Goal: Task Accomplishment & Management: Use online tool/utility

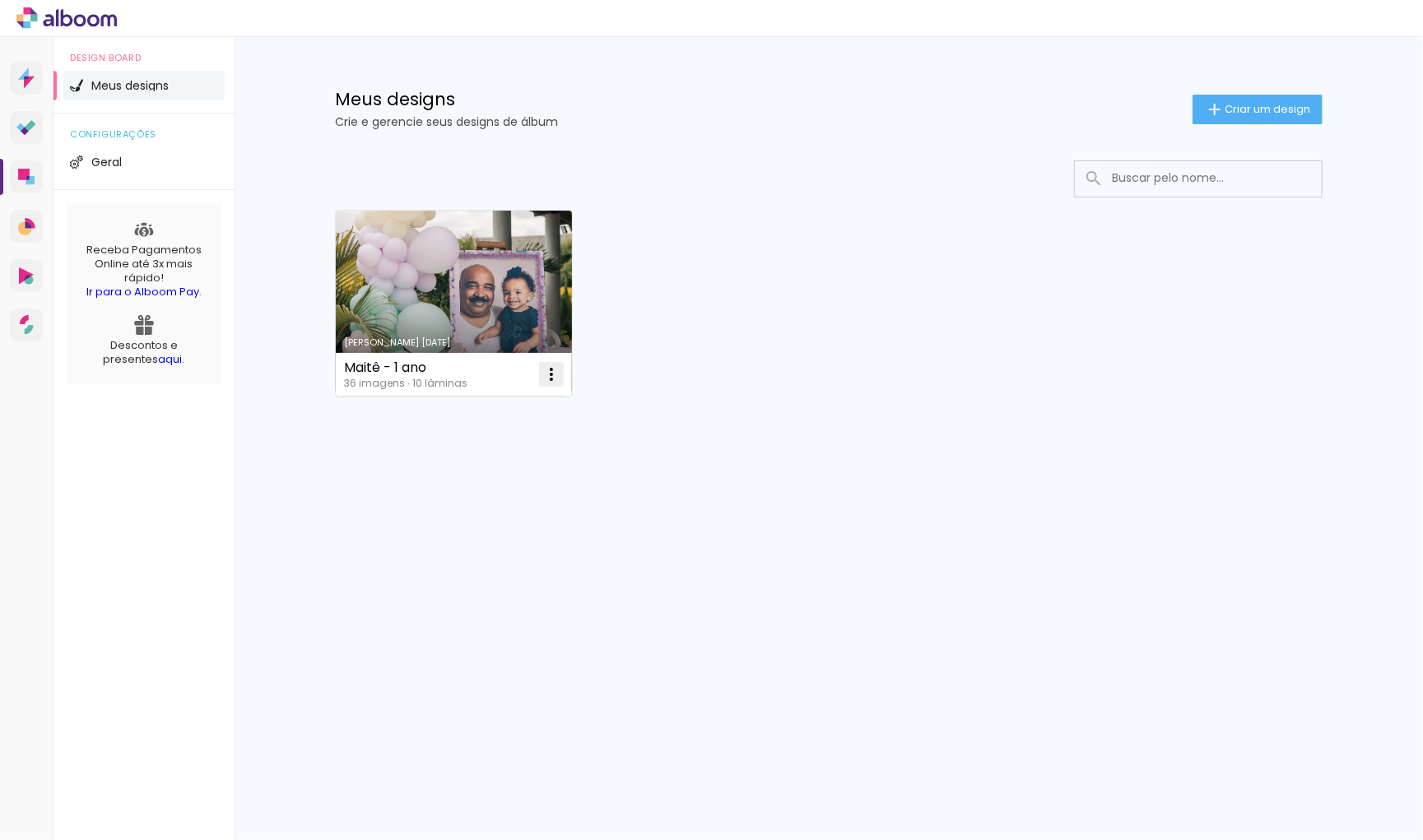
click at [551, 365] on iron-icon at bounding box center [552, 374] width 20 height 20
click at [500, 473] on paper-item "Excluir" at bounding box center [486, 481] width 162 height 33
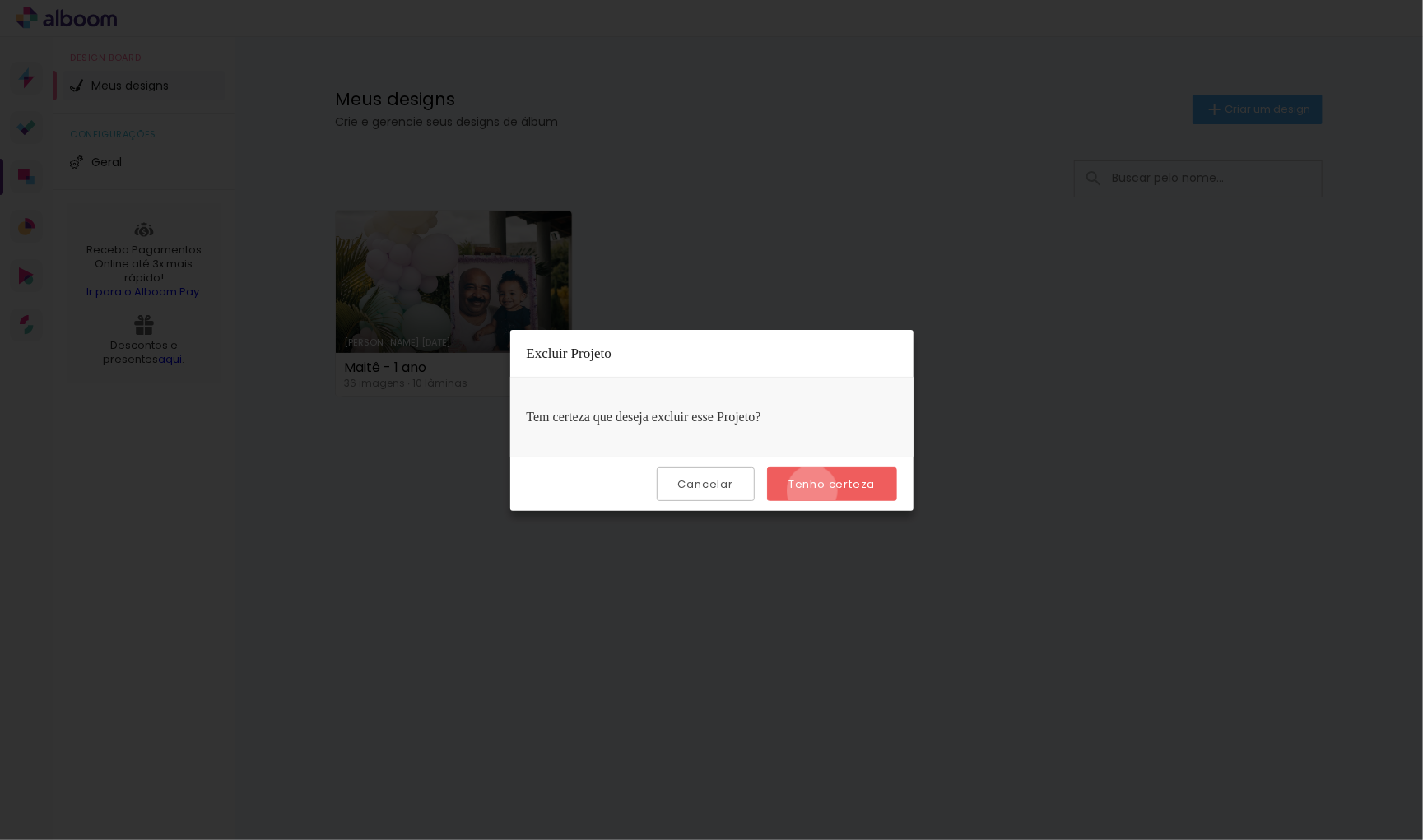
click at [815, 490] on paper-button "Tenho certeza" at bounding box center [831, 484] width 129 height 34
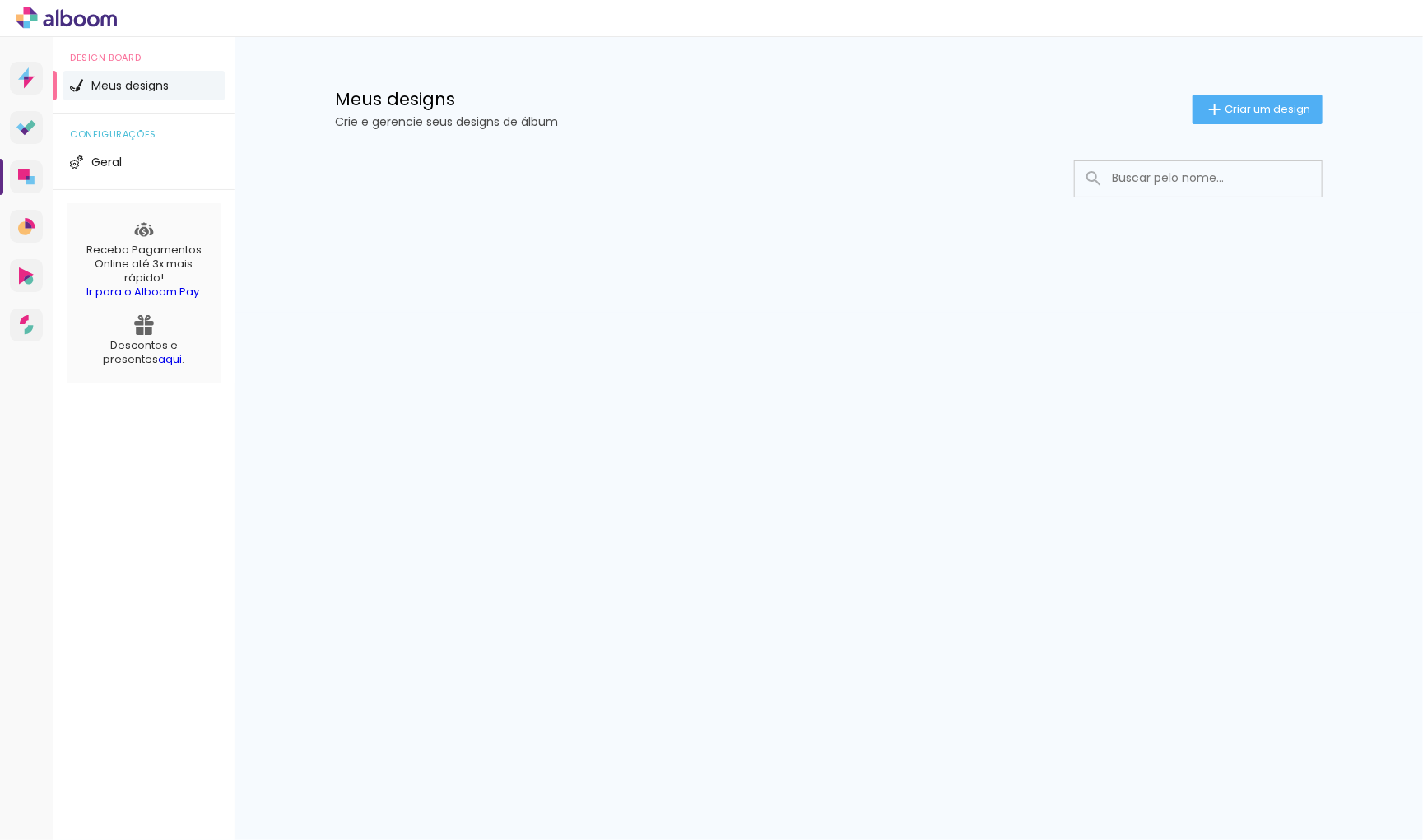
click at [1243, 131] on div "Meus designs Crie e gerencie seus designs de álbum Criar um design" at bounding box center [829, 91] width 1070 height 107
click at [1243, 106] on span "Criar um design" at bounding box center [1267, 109] width 86 height 11
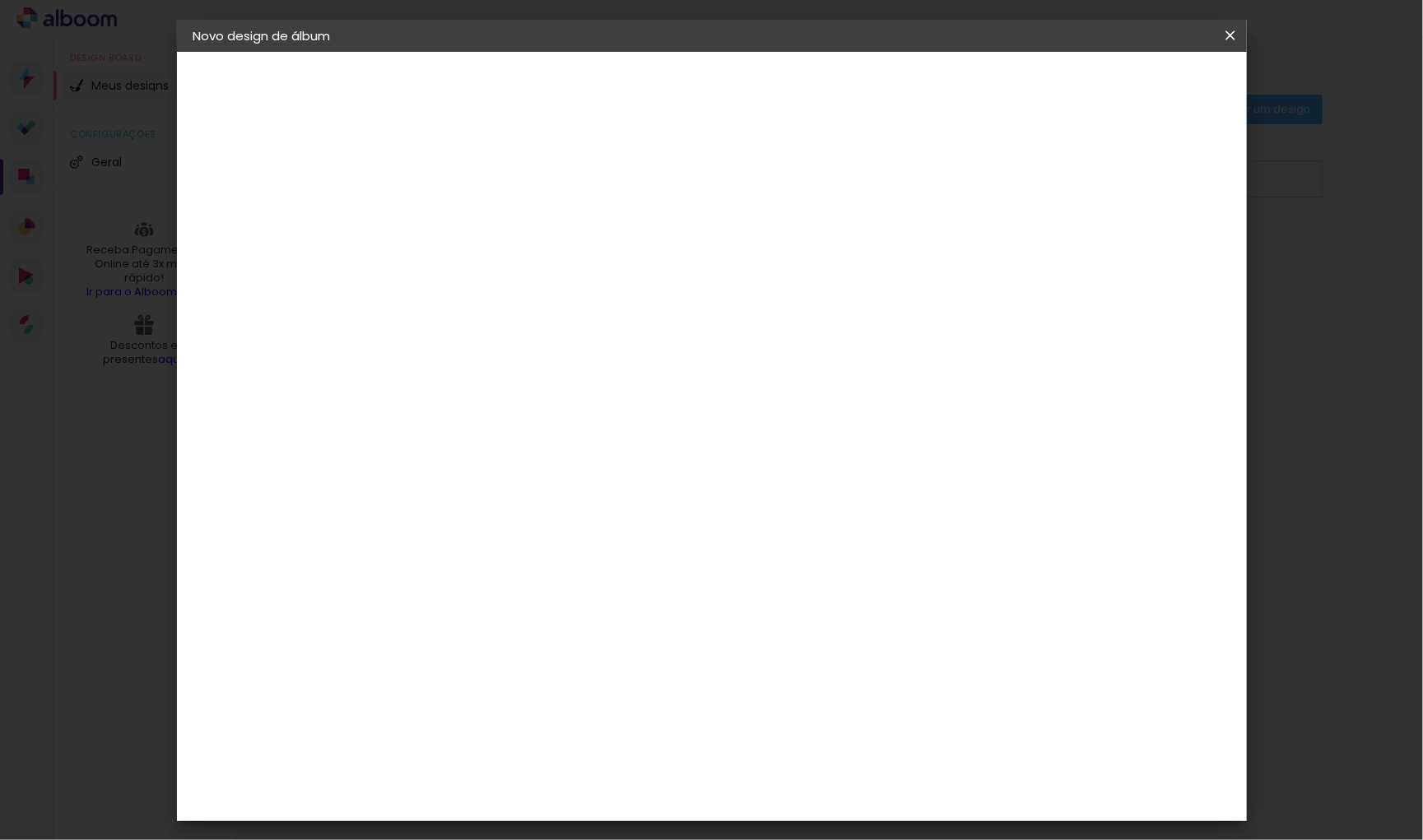
click at [468, 200] on paper-input-container "Título do álbum" at bounding box center [463, 221] width 12 height 42
type input "Vinicius | 5 anos"
type paper-input "Vinicius | 5 anos"
click at [0, 0] on slot "Avançar" at bounding box center [0, 0] width 0 height 0
click at [561, 312] on input at bounding box center [505, 312] width 167 height 21
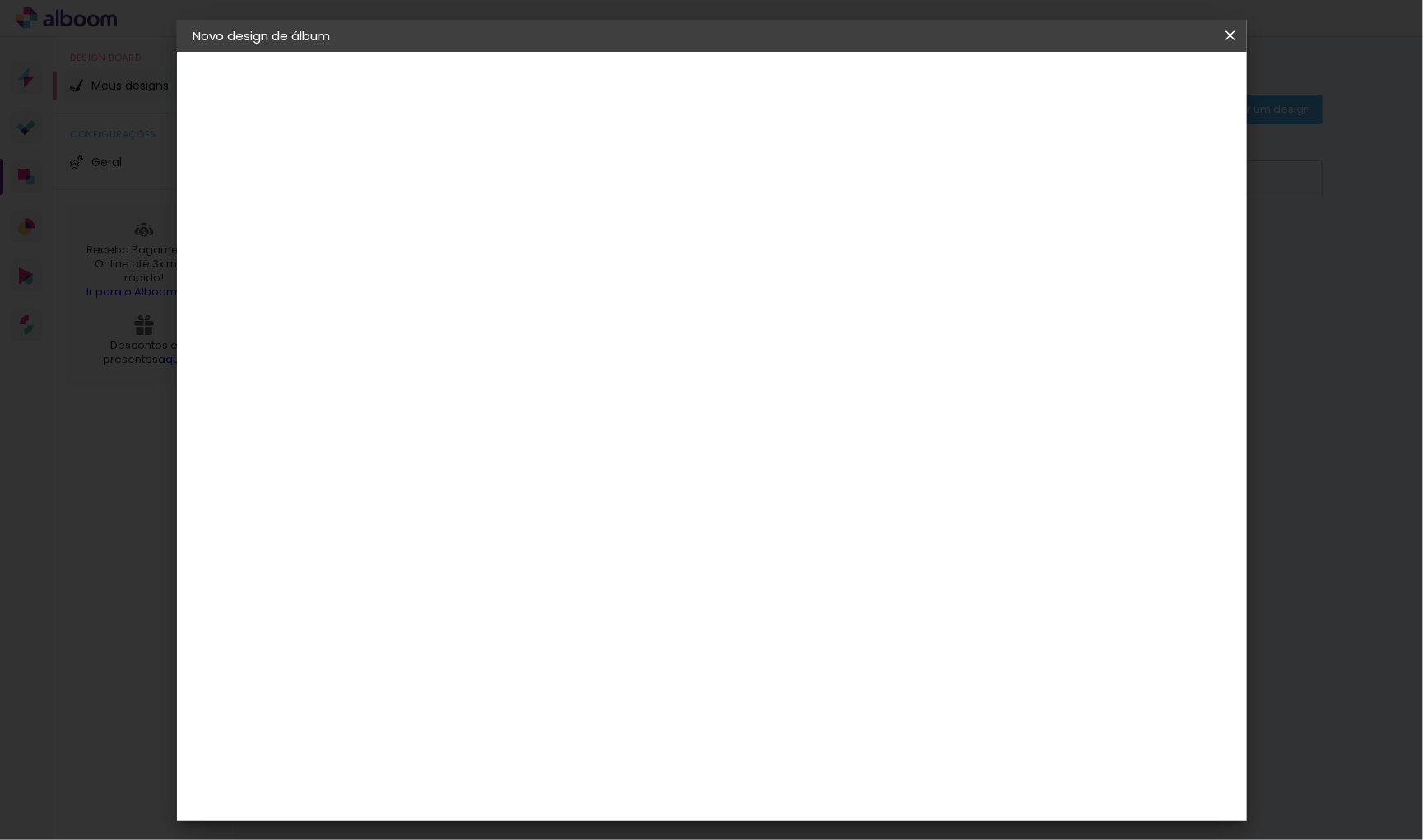
type input "nice"
type paper-input "nice"
click at [481, 372] on div "Nicephotos" at bounding box center [488, 371] width 74 height 13
click at [726, 96] on paper-button "Avançar" at bounding box center [686, 87] width 81 height 28
click at [594, 246] on div "Opções disponíveis Premium Tradicional Fotográfico Tamanho Escolha o tamanho" at bounding box center [505, 312] width 178 height 307
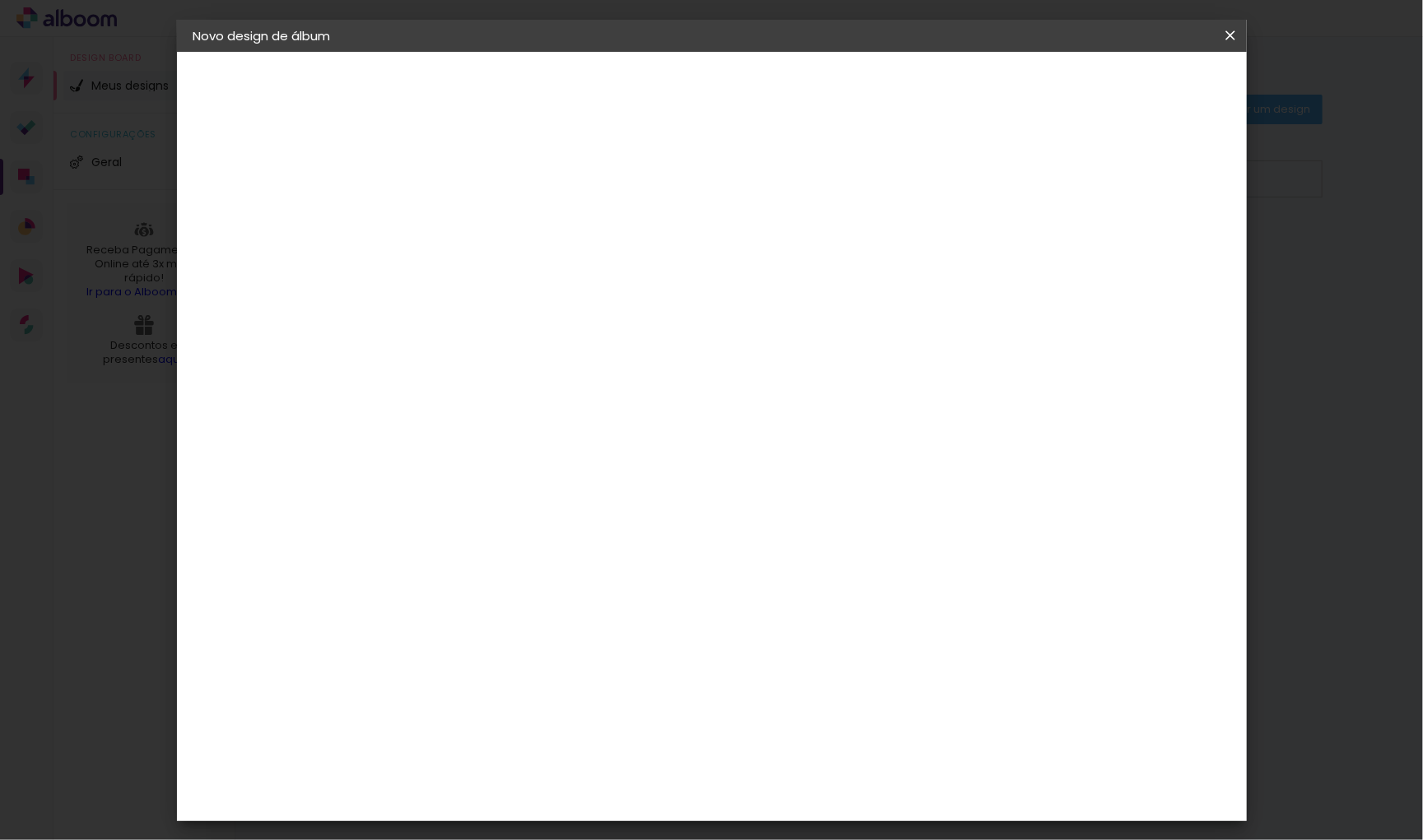
click at [552, 265] on paper-input-container "Linha" at bounding box center [505, 286] width 96 height 42
click at [797, 259] on paper-item "Premium" at bounding box center [818, 272] width 329 height 33
type input "Premium"
click at [574, 510] on span "30 × 30" at bounding box center [535, 532] width 77 height 44
click at [0, 0] on slot "Avançar" at bounding box center [0, 0] width 0 height 0
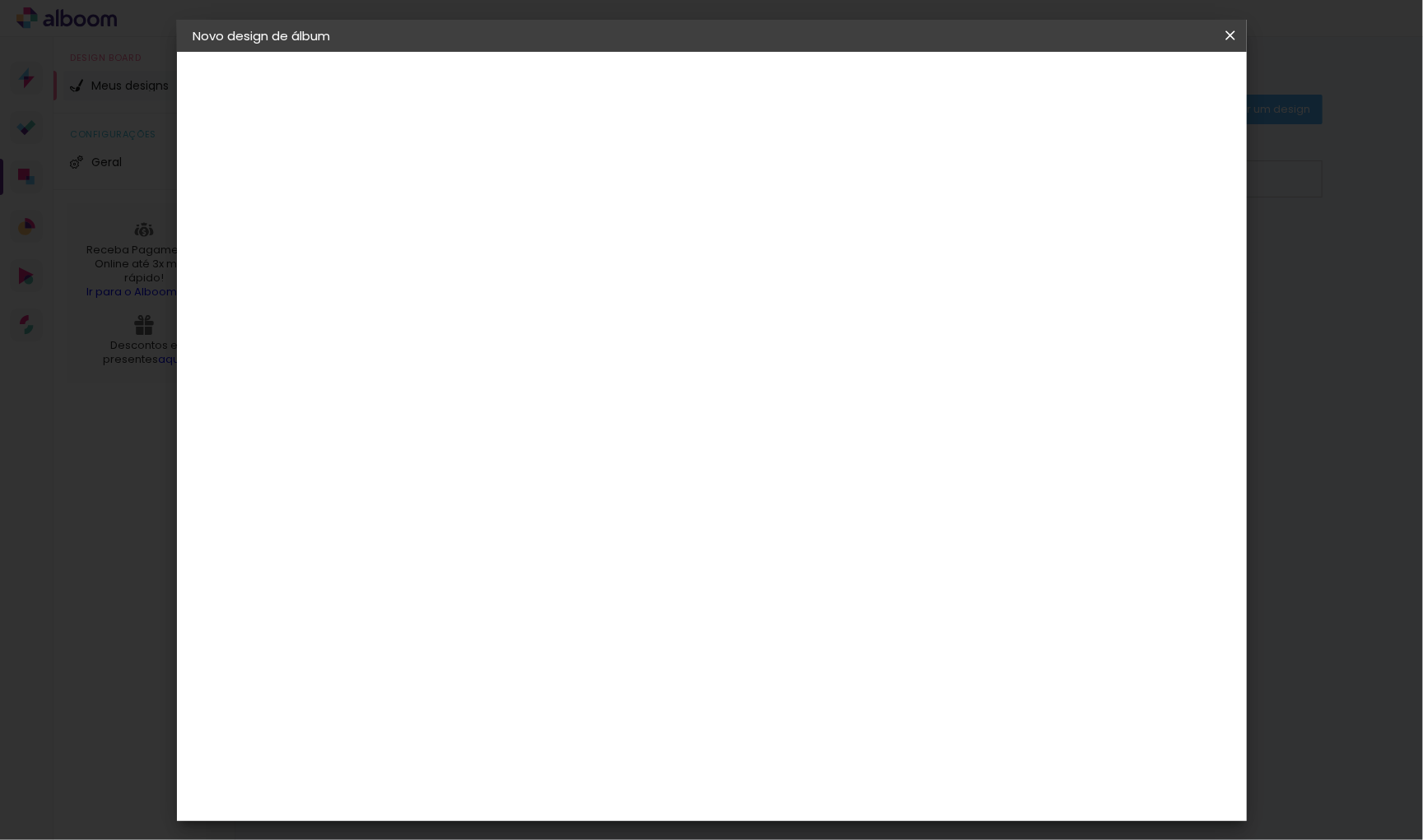
click at [1047, 171] on div at bounding box center [1040, 178] width 15 height 15
type paper-checkbox "on"
click at [1137, 81] on span "Iniciar design" at bounding box center [1102, 87] width 75 height 12
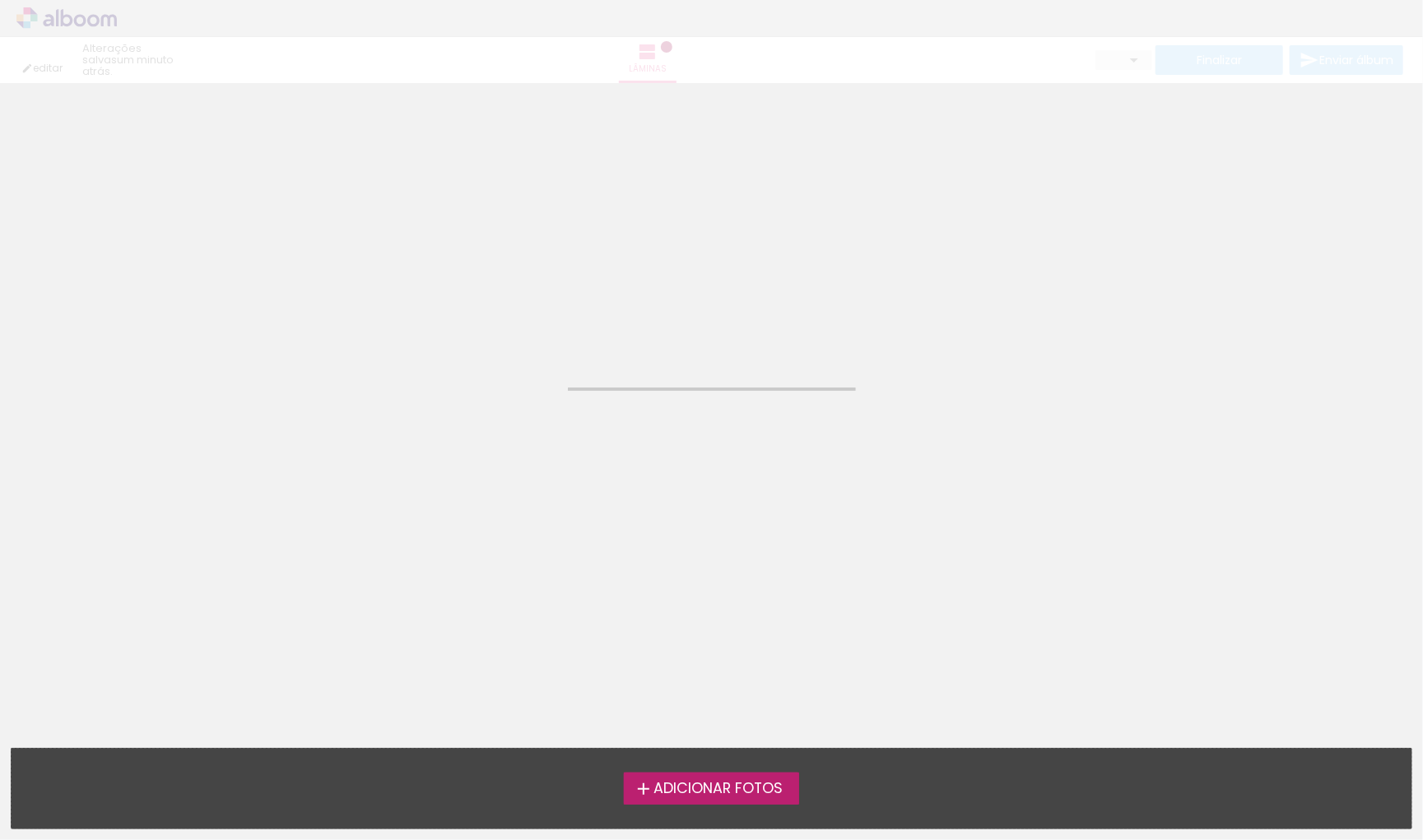
click at [759, 788] on span "Adicionar Fotos" at bounding box center [718, 789] width 129 height 15
click at [0, 0] on input "file" at bounding box center [0, 0] width 0 height 0
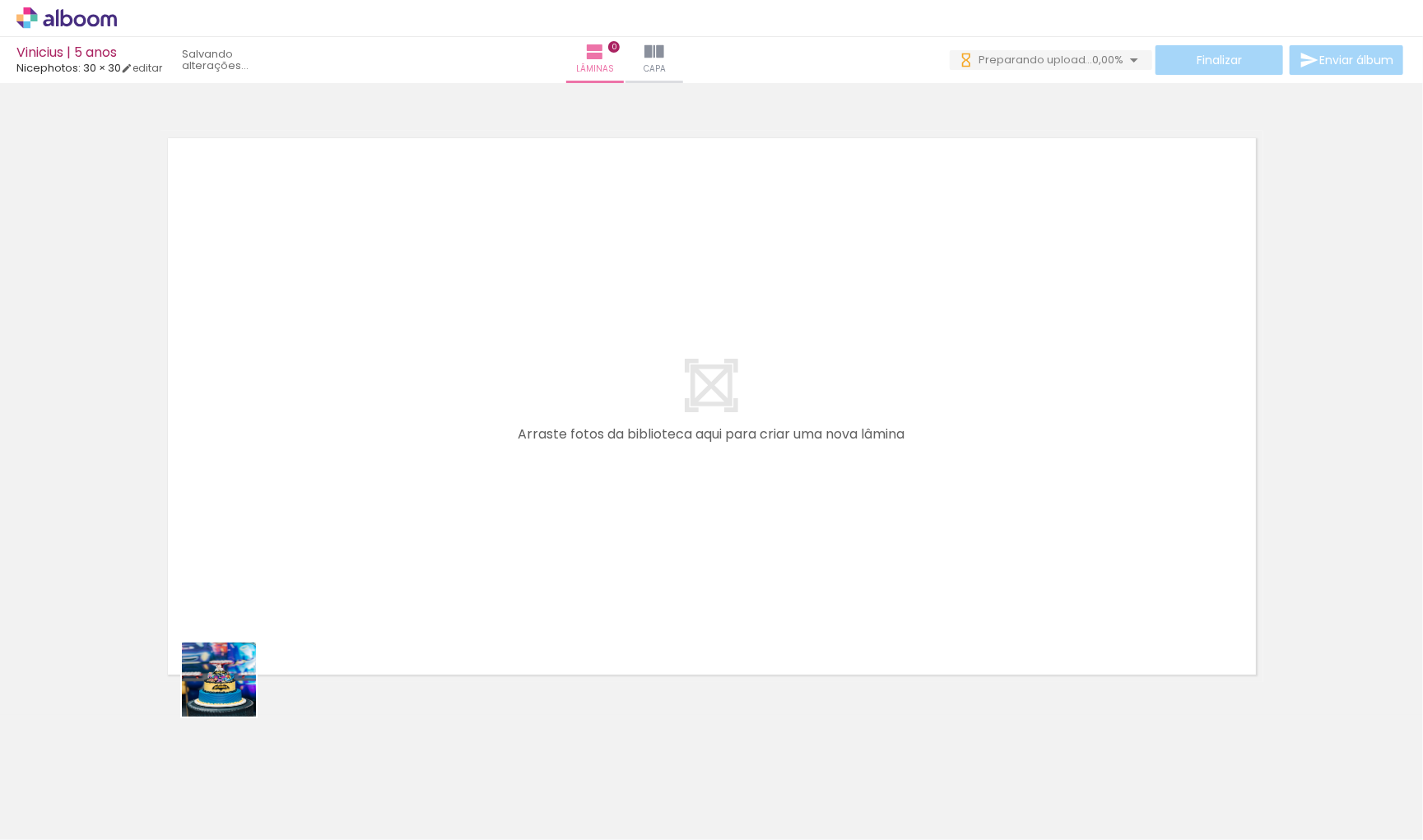
drag, startPoint x: 181, startPoint y: 802, endPoint x: 365, endPoint y: 476, distance: 374.3
click at [365, 476] on quentale-workspace at bounding box center [712, 420] width 1423 height 840
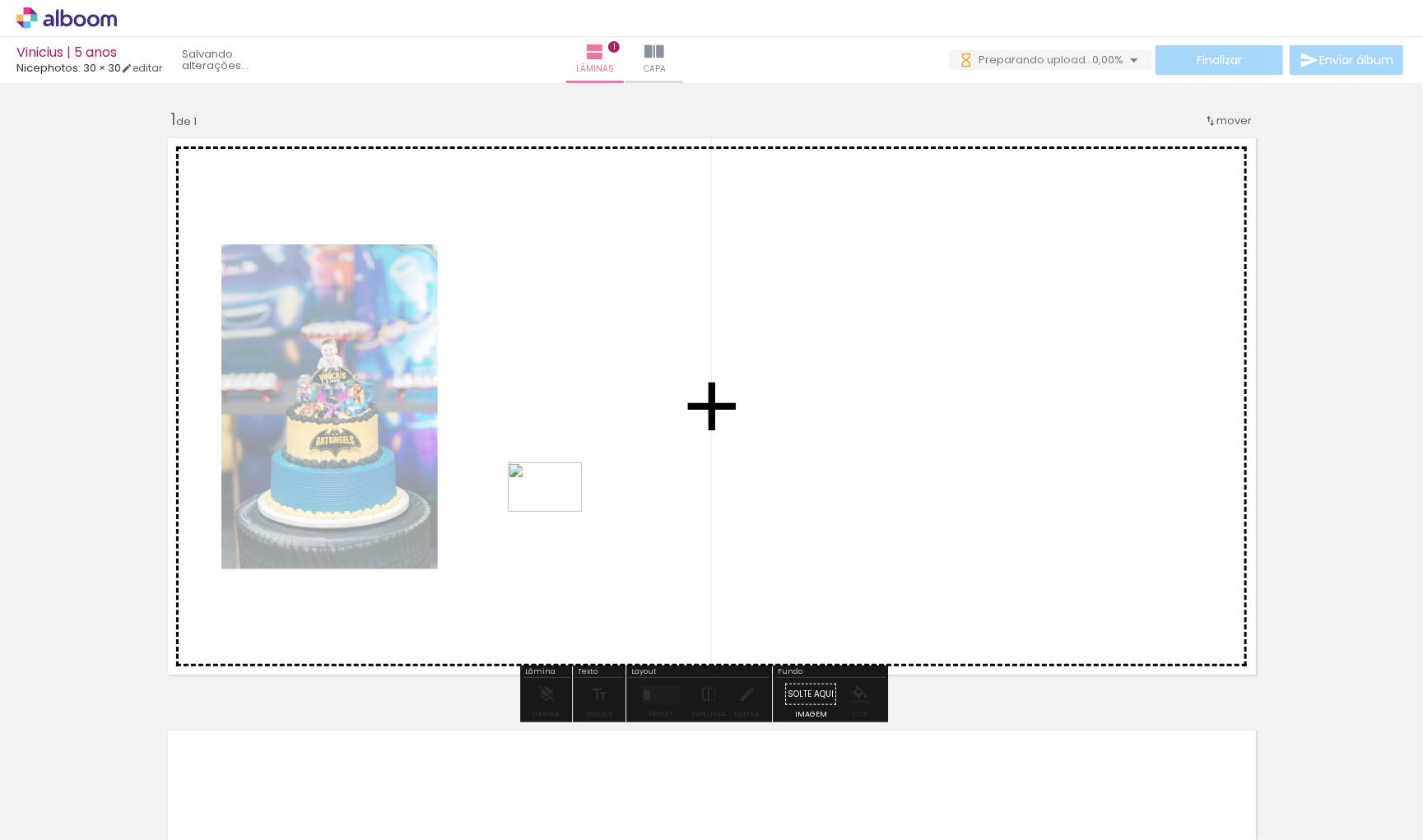
drag, startPoint x: 259, startPoint y: 803, endPoint x: 555, endPoint y: 512, distance: 415.1
click at [556, 513] on quentale-workspace at bounding box center [712, 420] width 1423 height 840
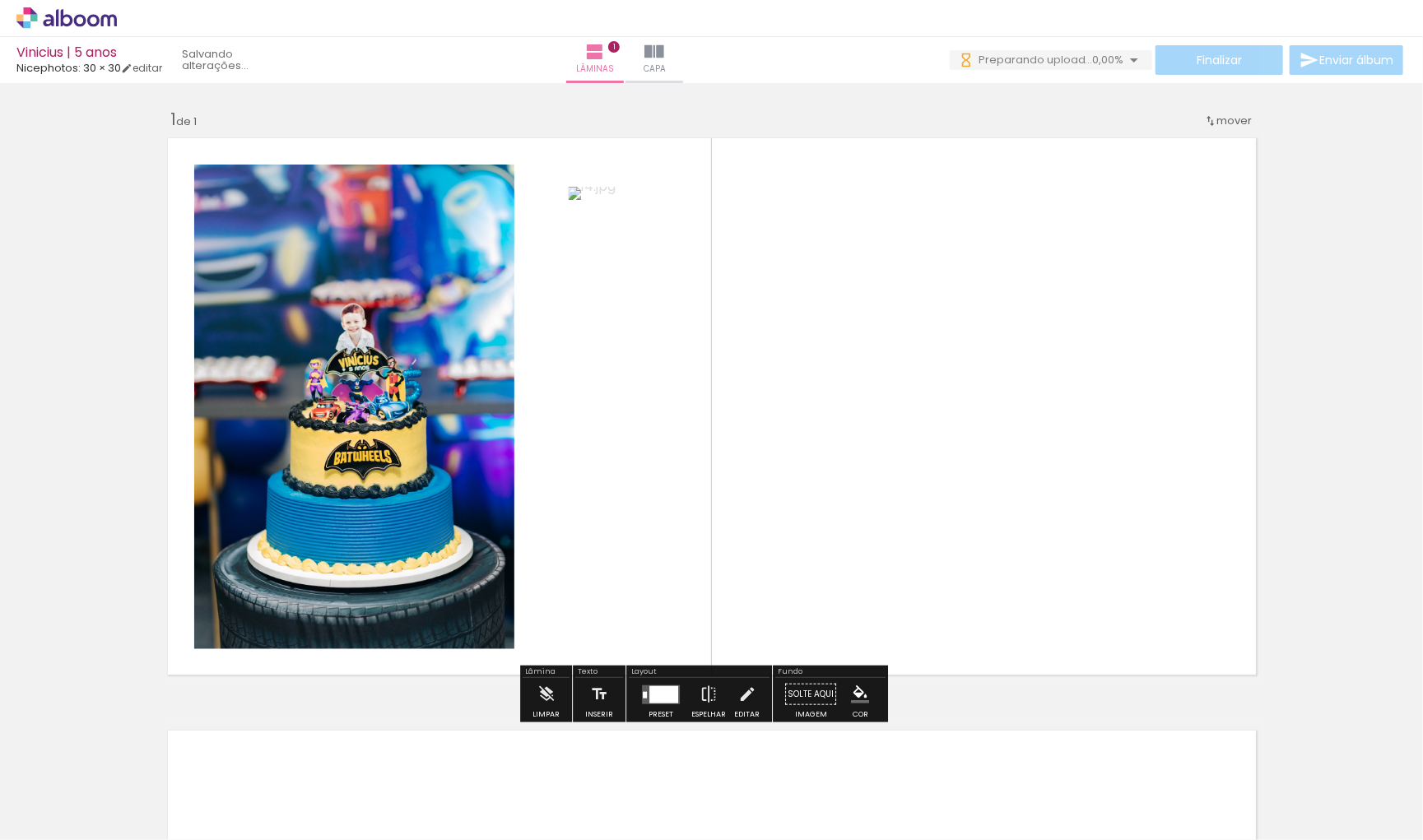
click at [645, 697] on div at bounding box center [661, 695] width 45 height 33
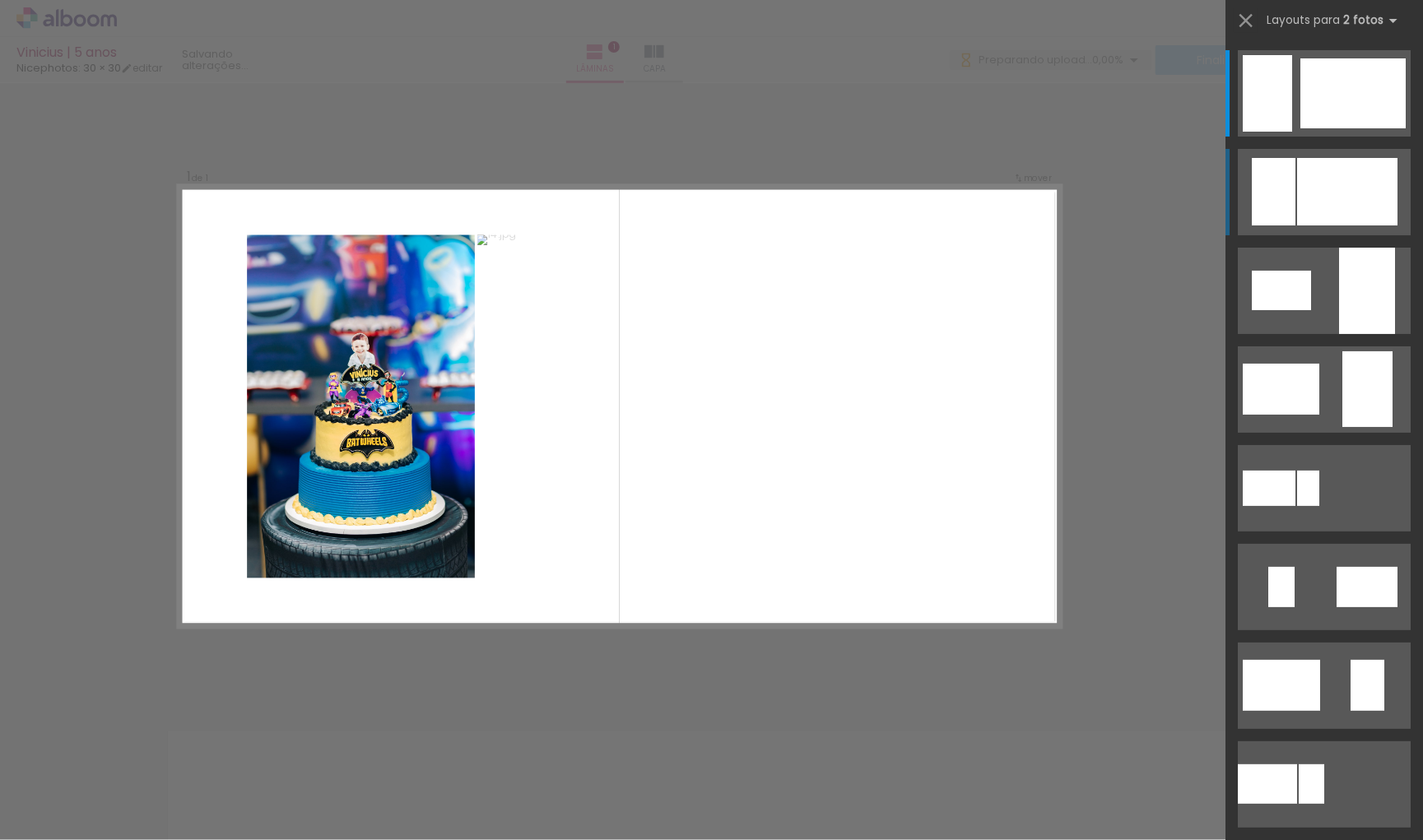
click at [1309, 172] on div at bounding box center [1347, 192] width 101 height 68
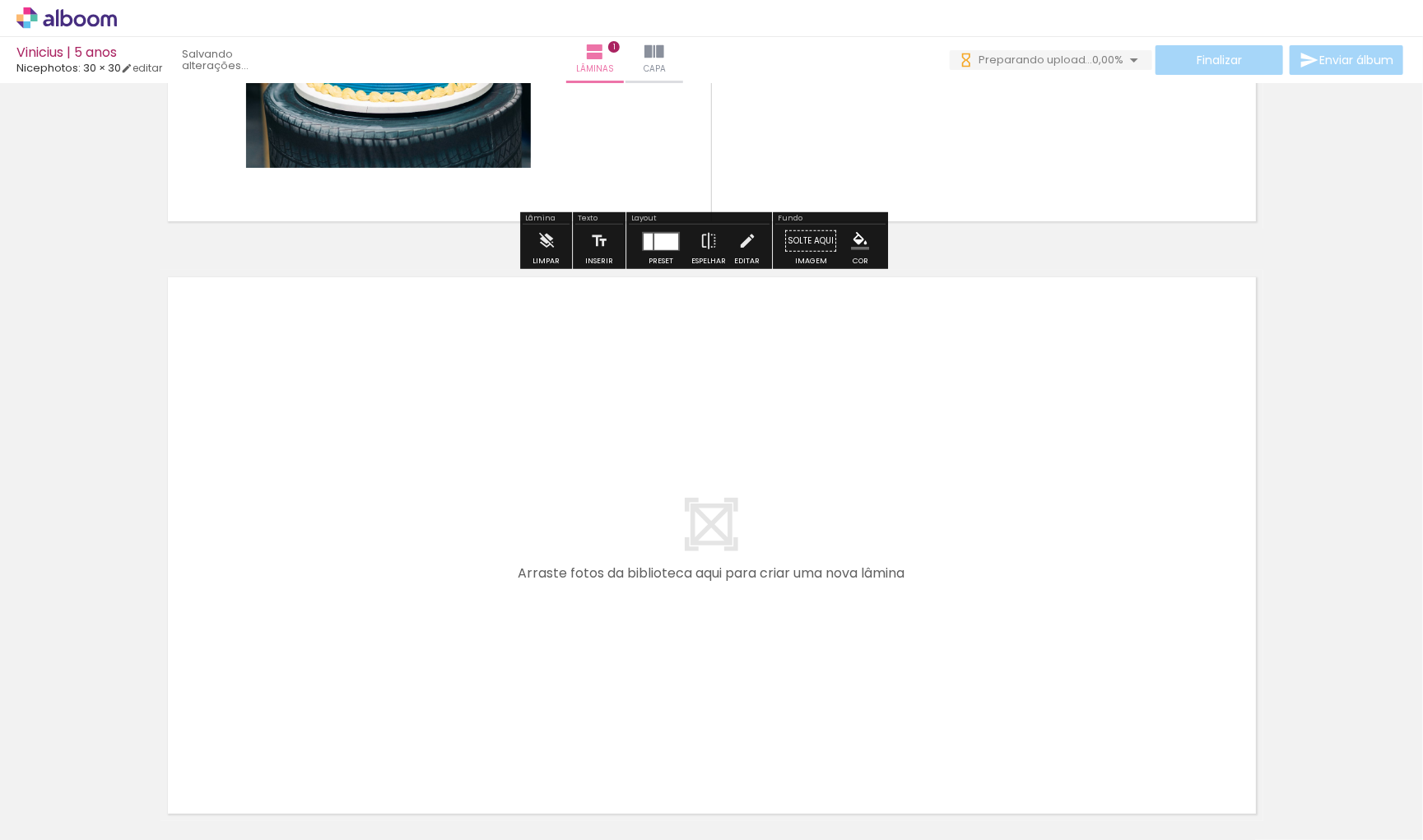
scroll to position [483, 0]
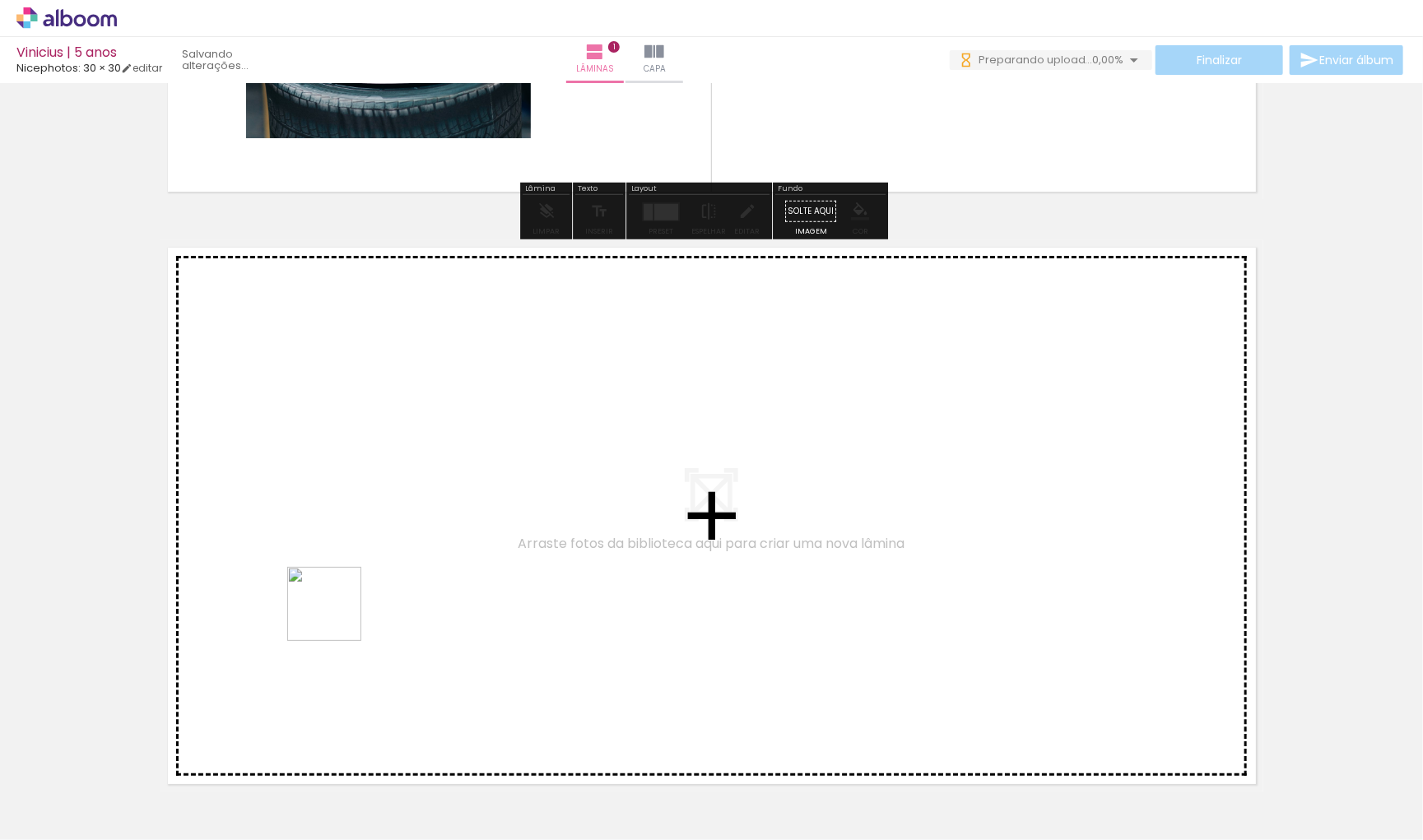
drag, startPoint x: 336, startPoint y: 809, endPoint x: 336, endPoint y: 613, distance: 196.0
click at [336, 613] on quentale-workspace at bounding box center [712, 420] width 1423 height 840
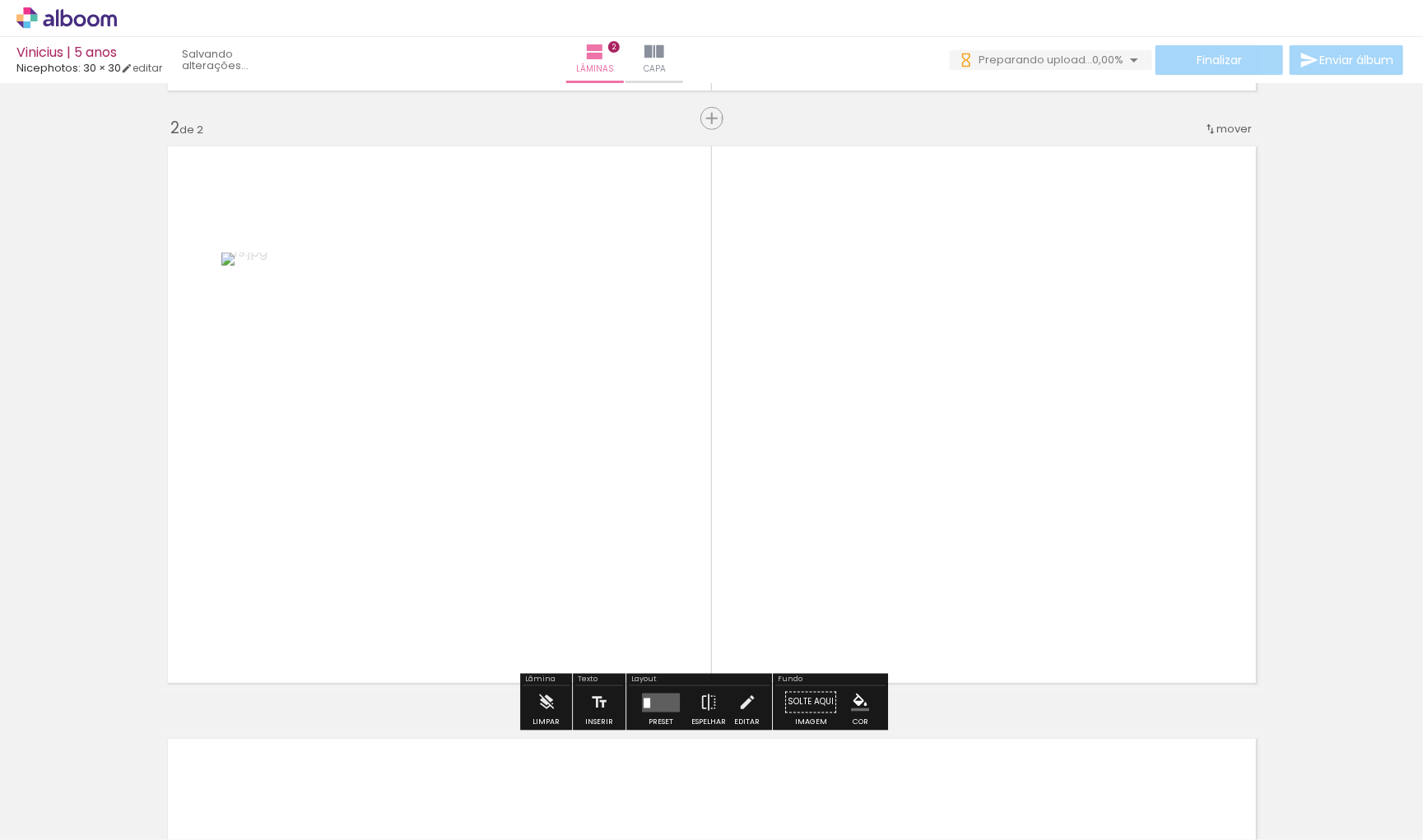
scroll to position [588, 0]
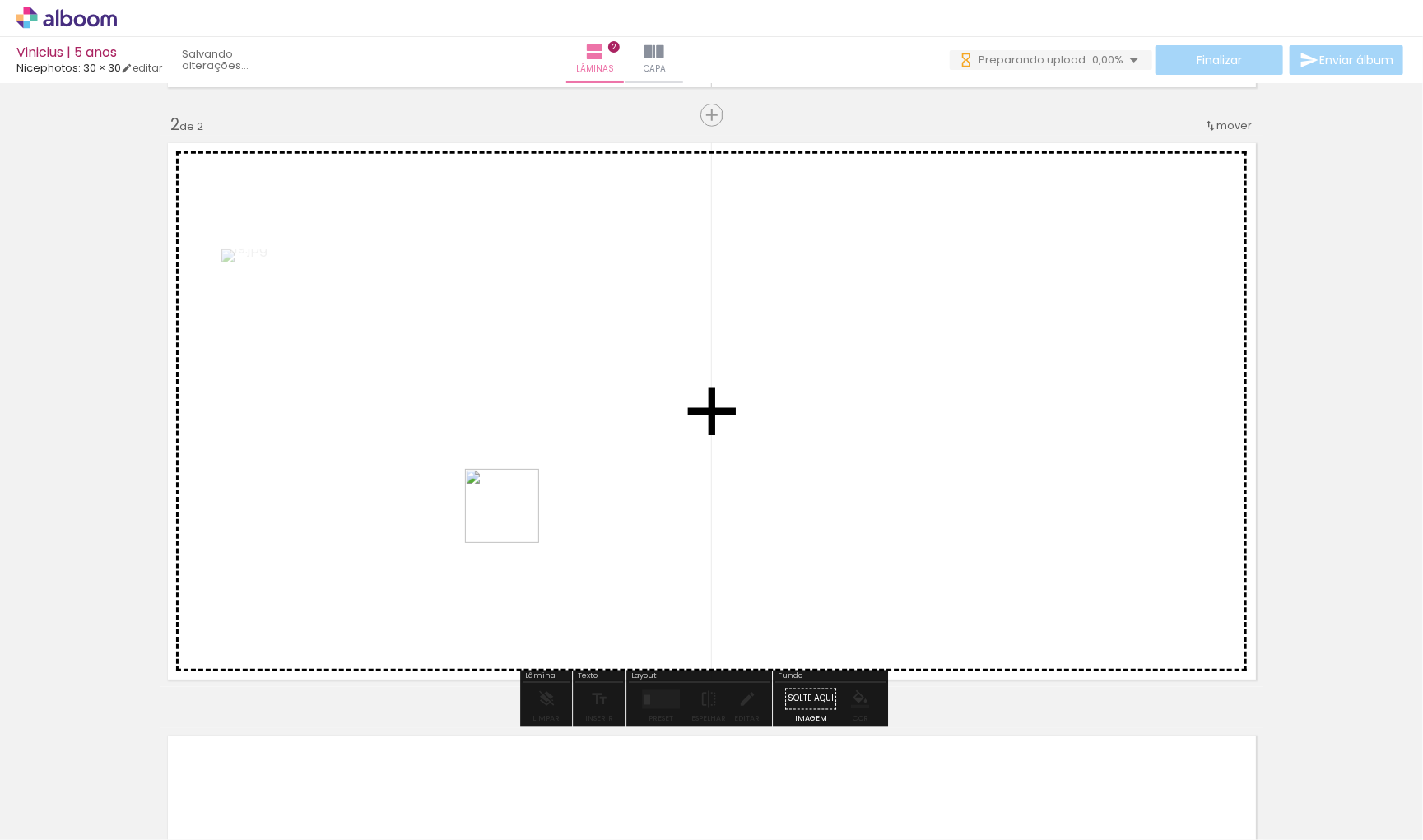
drag, startPoint x: 467, startPoint y: 775, endPoint x: 520, endPoint y: 504, distance: 276.1
click at [520, 504] on quentale-workspace at bounding box center [712, 420] width 1423 height 840
drag, startPoint x: 535, startPoint y: 775, endPoint x: 646, endPoint y: 632, distance: 181.0
click at [646, 635] on quentale-workspace at bounding box center [712, 420] width 1423 height 840
drag, startPoint x: 713, startPoint y: 810, endPoint x: 688, endPoint y: 520, distance: 291.1
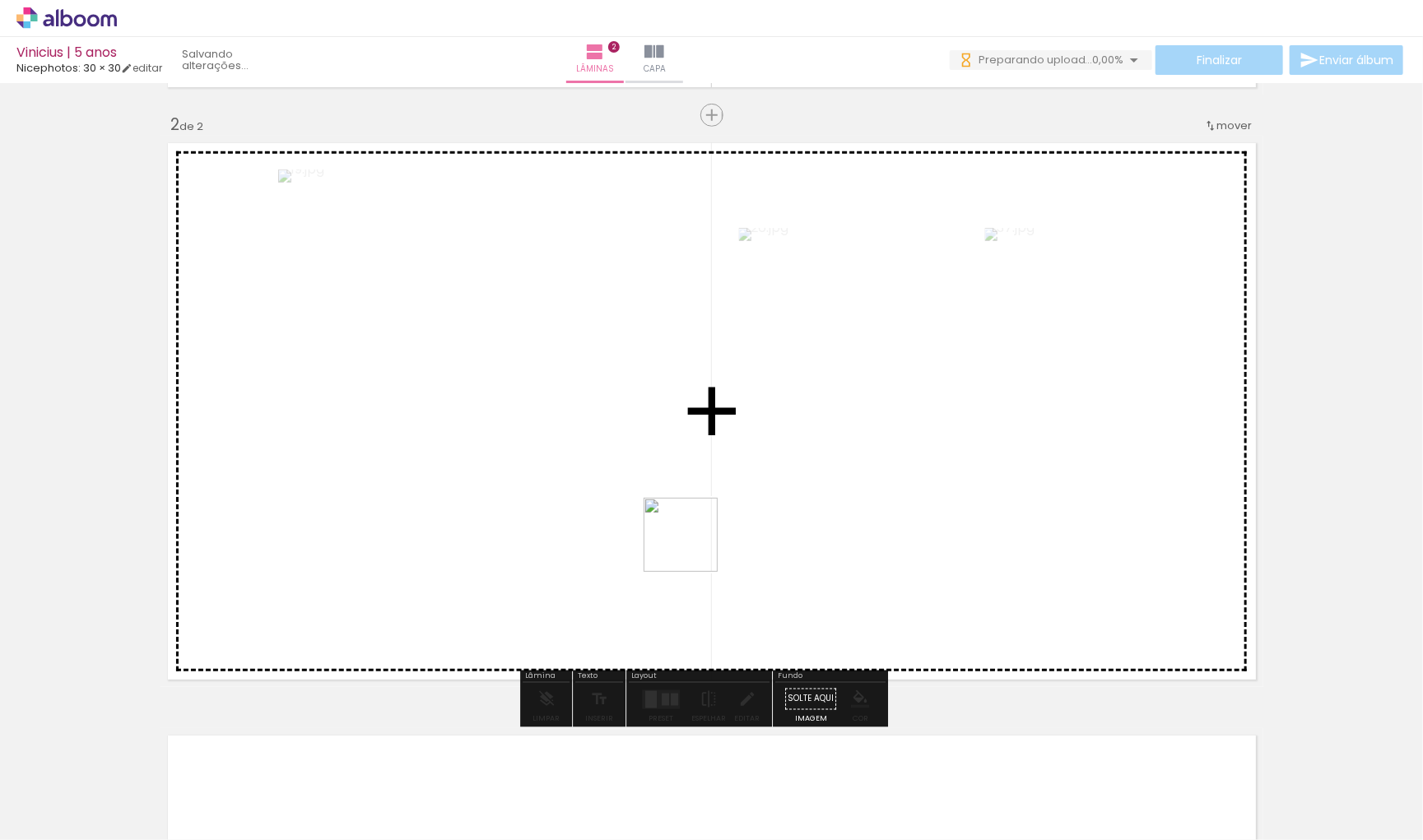
click at [688, 520] on quentale-workspace at bounding box center [712, 420] width 1423 height 840
drag, startPoint x: 981, startPoint y: 809, endPoint x: 948, endPoint y: 507, distance: 303.8
click at [948, 507] on quentale-workspace at bounding box center [712, 420] width 1423 height 840
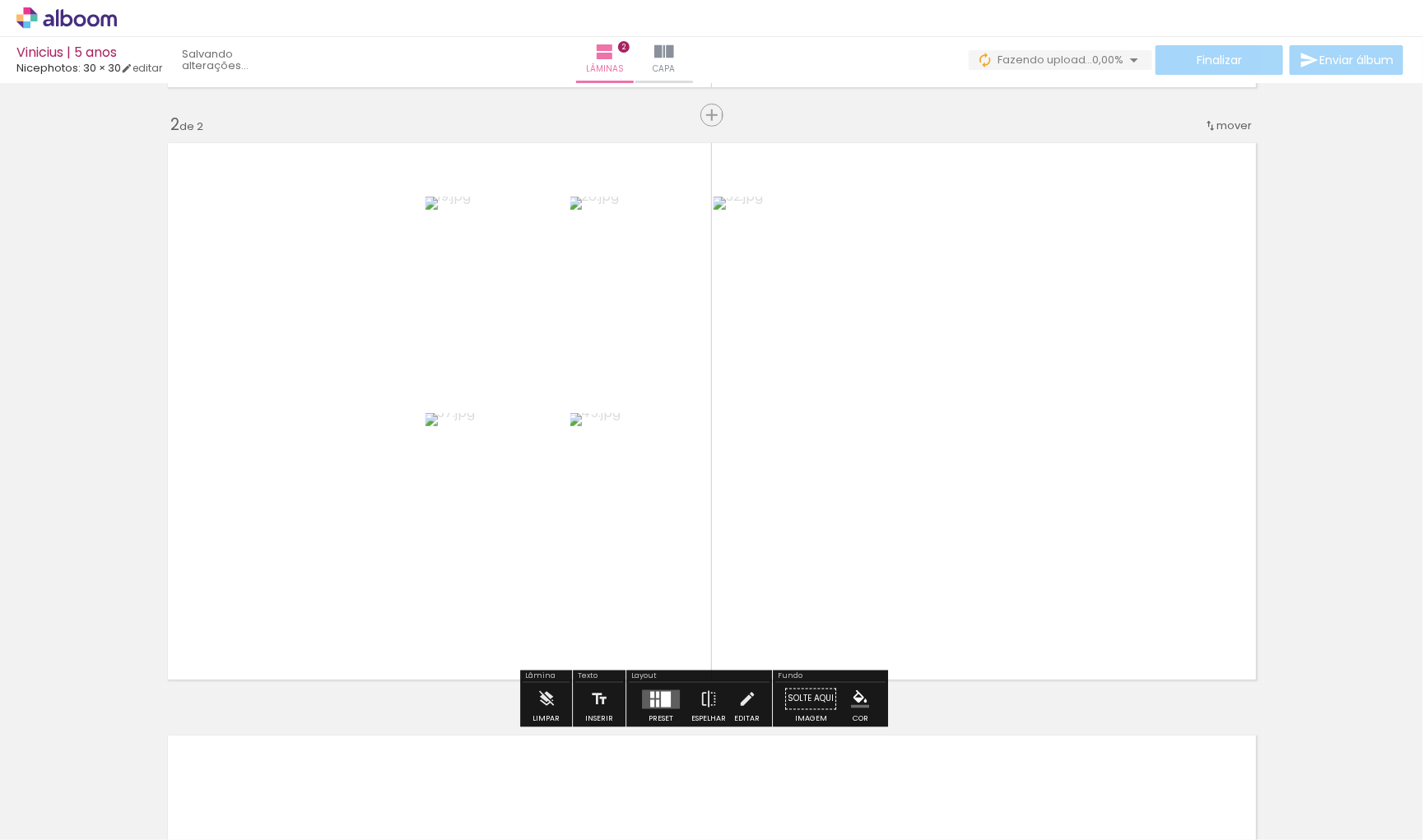
click at [678, 714] on div at bounding box center [661, 700] width 45 height 33
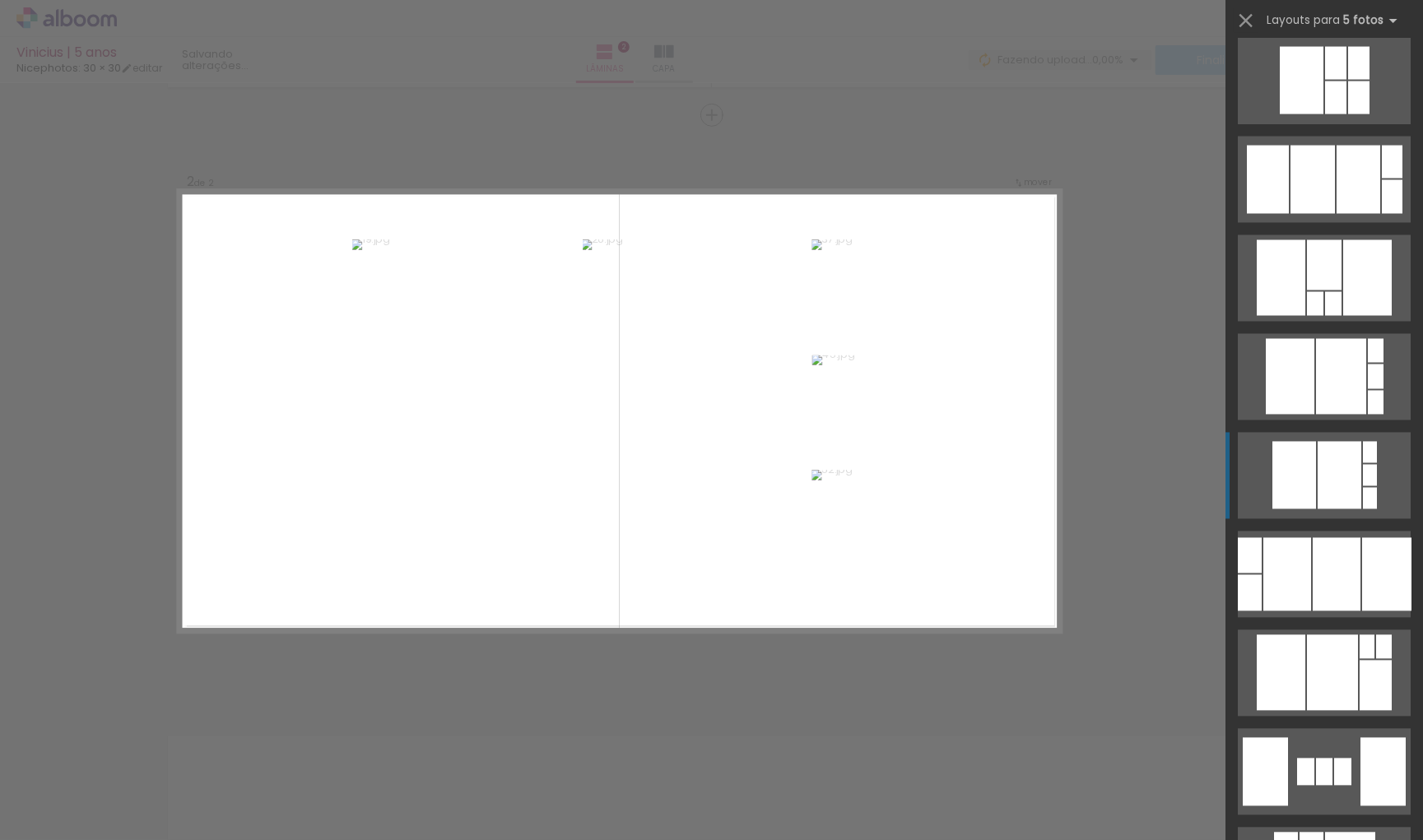
scroll to position [1600, 0]
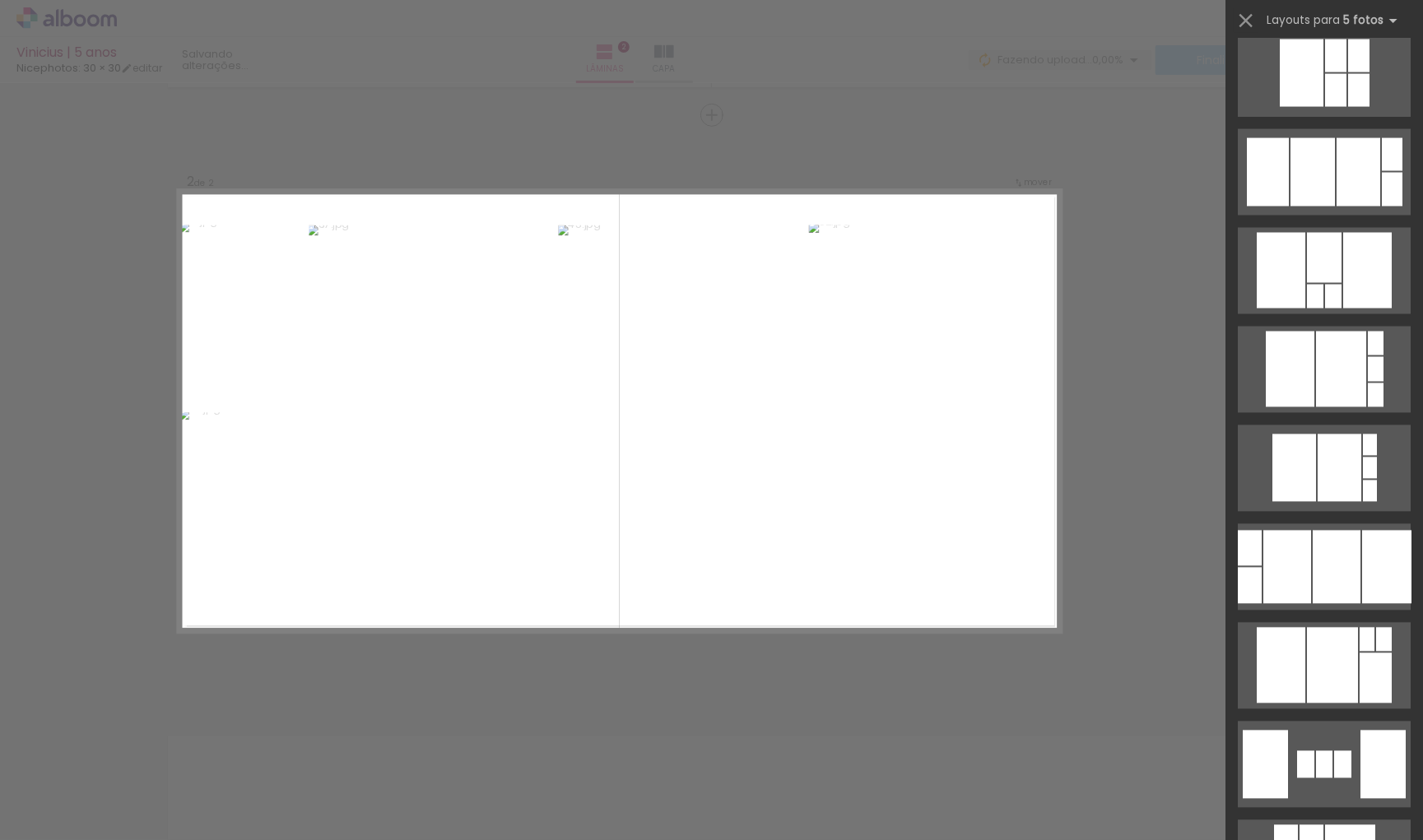
click at [1095, 630] on div "Confirmar Cancelar" at bounding box center [712, 404] width 1423 height 1817
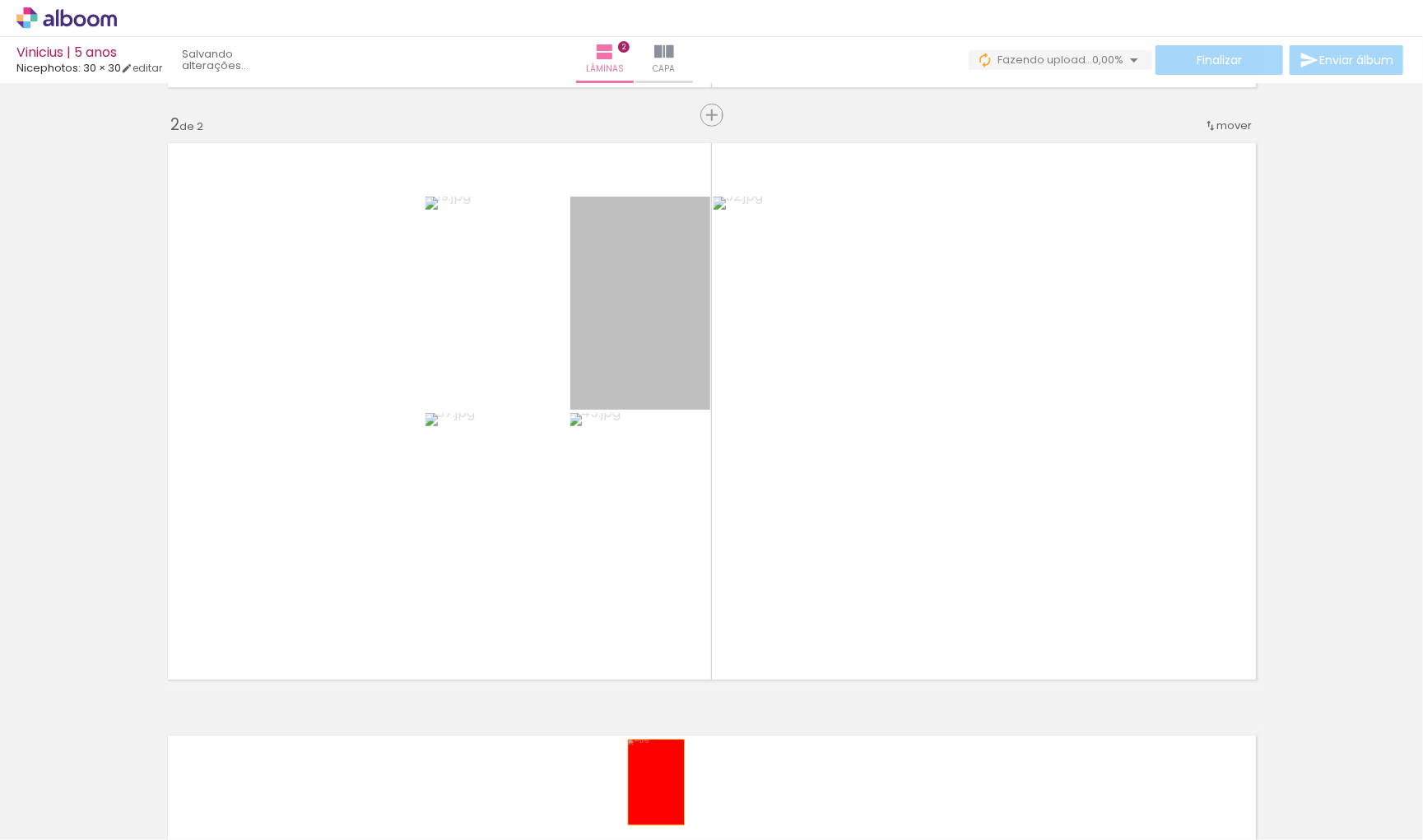
drag, startPoint x: 615, startPoint y: 326, endPoint x: 656, endPoint y: 782, distance: 457.8
click at [656, 782] on quentale-workspace at bounding box center [712, 420] width 1423 height 840
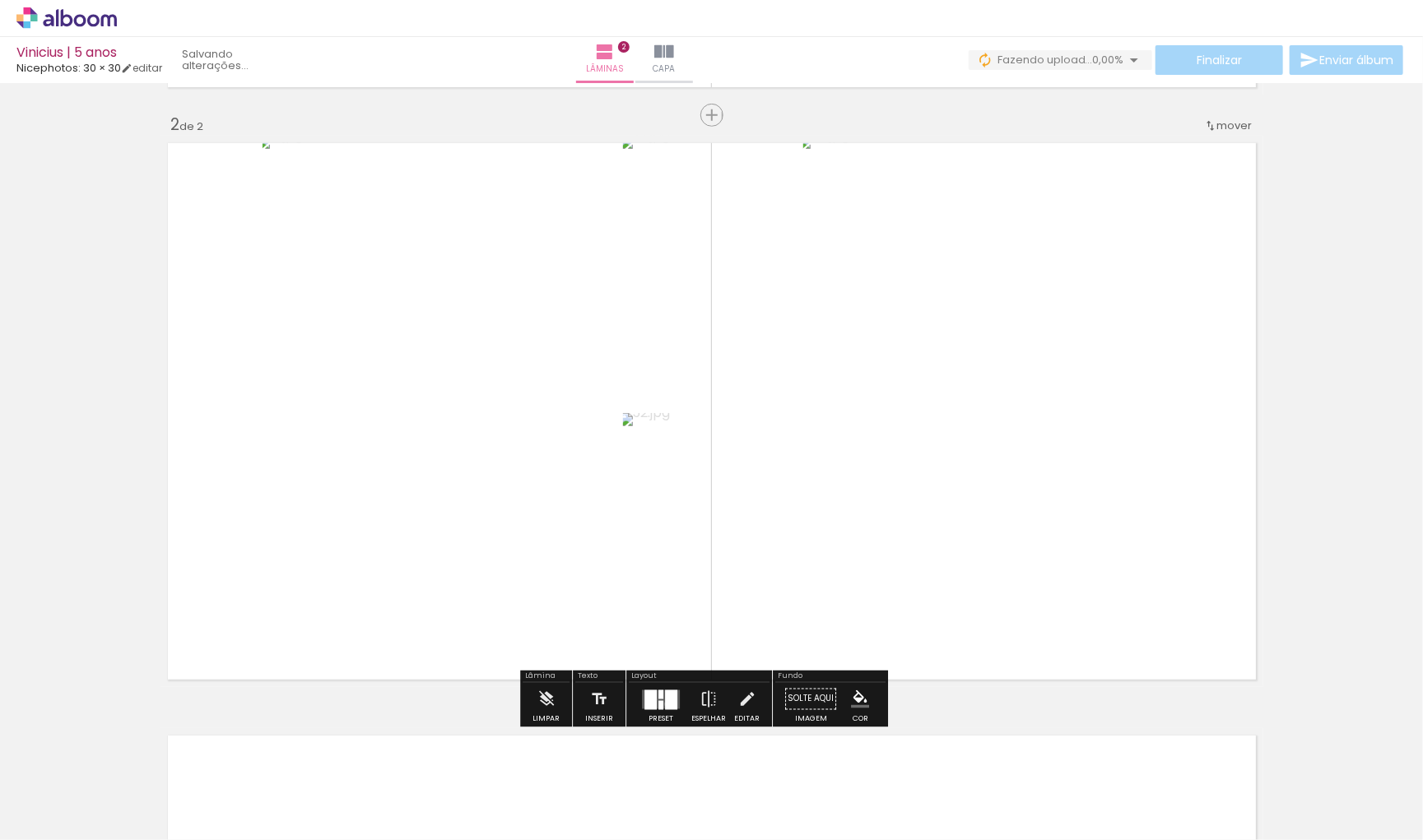
click at [673, 706] on div at bounding box center [671, 699] width 12 height 20
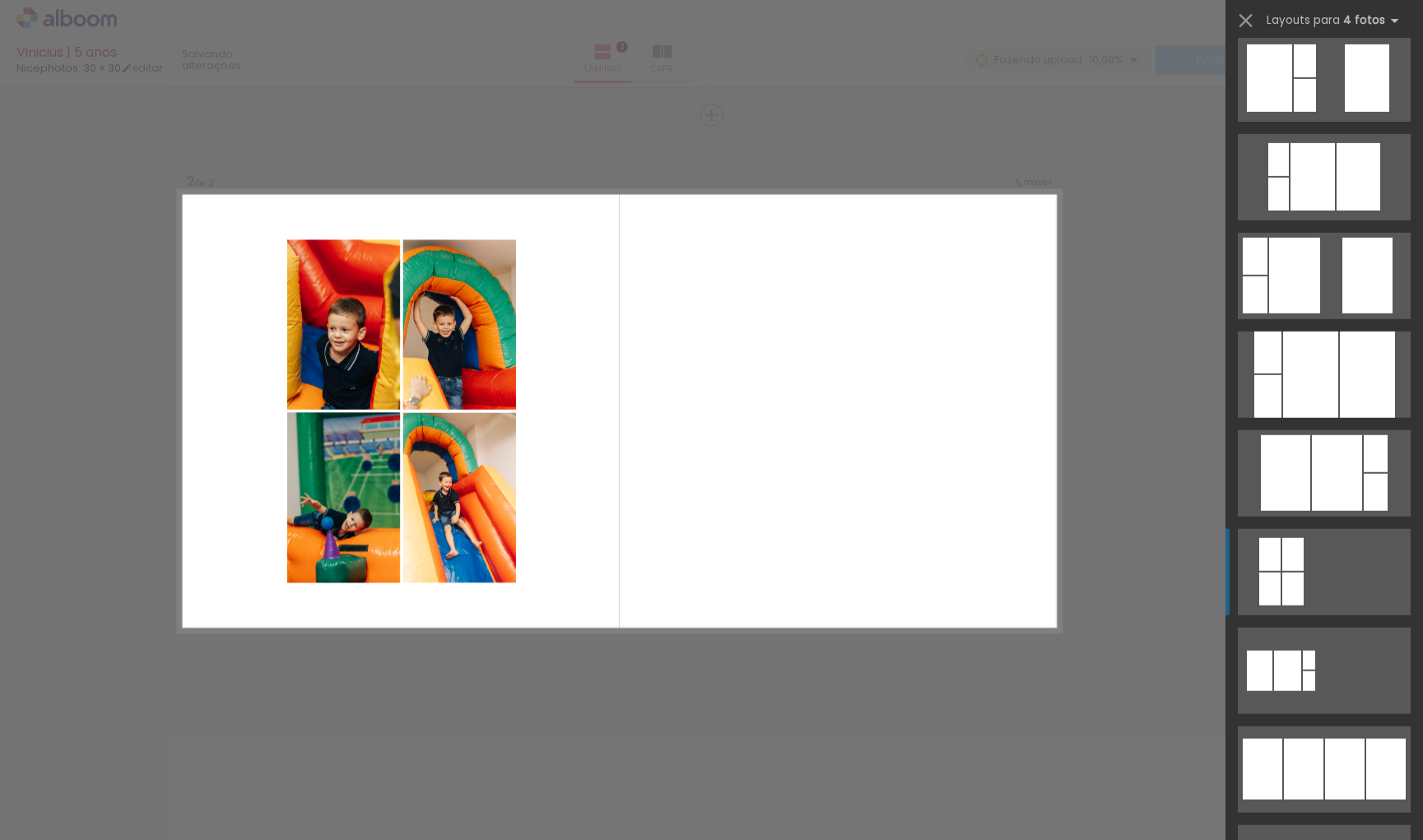
scroll to position [885, 0]
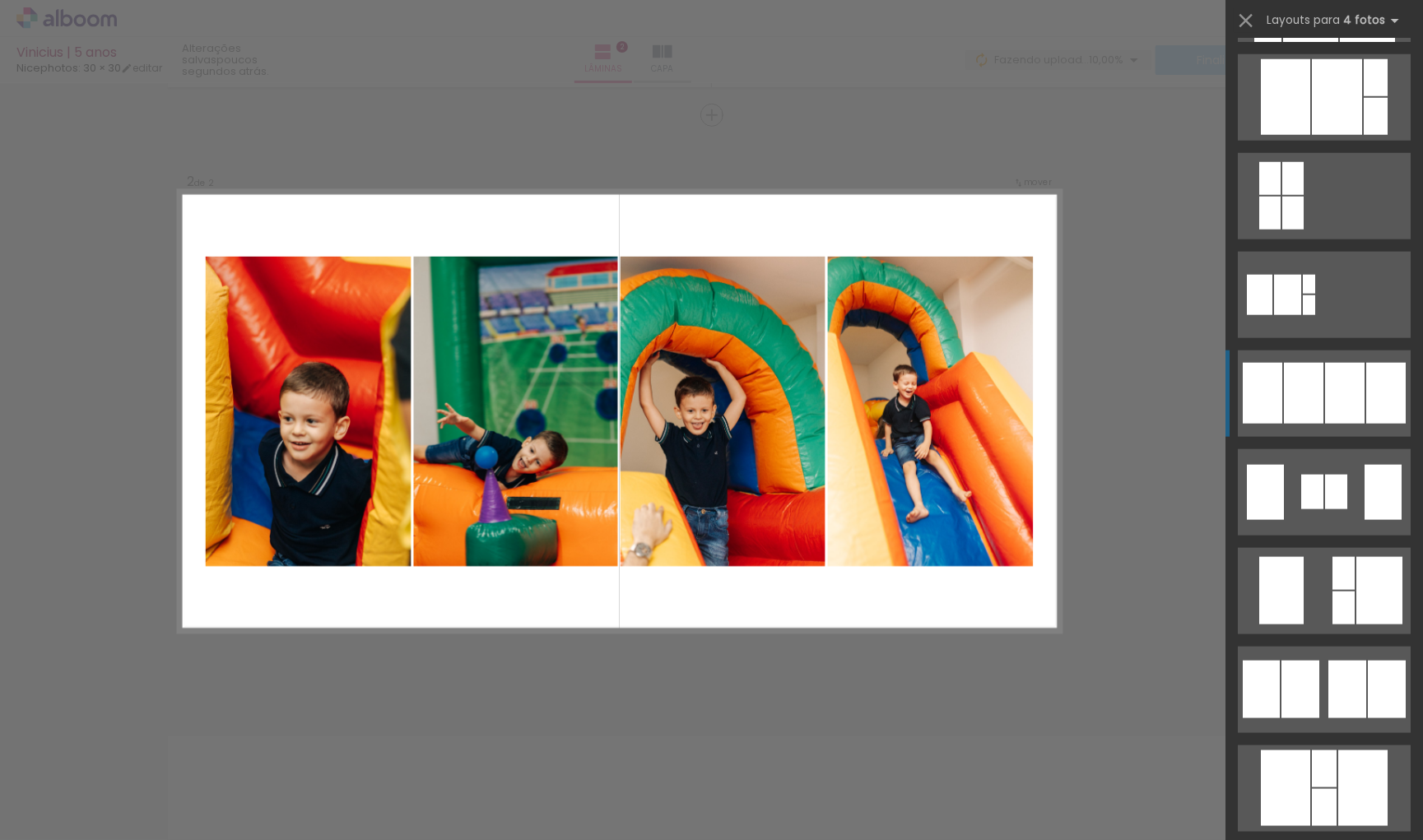
click at [1292, 410] on div at bounding box center [1303, 393] width 40 height 61
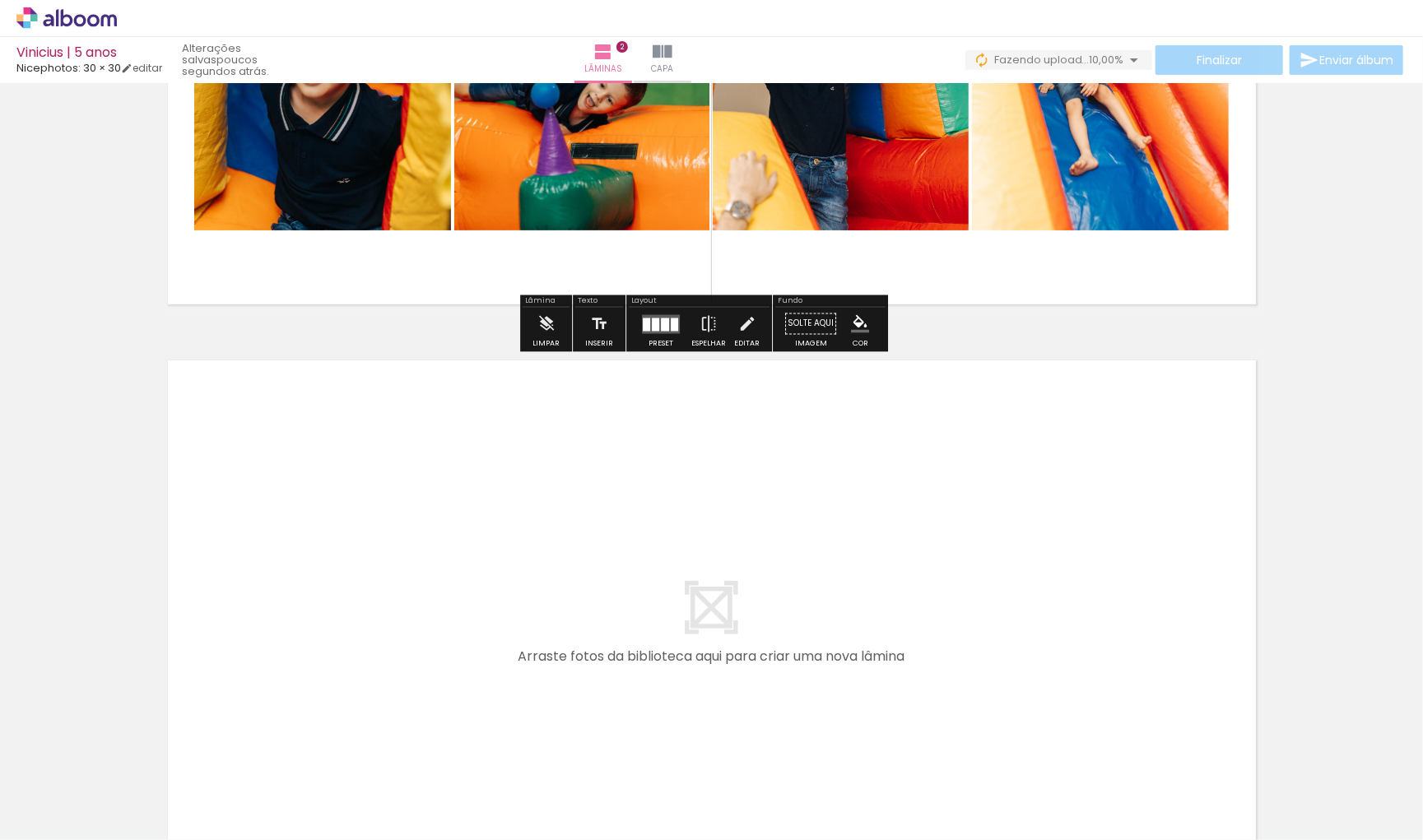
scroll to position [1033, 0]
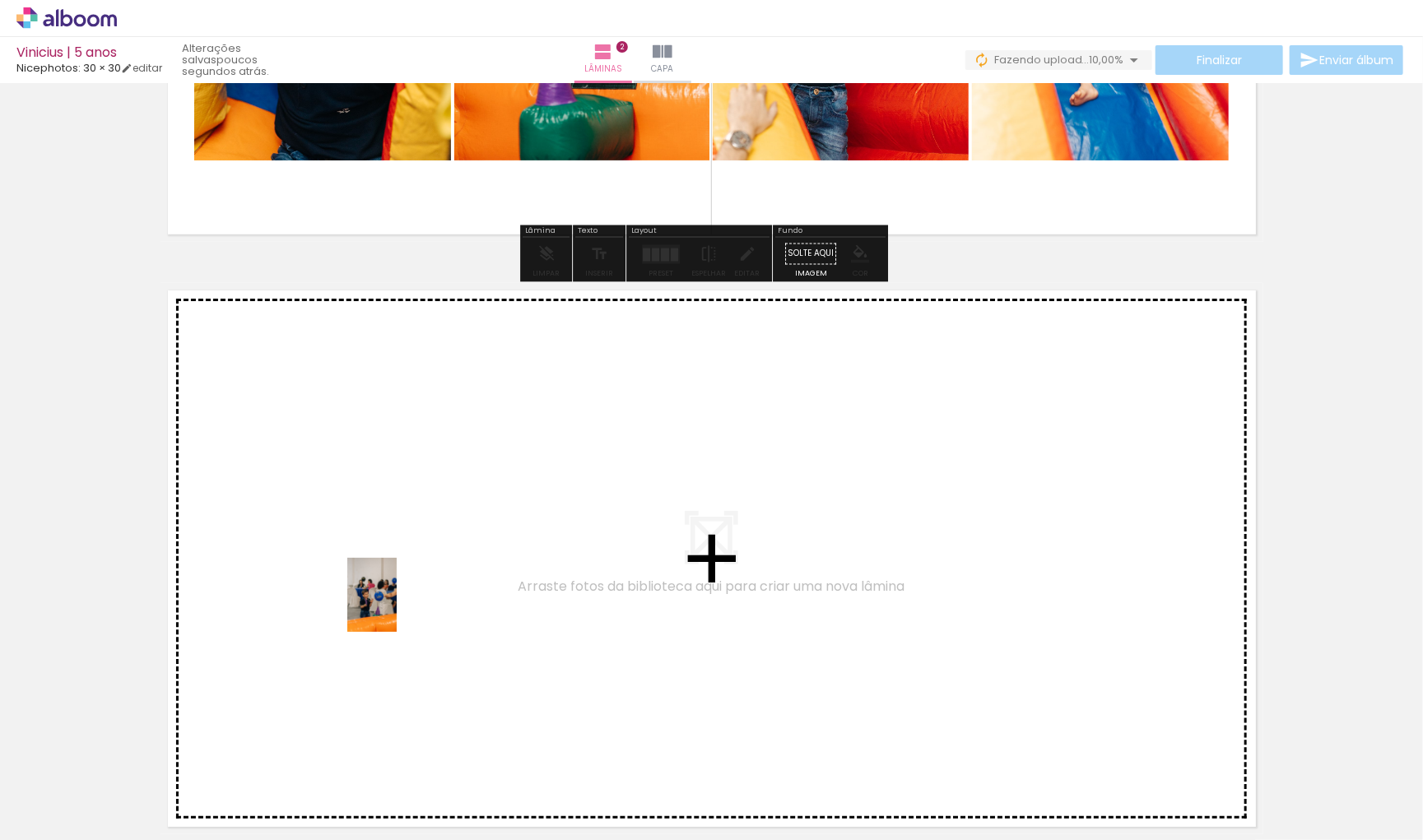
drag, startPoint x: 470, startPoint y: 786, endPoint x: 397, endPoint y: 608, distance: 192.4
click at [397, 608] on quentale-workspace at bounding box center [712, 420] width 1423 height 840
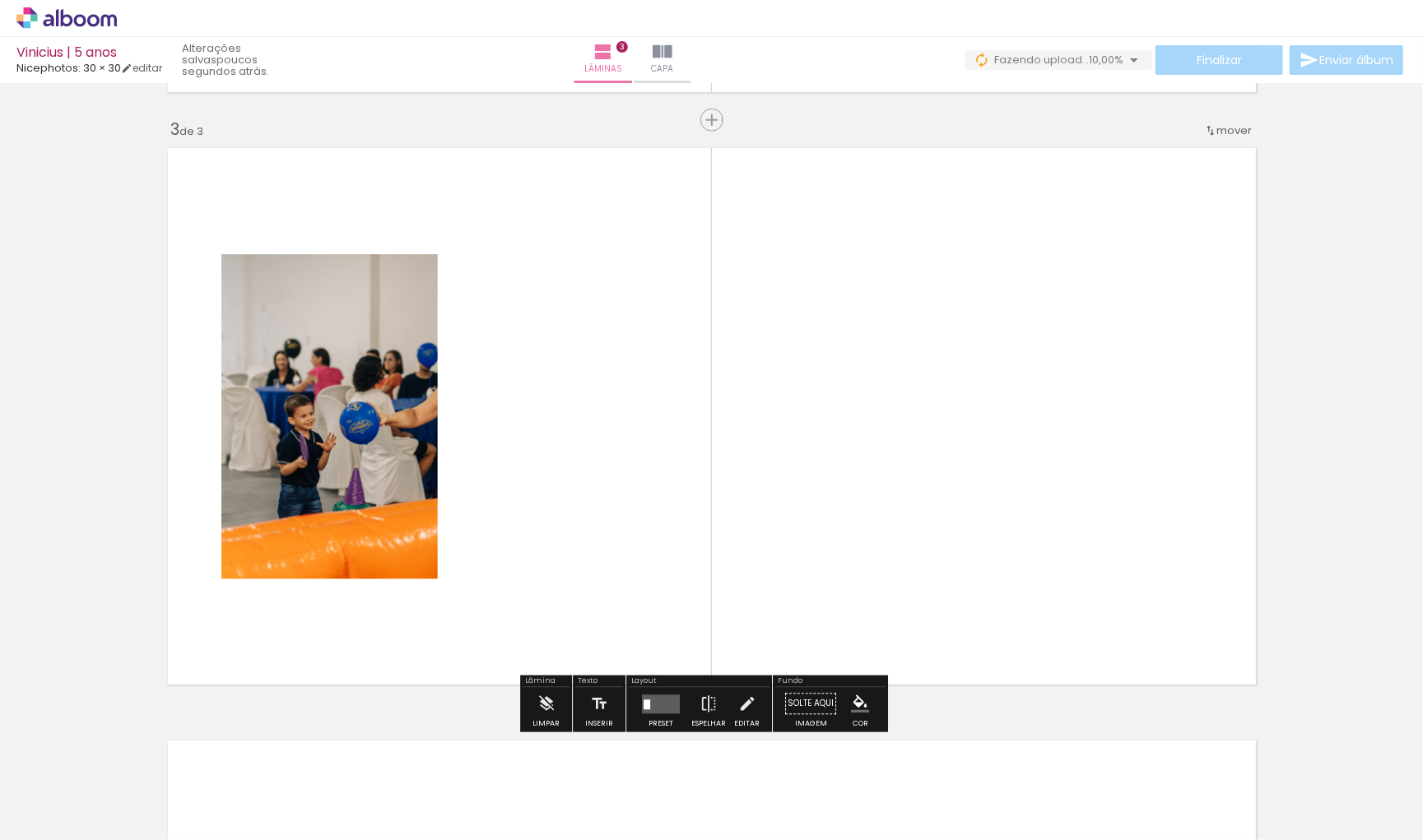
scroll to position [1180, 0]
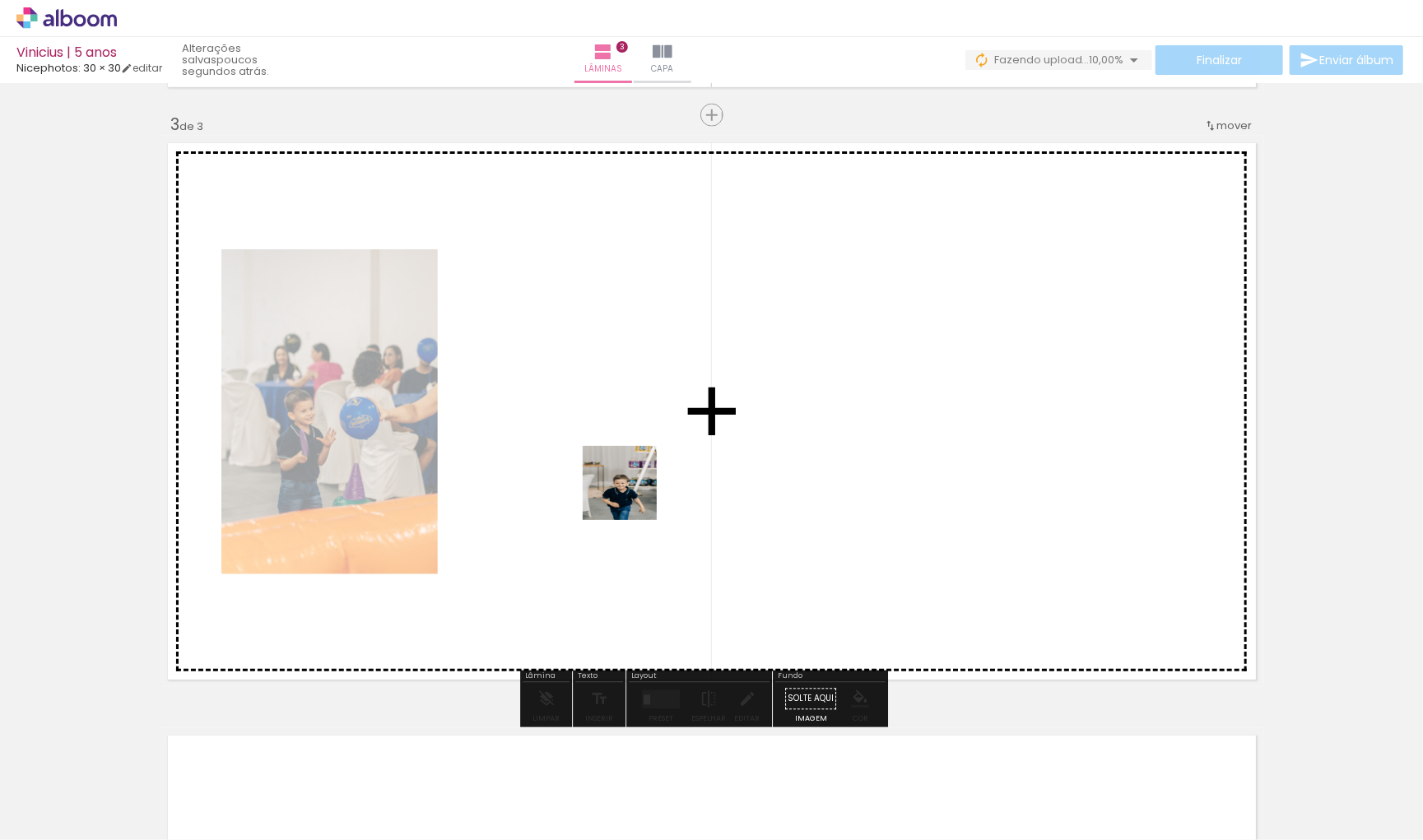
drag, startPoint x: 632, startPoint y: 791, endPoint x: 632, endPoint y: 493, distance: 298.0
click at [632, 493] on quentale-workspace at bounding box center [712, 420] width 1423 height 840
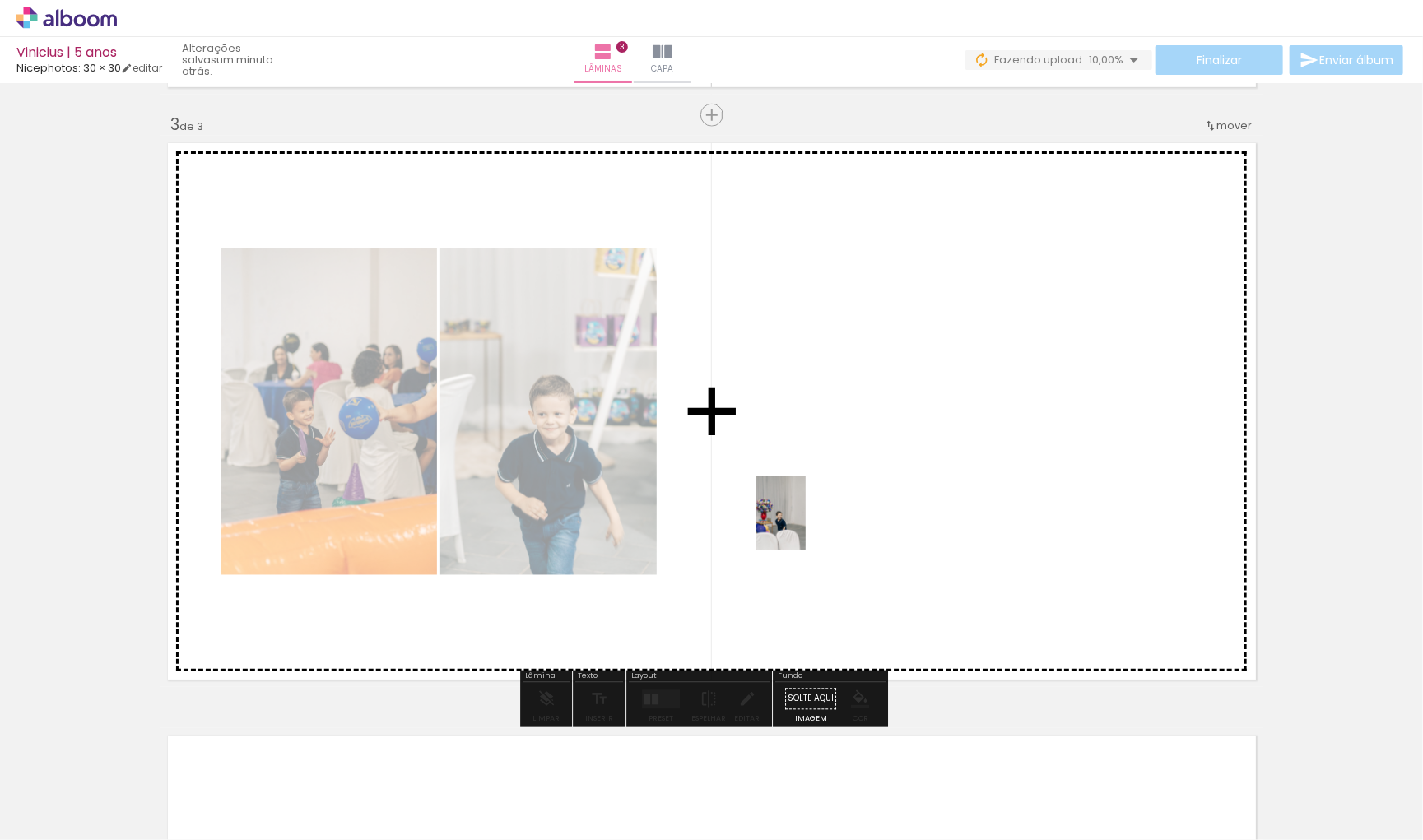
drag, startPoint x: 805, startPoint y: 814, endPoint x: 808, endPoint y: 462, distance: 352.0
click at [808, 462] on quentale-workspace at bounding box center [712, 420] width 1423 height 840
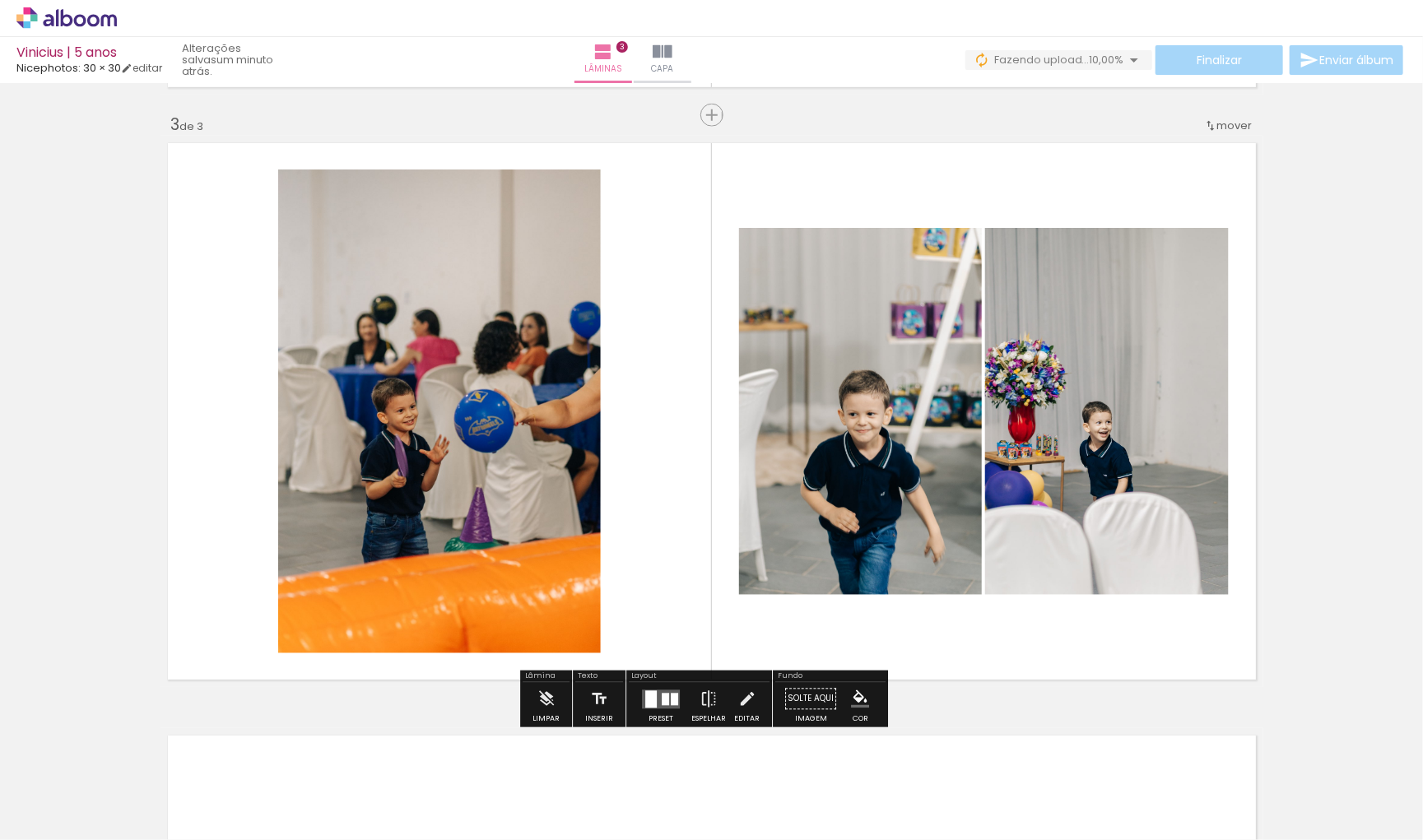
scroll to position [0, 1465]
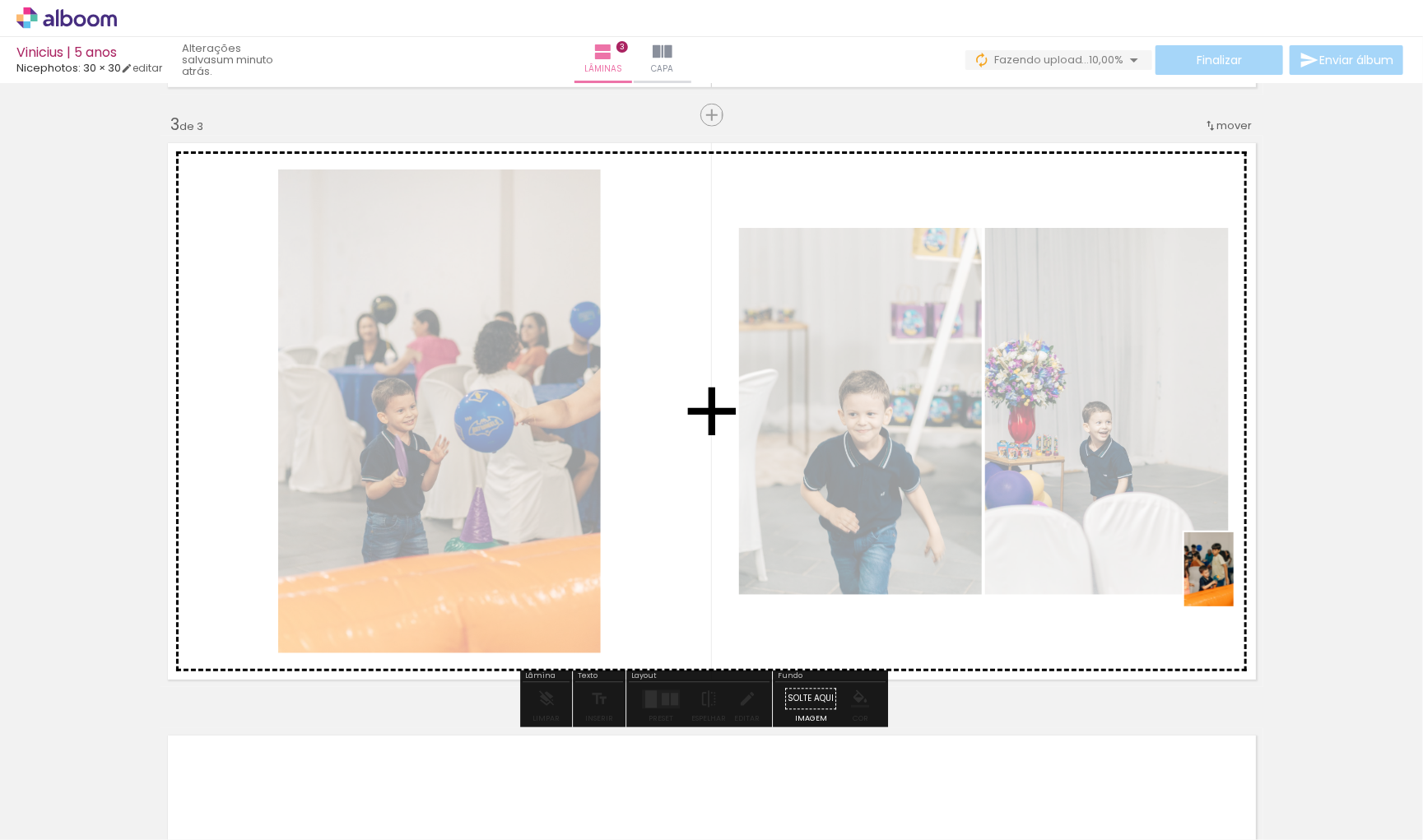
drag, startPoint x: 1396, startPoint y: 800, endPoint x: 1233, endPoint y: 582, distance: 272.2
click at [1233, 582] on quentale-workspace at bounding box center [712, 420] width 1423 height 840
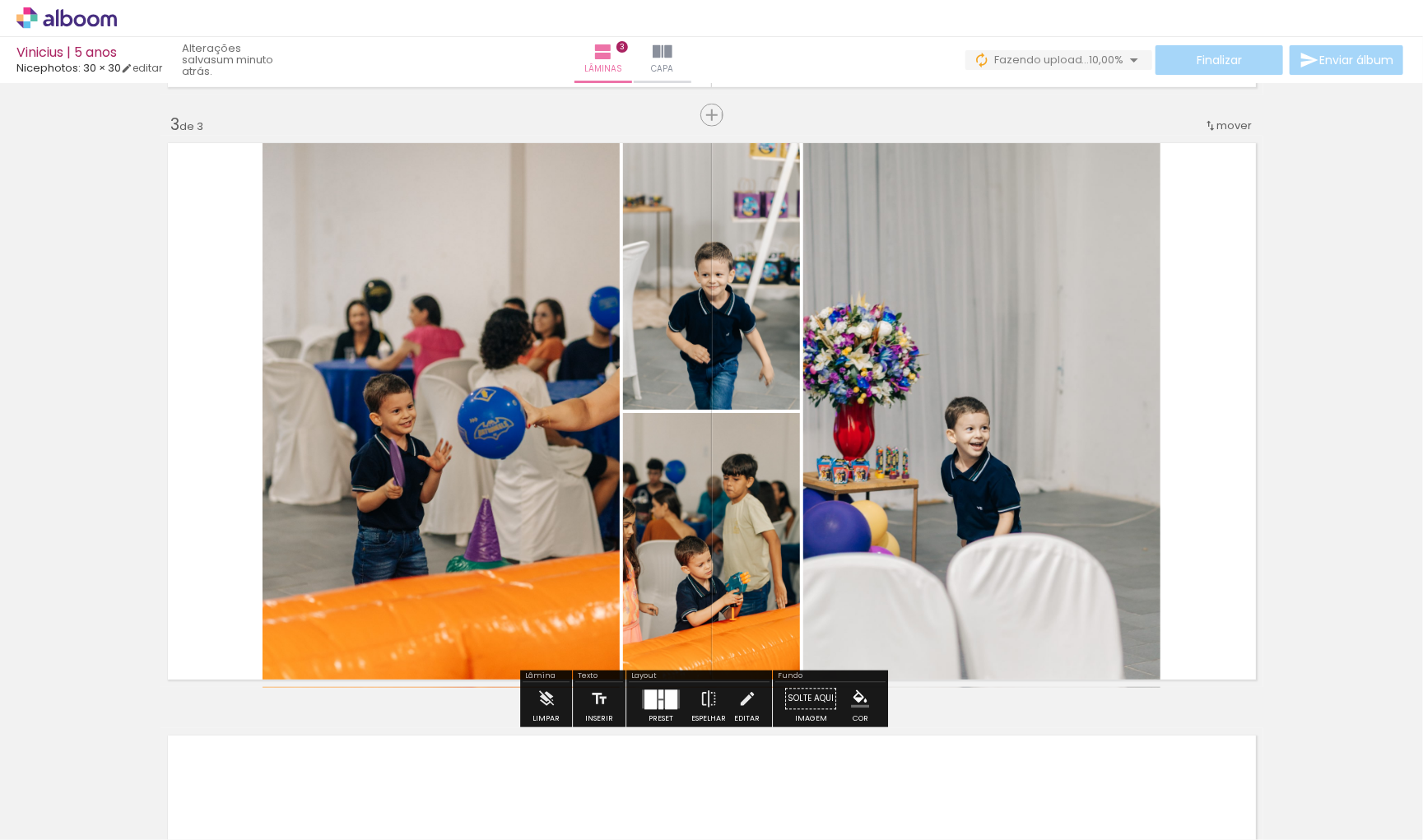
click at [69, 788] on input "Todas as fotos" at bounding box center [46, 790] width 63 height 14
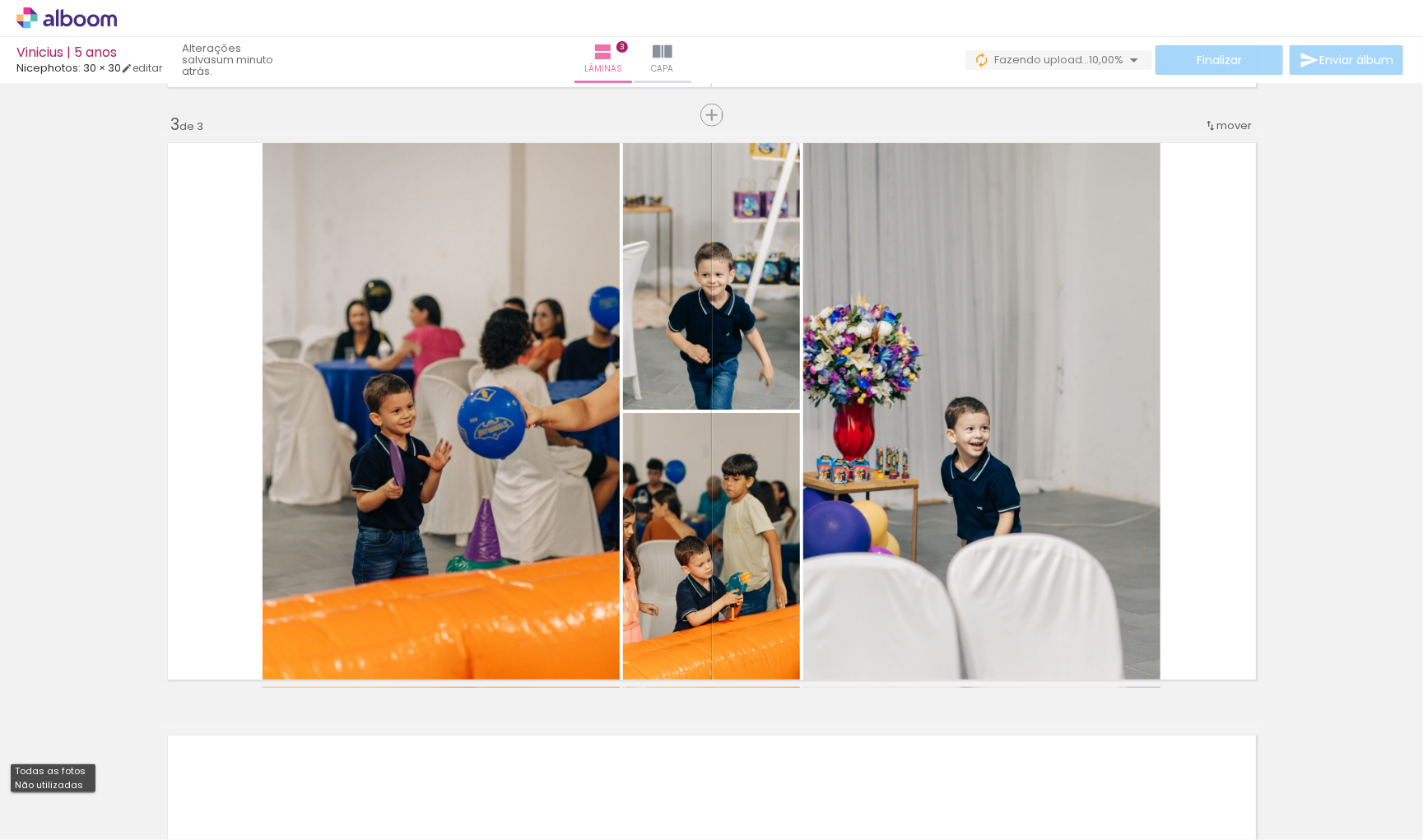
click at [0, 0] on slot "Não utilizadas" at bounding box center [0, 0] width 0 height 0
type input "Não utilizadas"
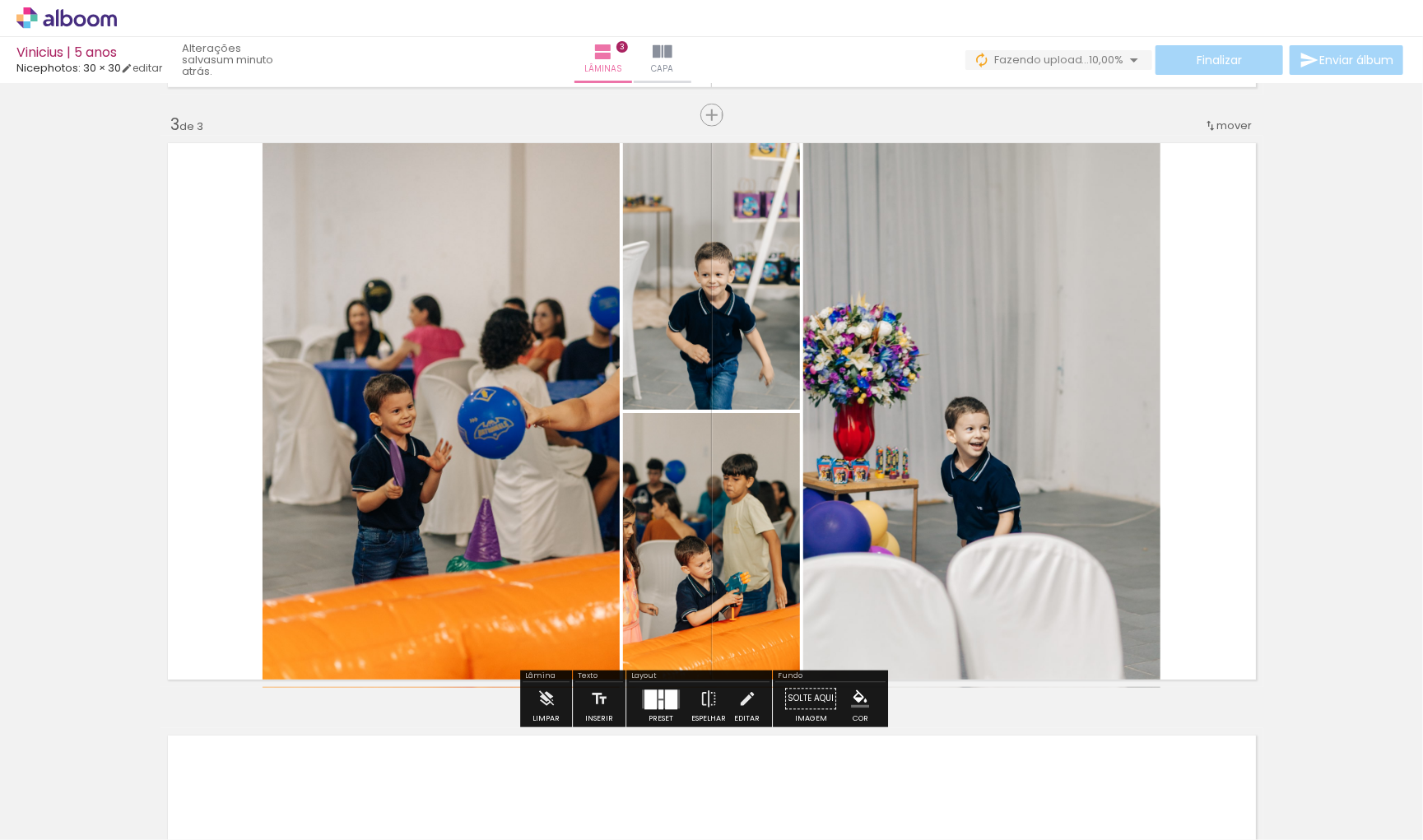
click at [671, 717] on div "Preset" at bounding box center [661, 719] width 25 height 7
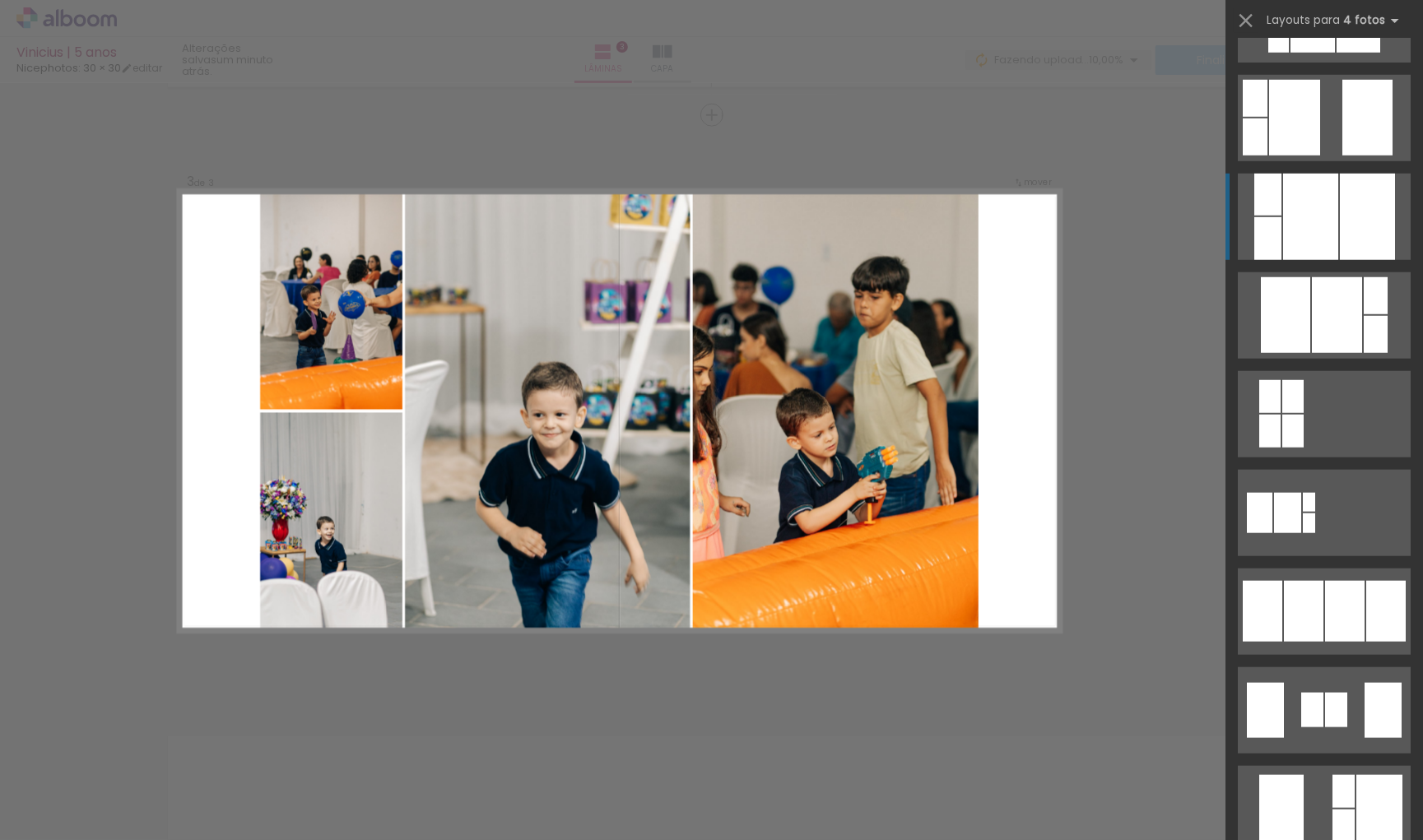
scroll to position [746, 0]
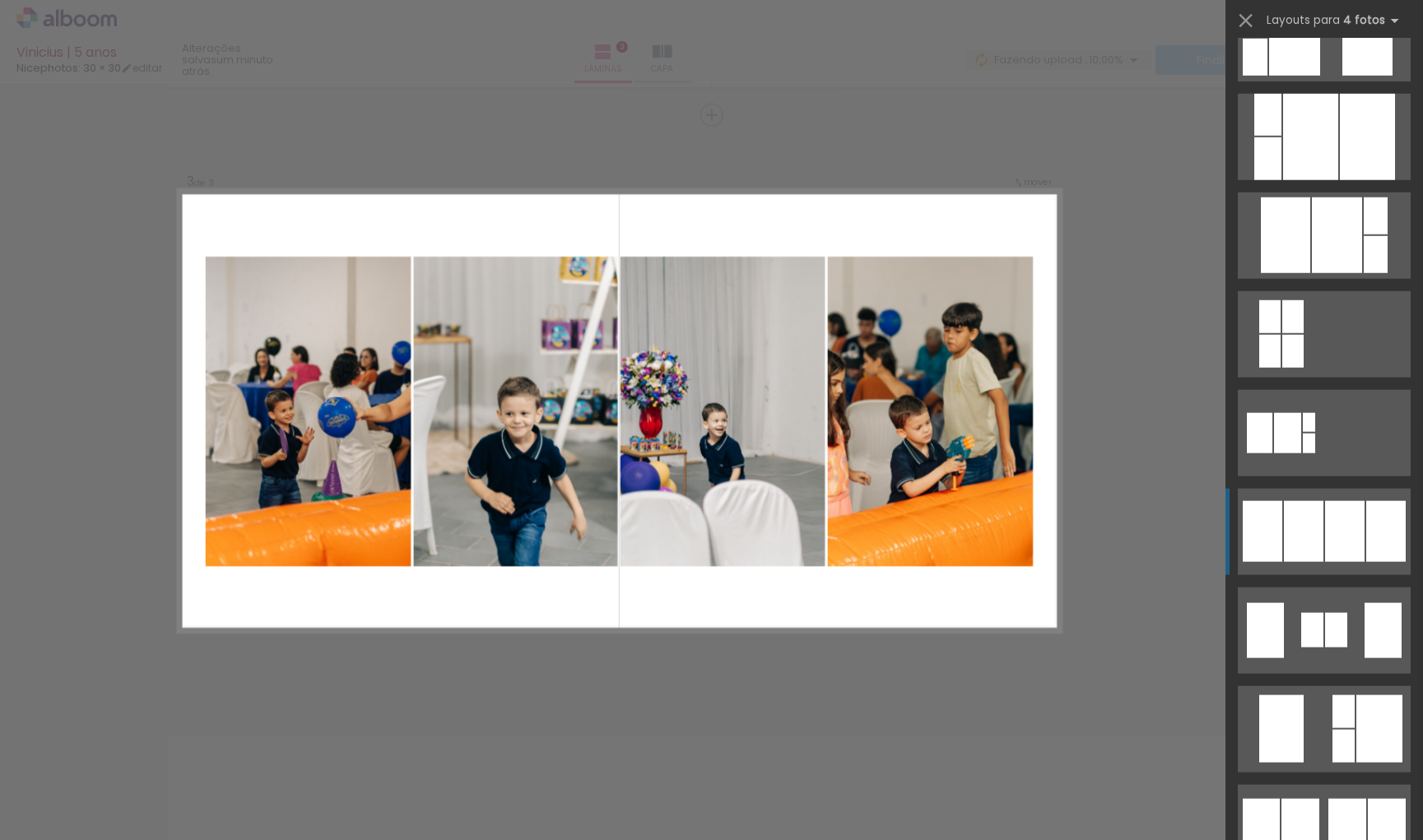
click at [1335, 538] on div at bounding box center [1345, 532] width 40 height 61
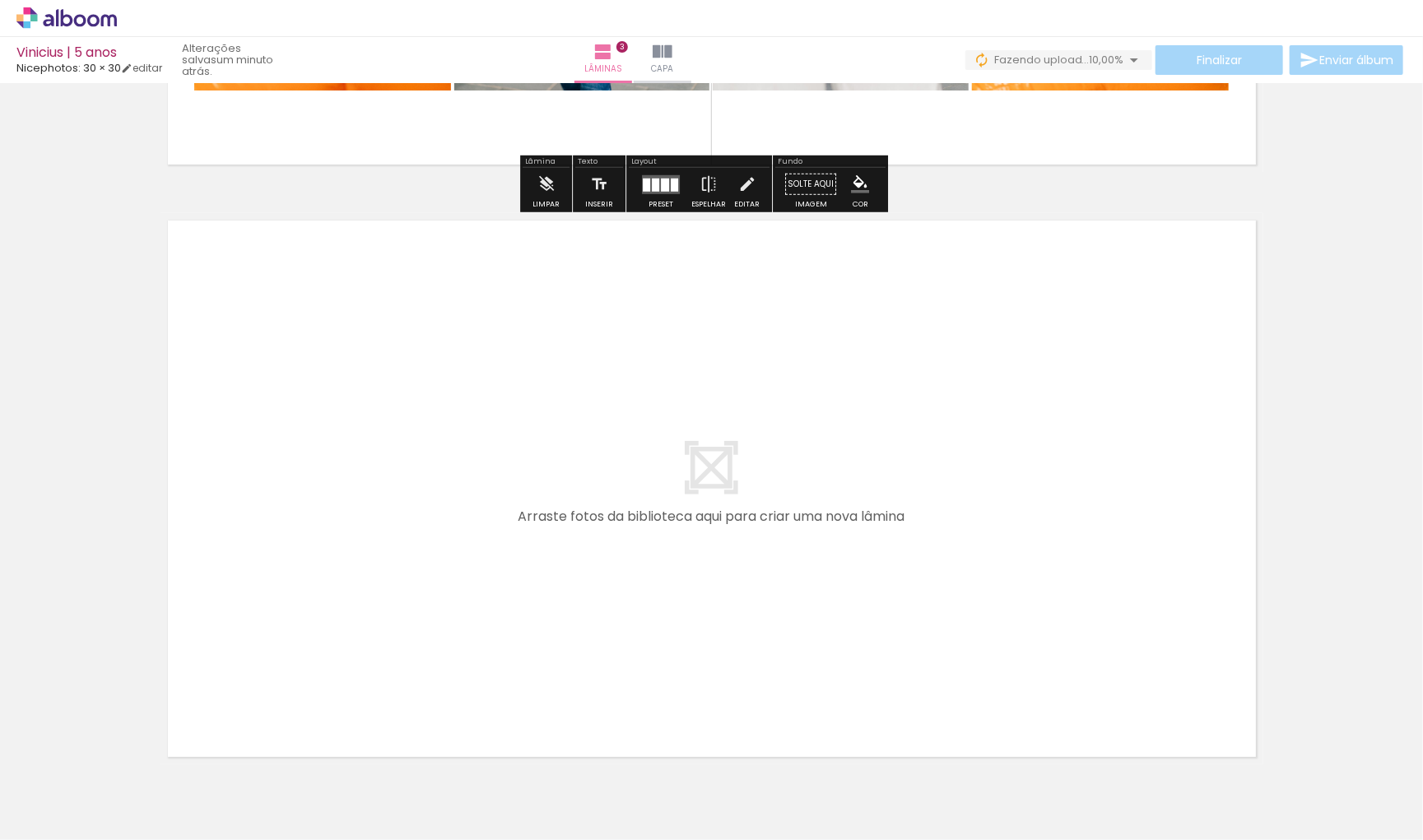
scroll to position [0, 0]
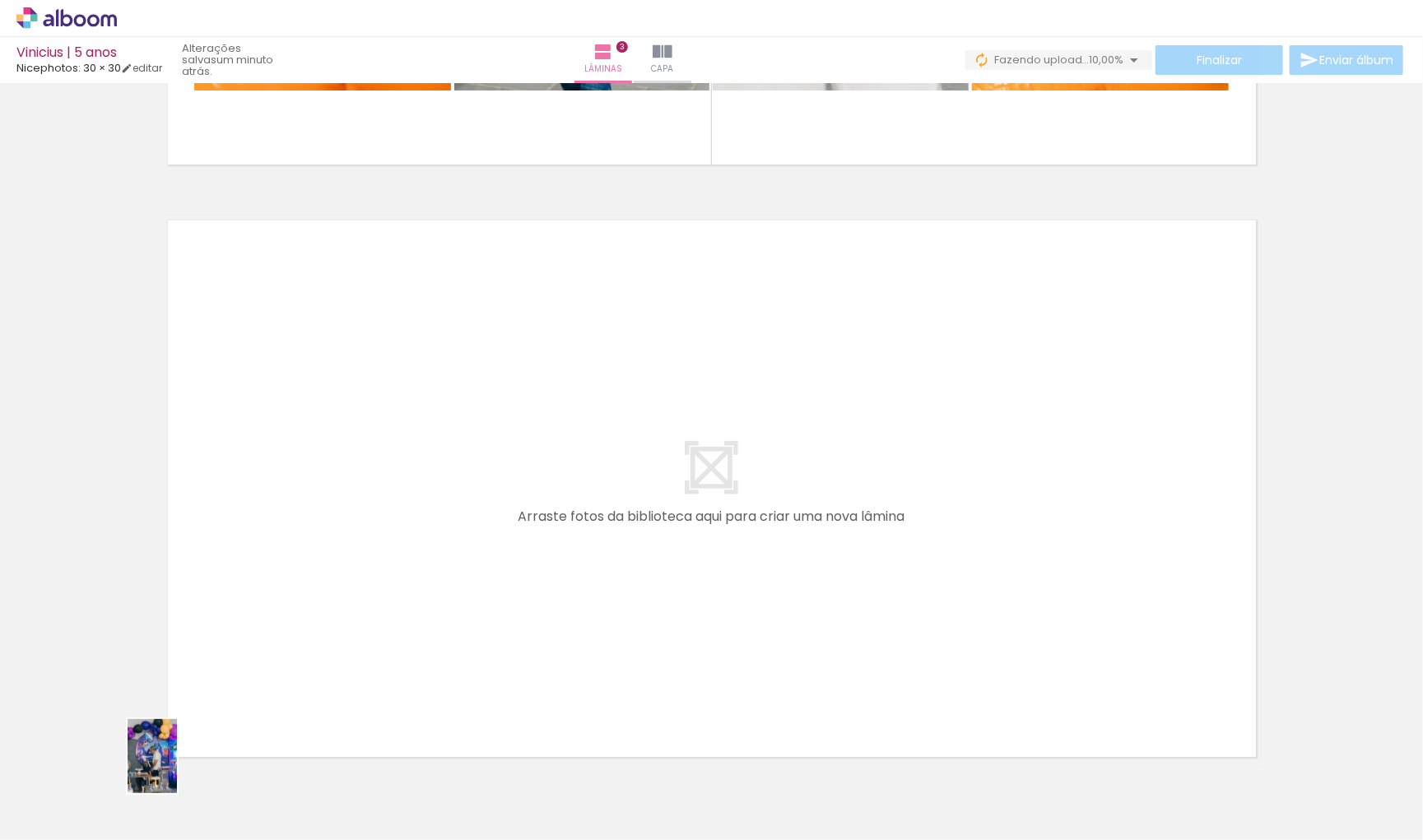
drag, startPoint x: 171, startPoint y: 801, endPoint x: 187, endPoint y: 781, distance: 25.6
click at [187, 781] on div at bounding box center [165, 784] width 54 height 82
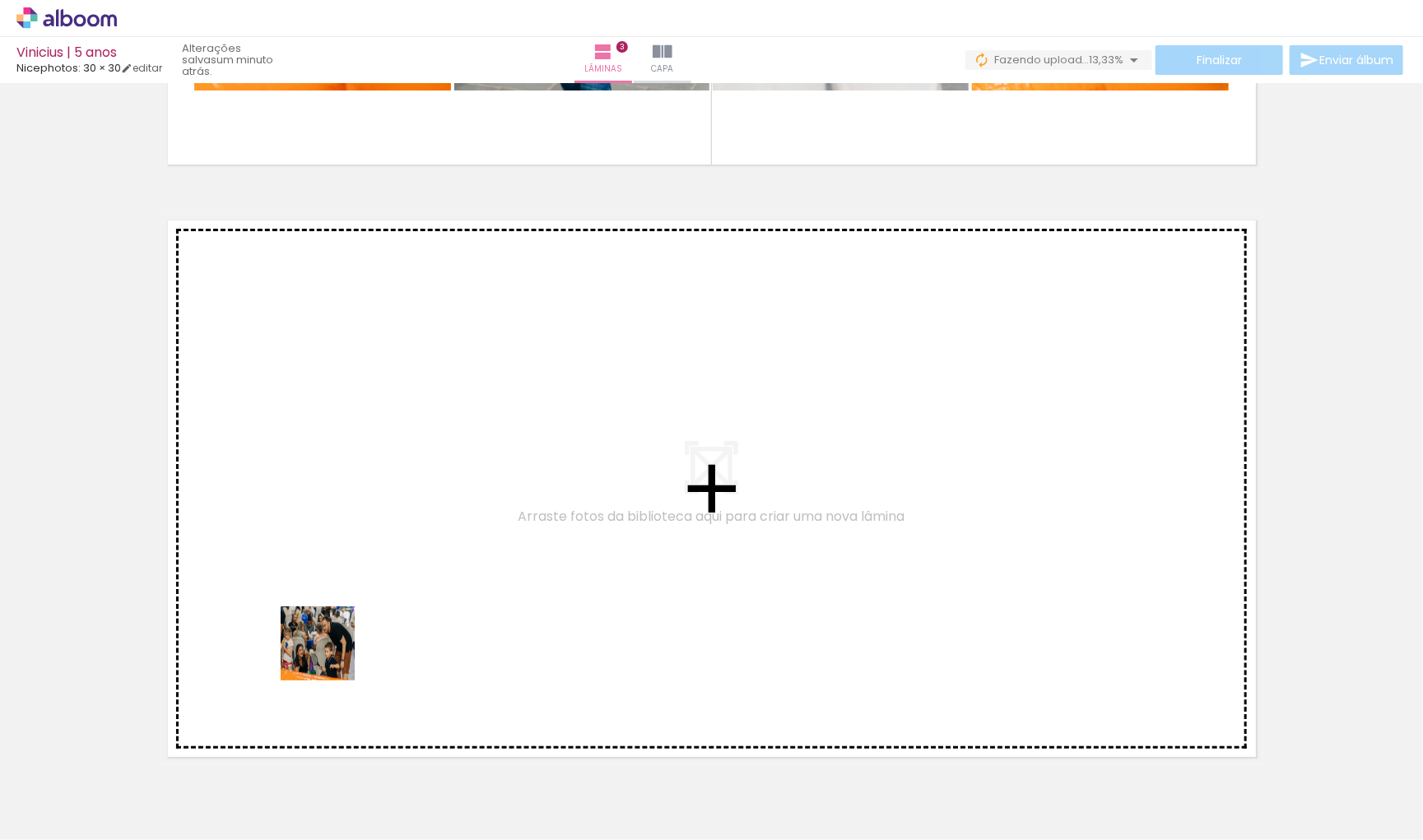
drag, startPoint x: 287, startPoint y: 793, endPoint x: 347, endPoint y: 617, distance: 185.9
click at [347, 617] on quentale-workspace at bounding box center [712, 420] width 1423 height 840
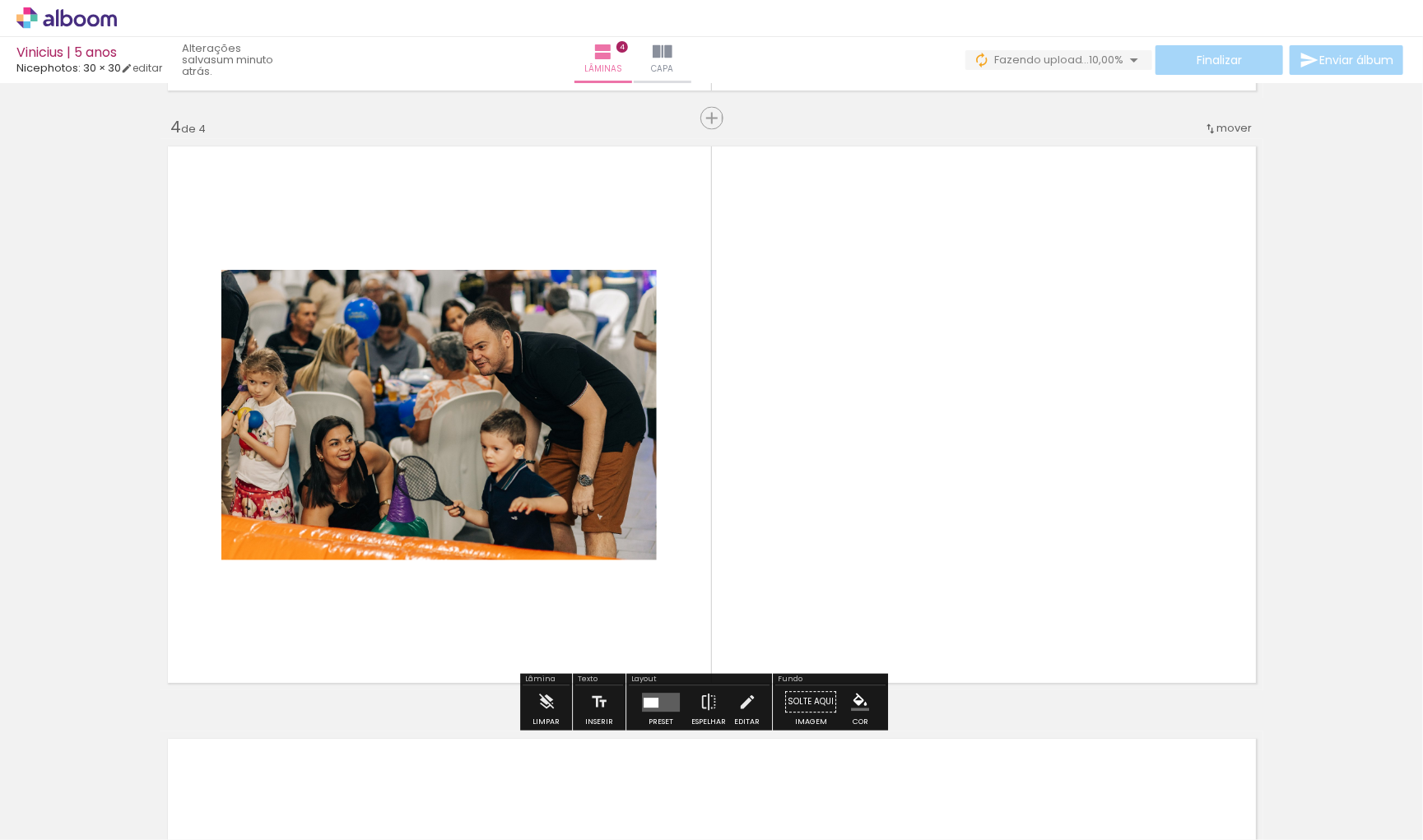
scroll to position [1772, 0]
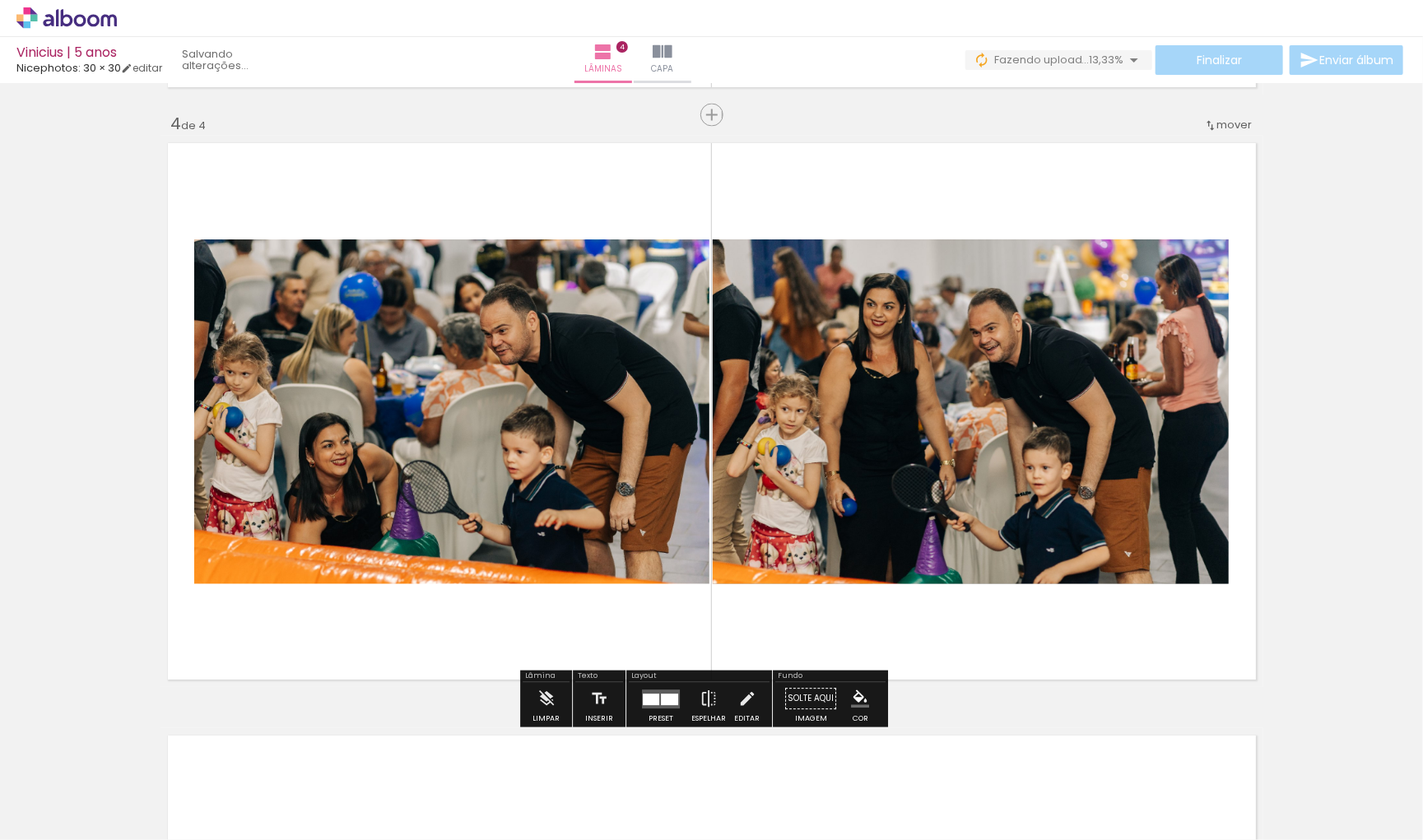
drag, startPoint x: 256, startPoint y: 795, endPoint x: 820, endPoint y: 540, distance: 619.0
click at [820, 540] on quentale-workspace at bounding box center [712, 420] width 1423 height 840
click at [646, 714] on div at bounding box center [661, 700] width 45 height 33
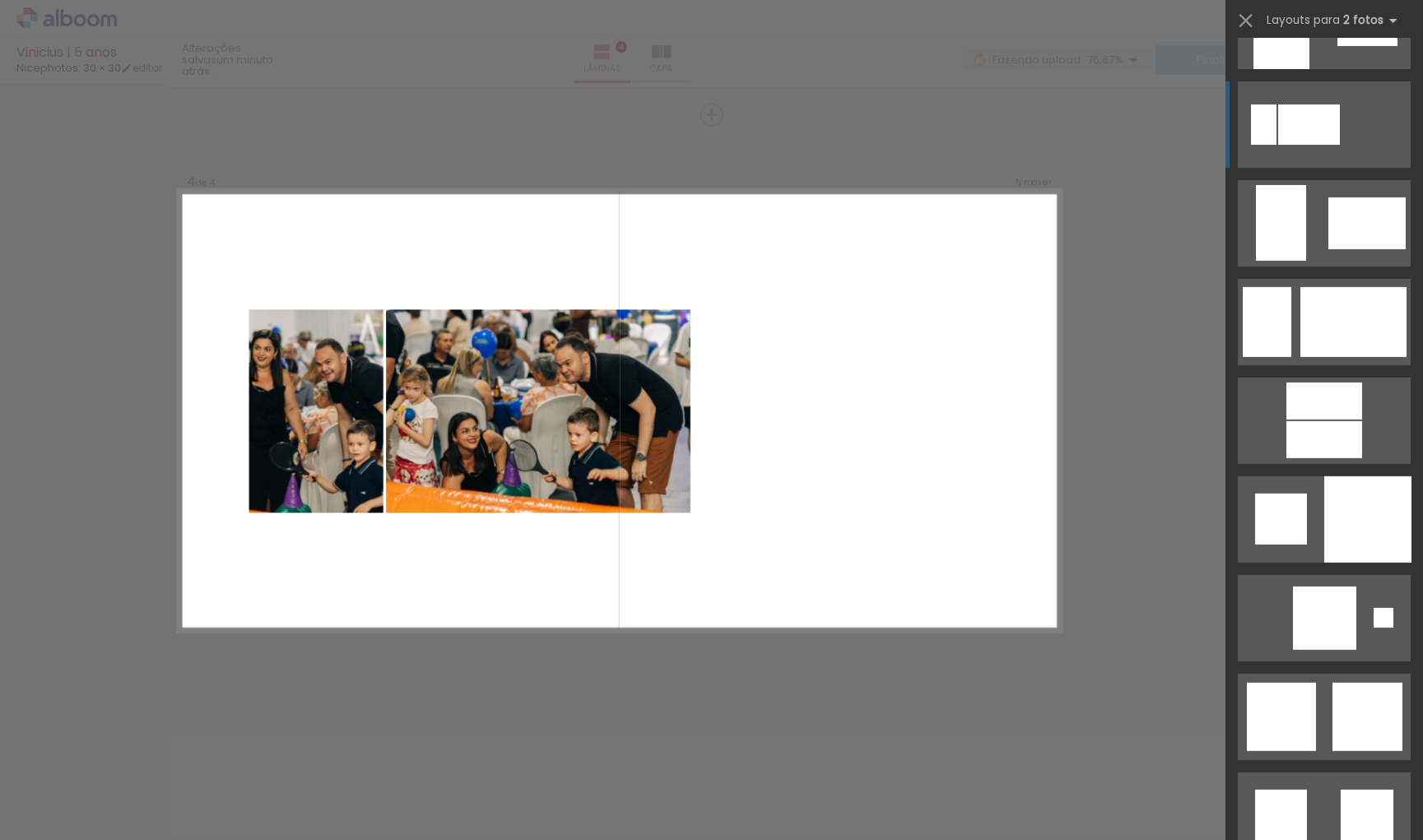
scroll to position [3948, 0]
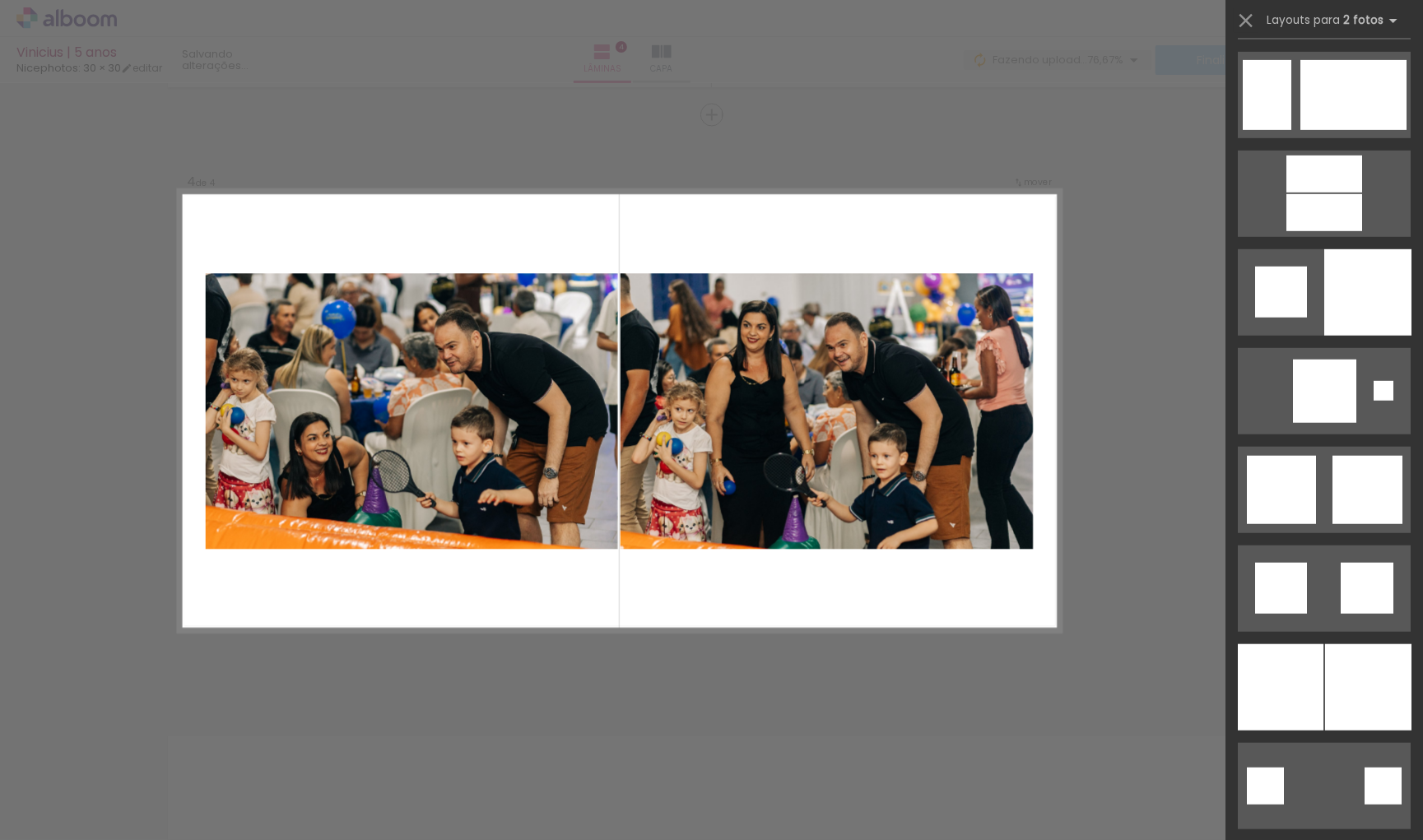
click at [979, 630] on quentale-layouter at bounding box center [620, 411] width 882 height 441
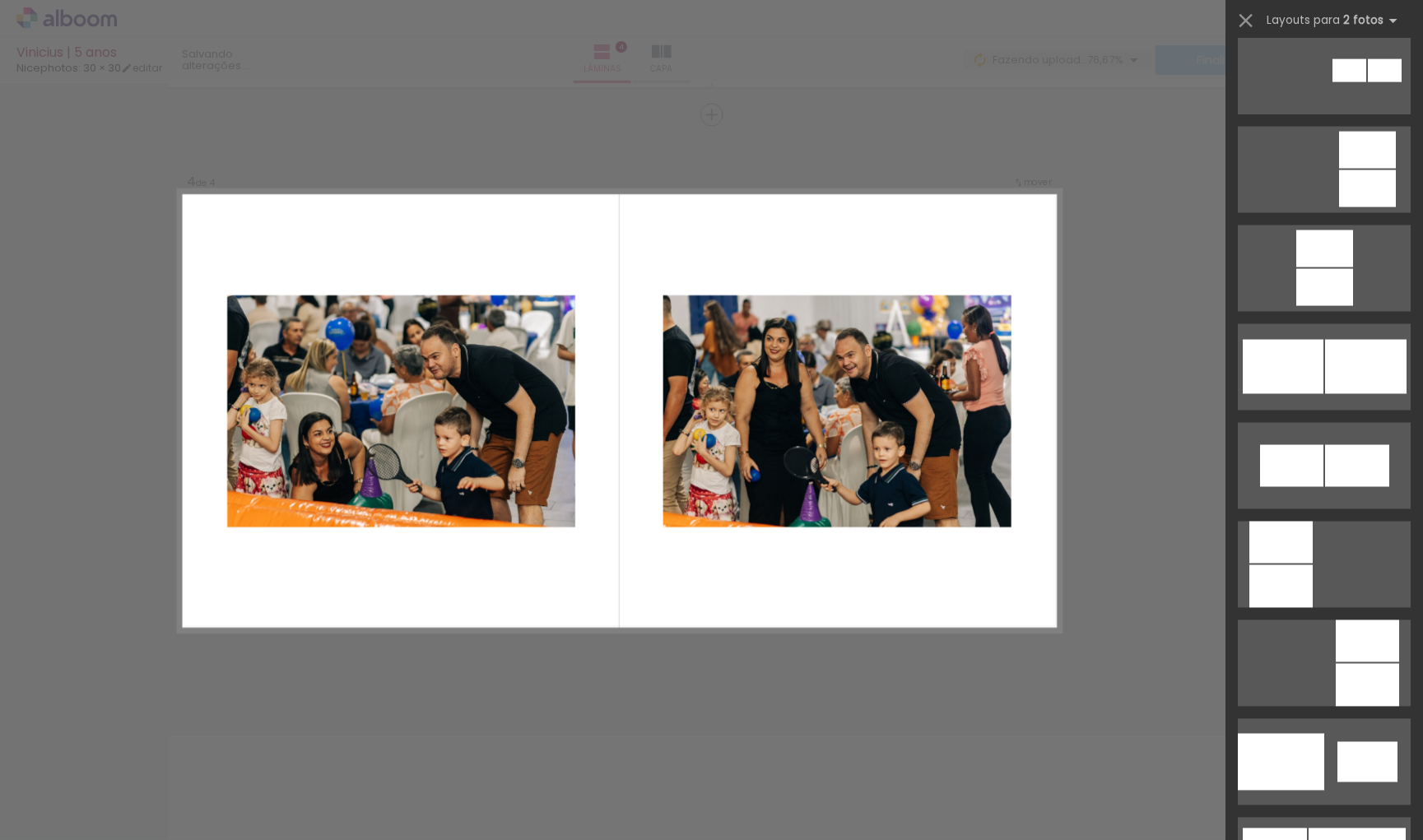
scroll to position [1418, 0]
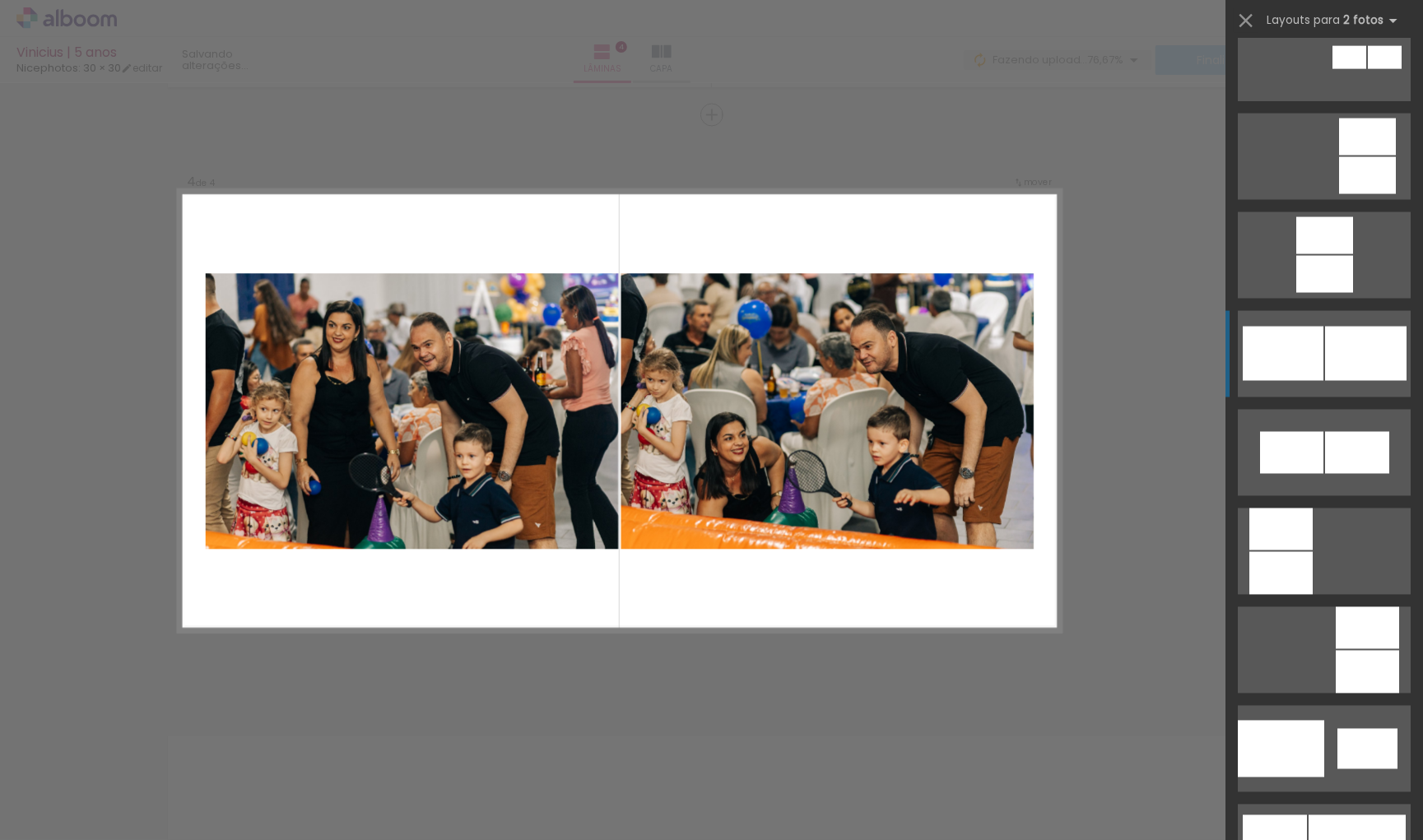
click at [1336, 369] on div at bounding box center [1365, 354] width 82 height 54
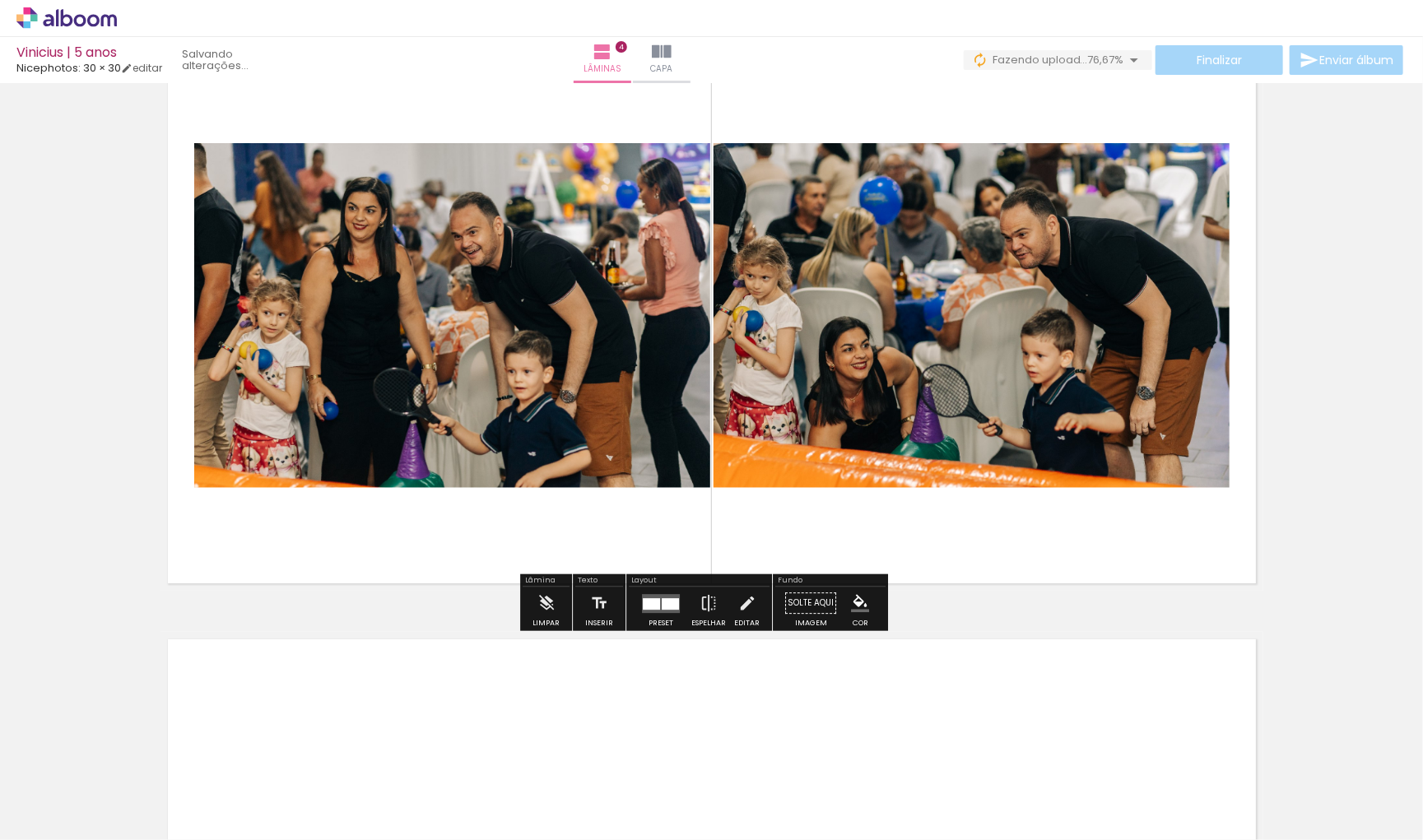
scroll to position [1830, 0]
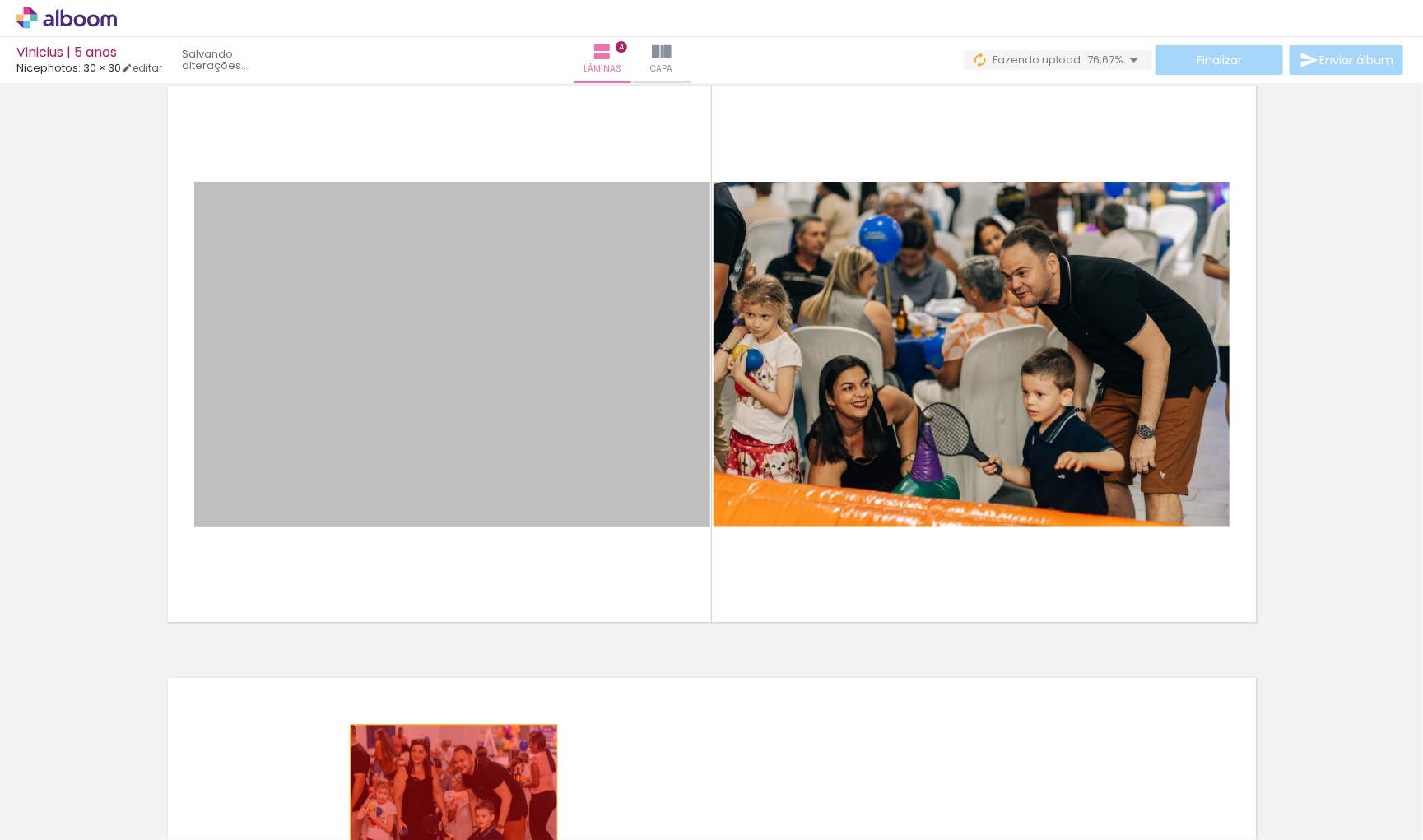
drag, startPoint x: 411, startPoint y: 407, endPoint x: 453, endPoint y: 793, distance: 388.3
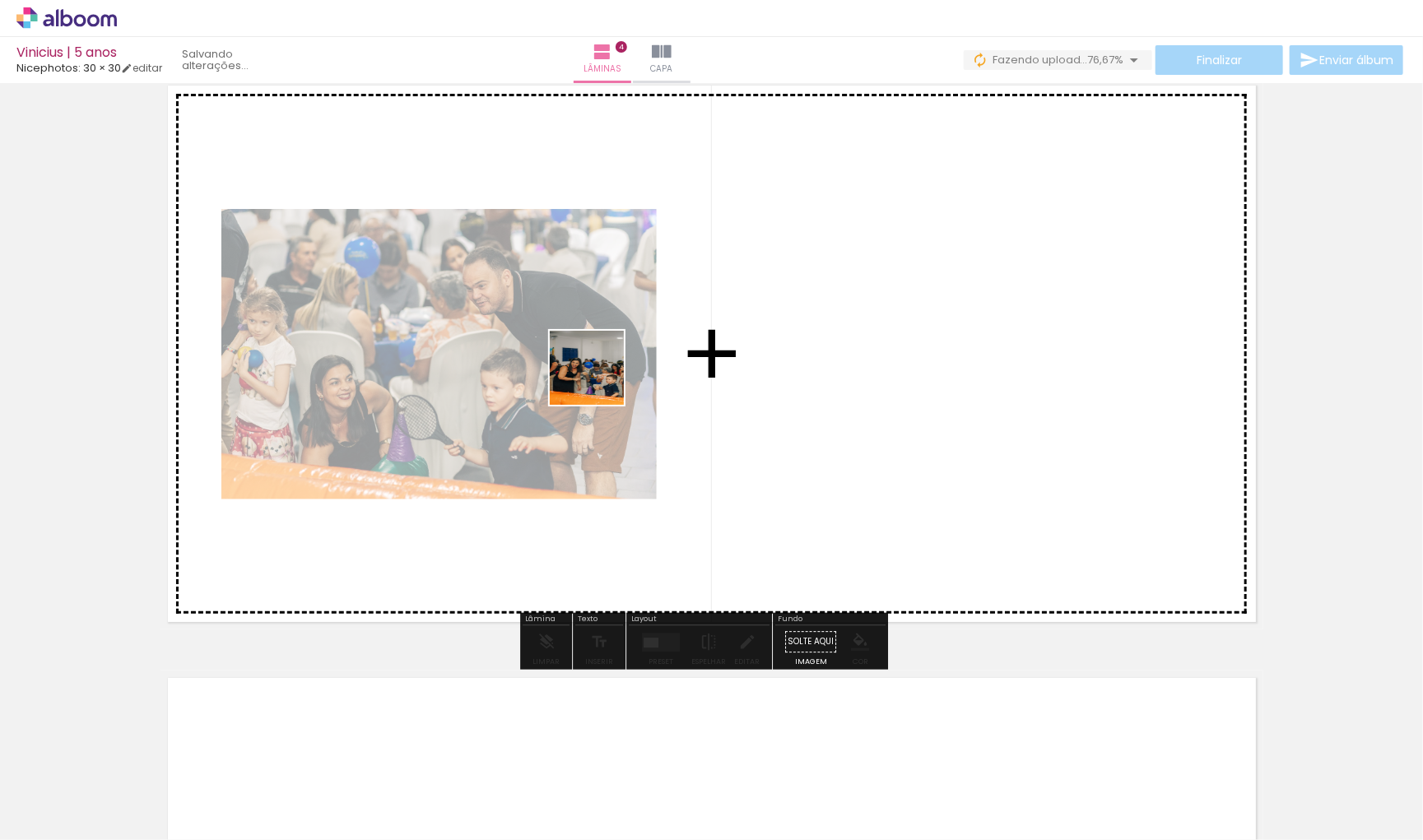
drag, startPoint x: 350, startPoint y: 801, endPoint x: 599, endPoint y: 380, distance: 489.1
click at [599, 380] on quentale-workspace at bounding box center [712, 420] width 1423 height 840
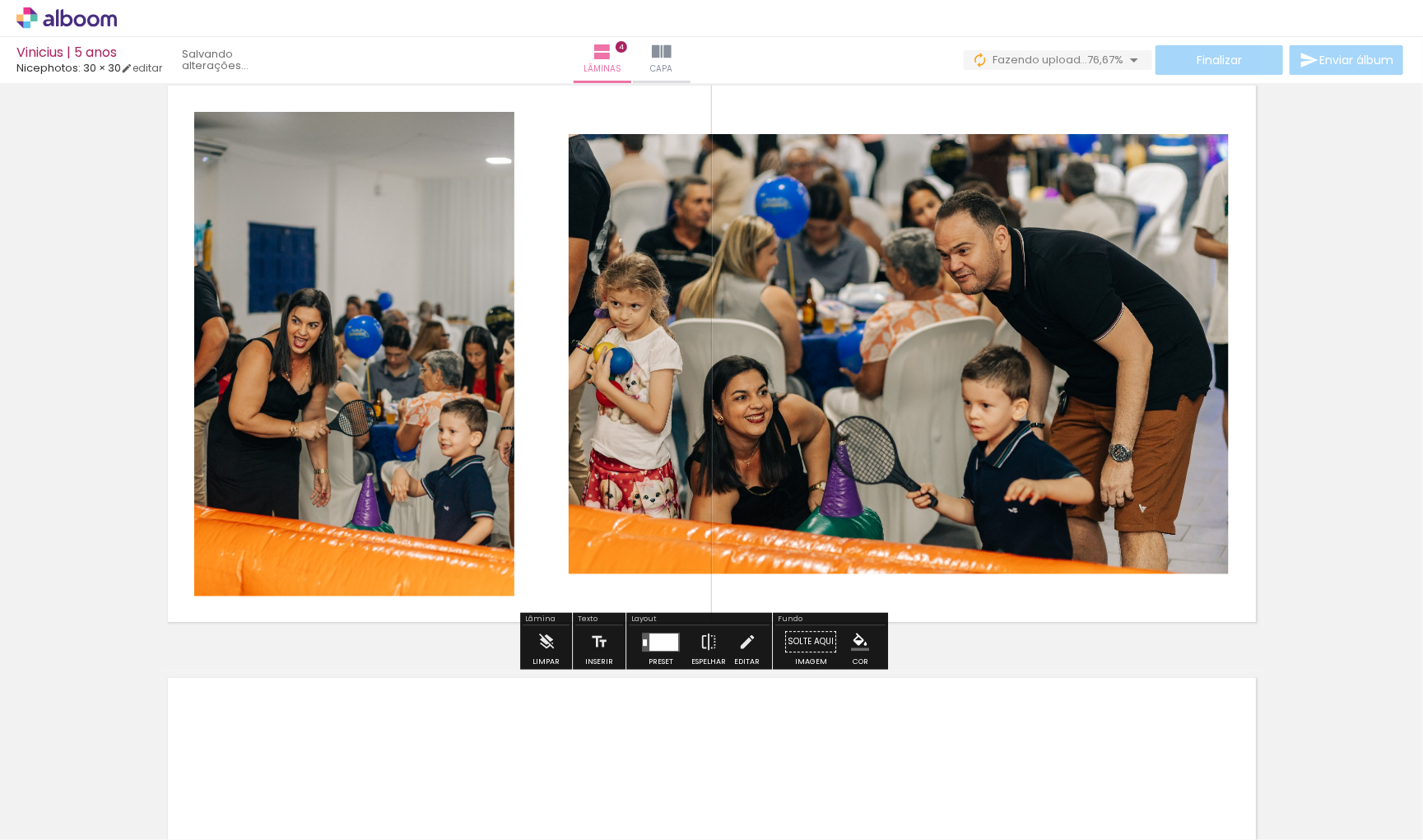
click at [679, 639] on div at bounding box center [664, 641] width 29 height 17
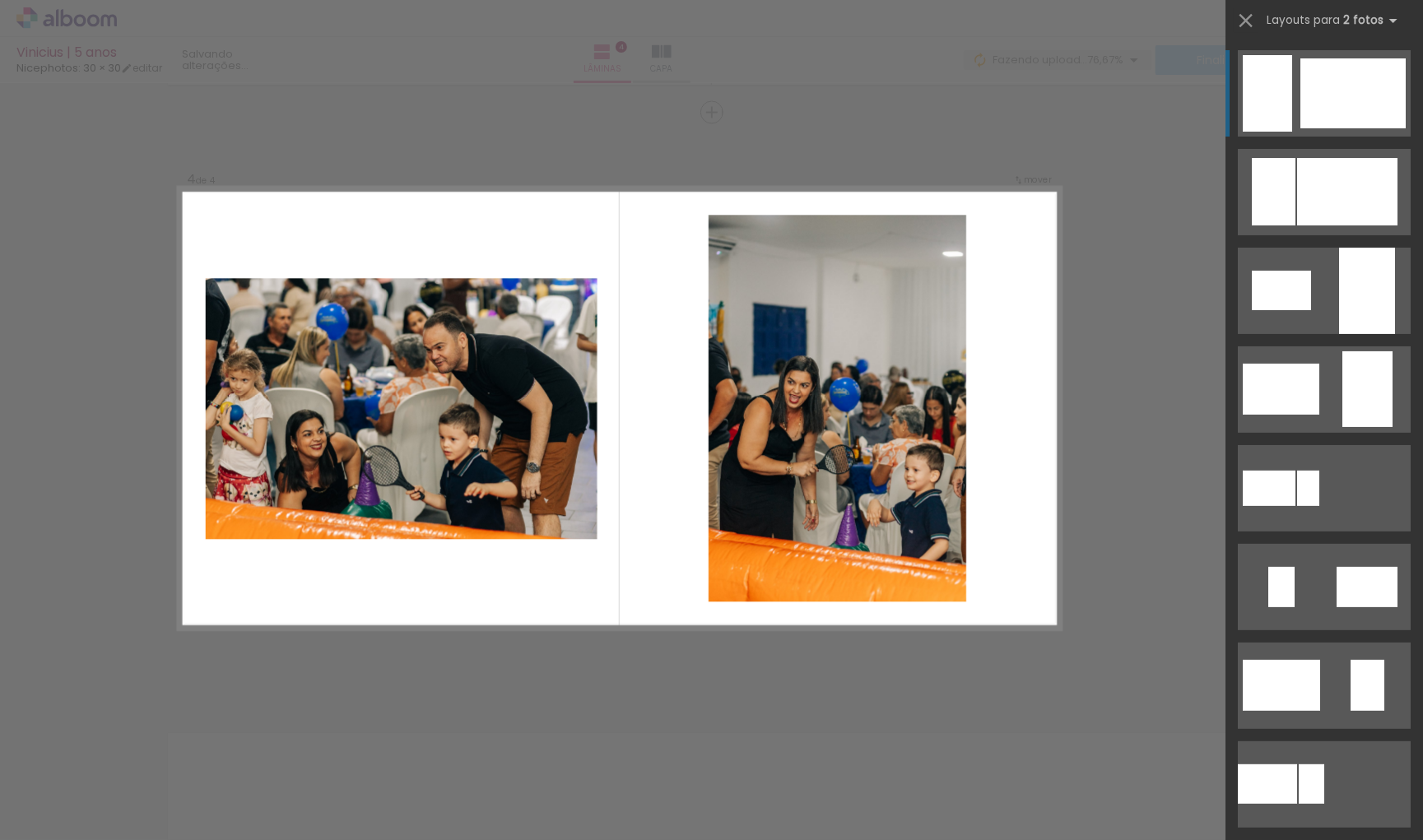
scroll to position [1771, 0]
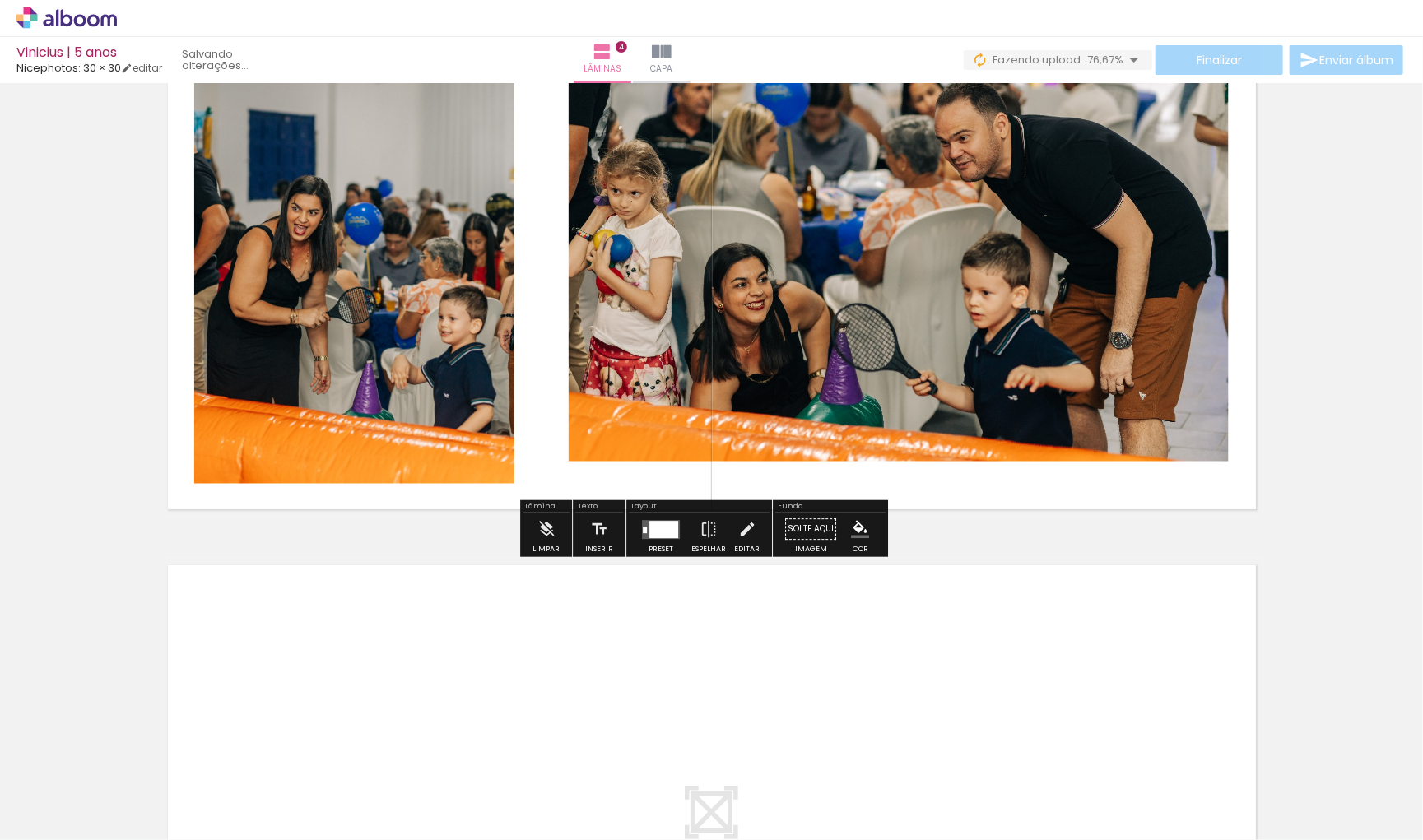
scroll to position [1944, 0]
click at [656, 528] on div at bounding box center [664, 528] width 29 height 17
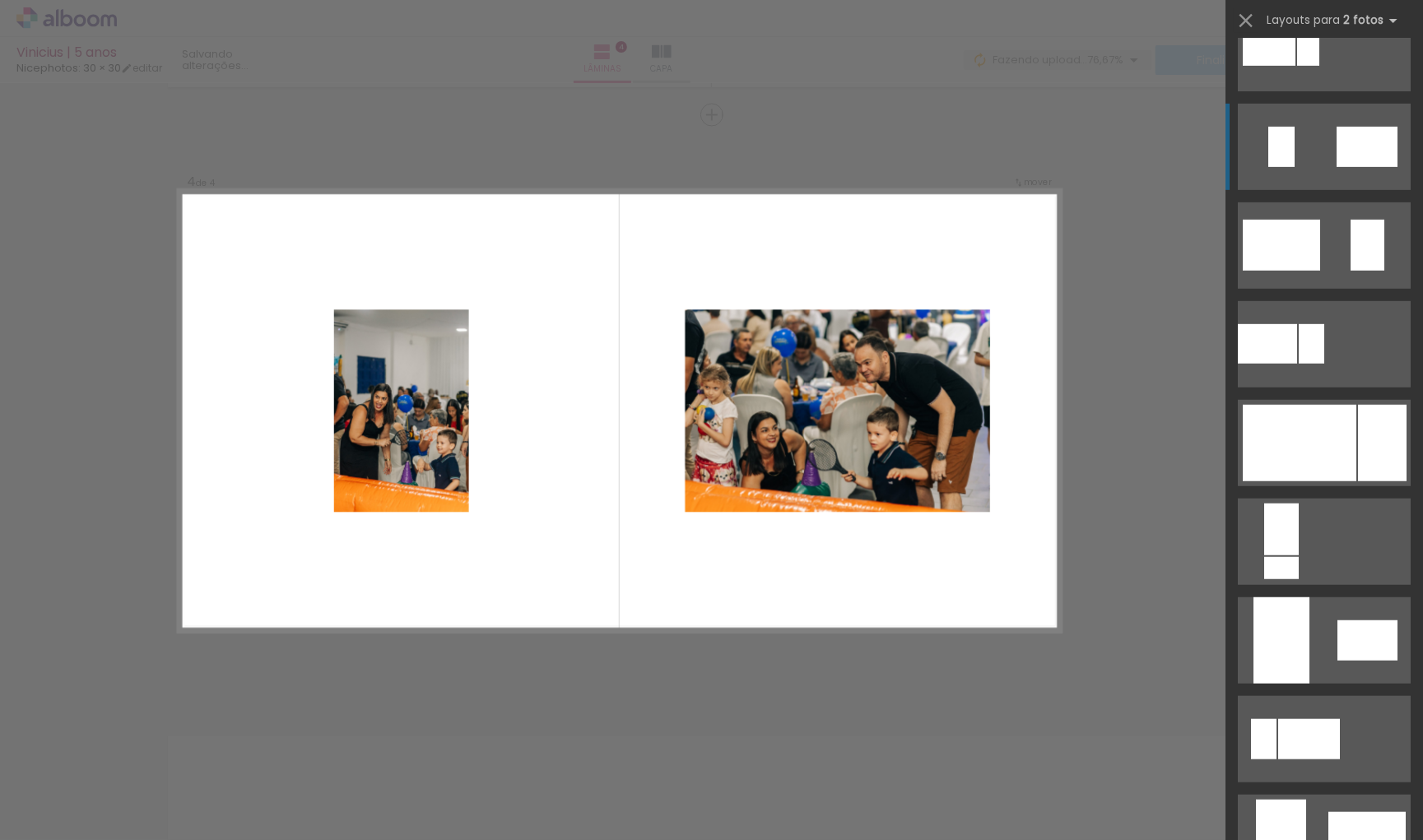
scroll to position [477, 0]
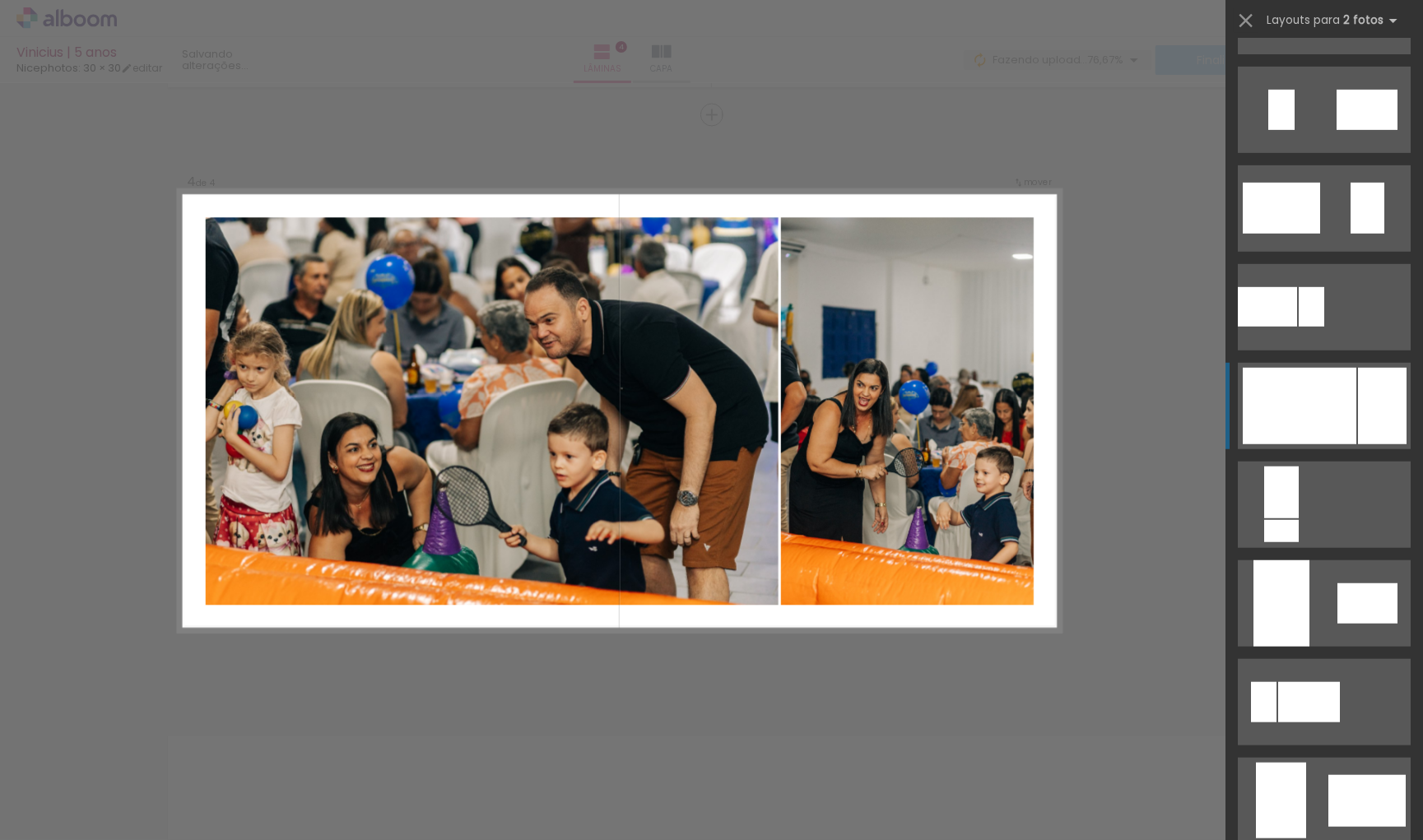
click at [1342, 414] on div at bounding box center [1299, 406] width 114 height 77
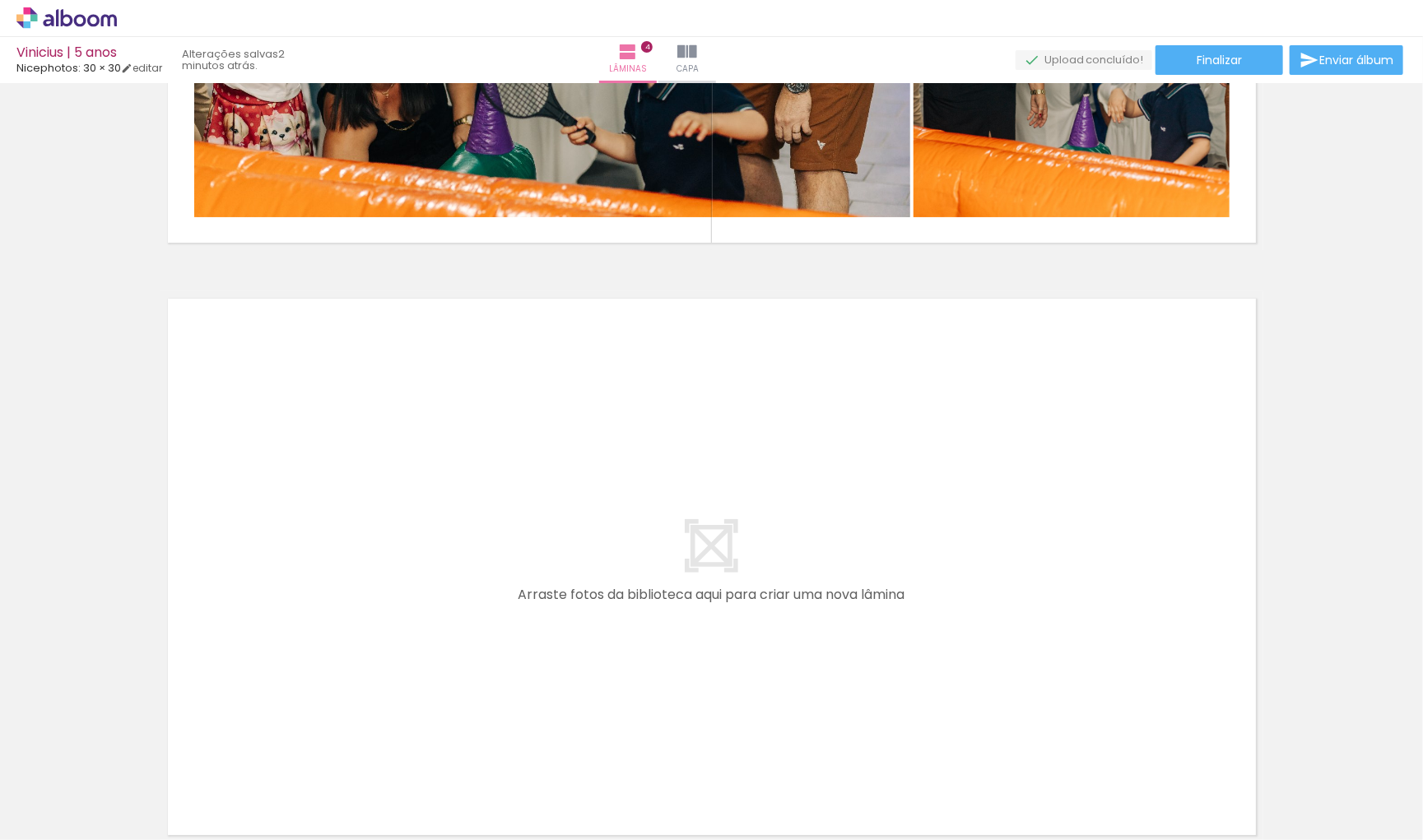
scroll to position [2217, 0]
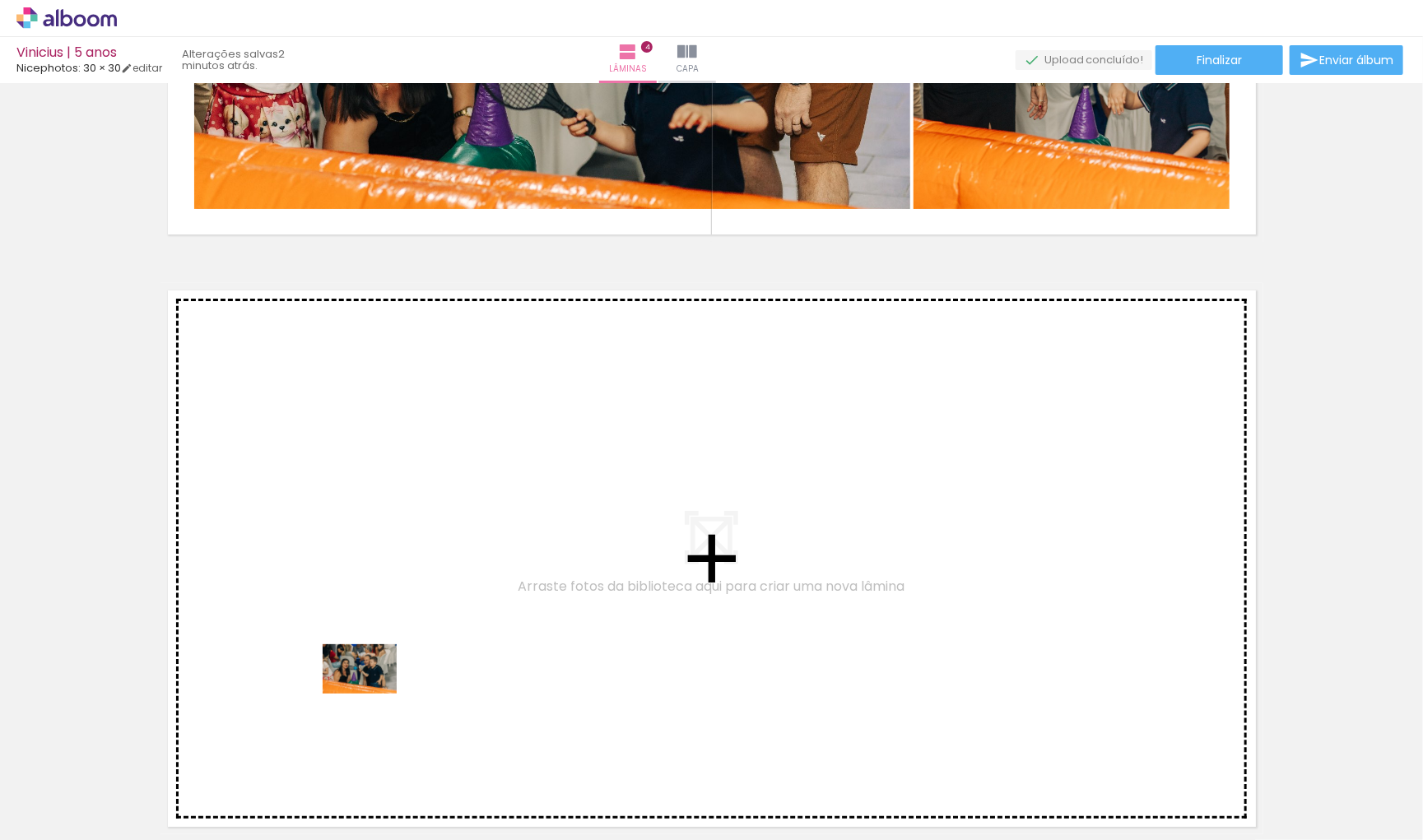
drag, startPoint x: 364, startPoint y: 805, endPoint x: 372, endPoint y: 671, distance: 134.2
click at [372, 671] on quentale-workspace at bounding box center [712, 420] width 1423 height 840
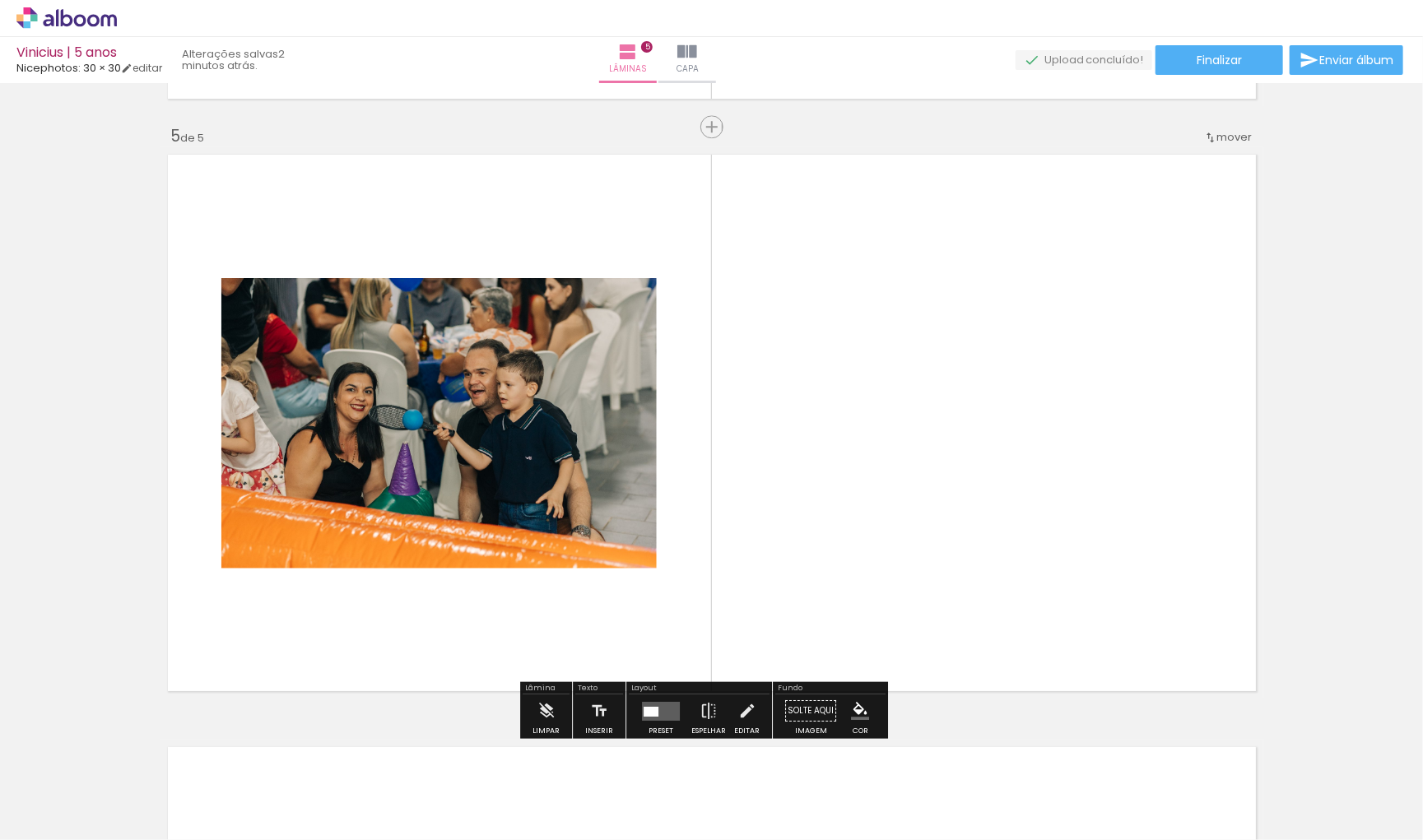
scroll to position [2365, 0]
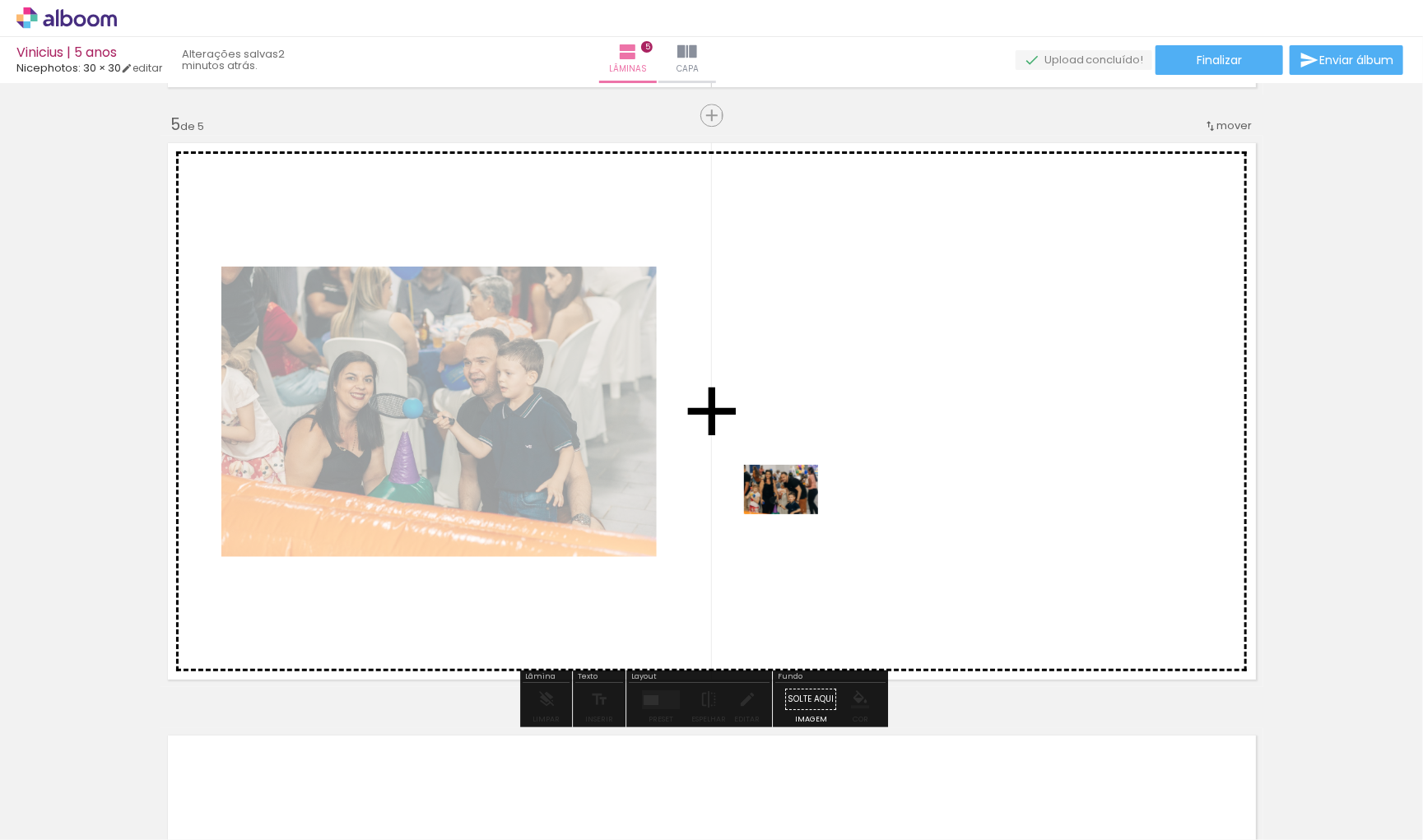
drag, startPoint x: 245, startPoint y: 796, endPoint x: 793, endPoint y: 514, distance: 616.3
click at [793, 514] on quentale-workspace at bounding box center [712, 420] width 1423 height 840
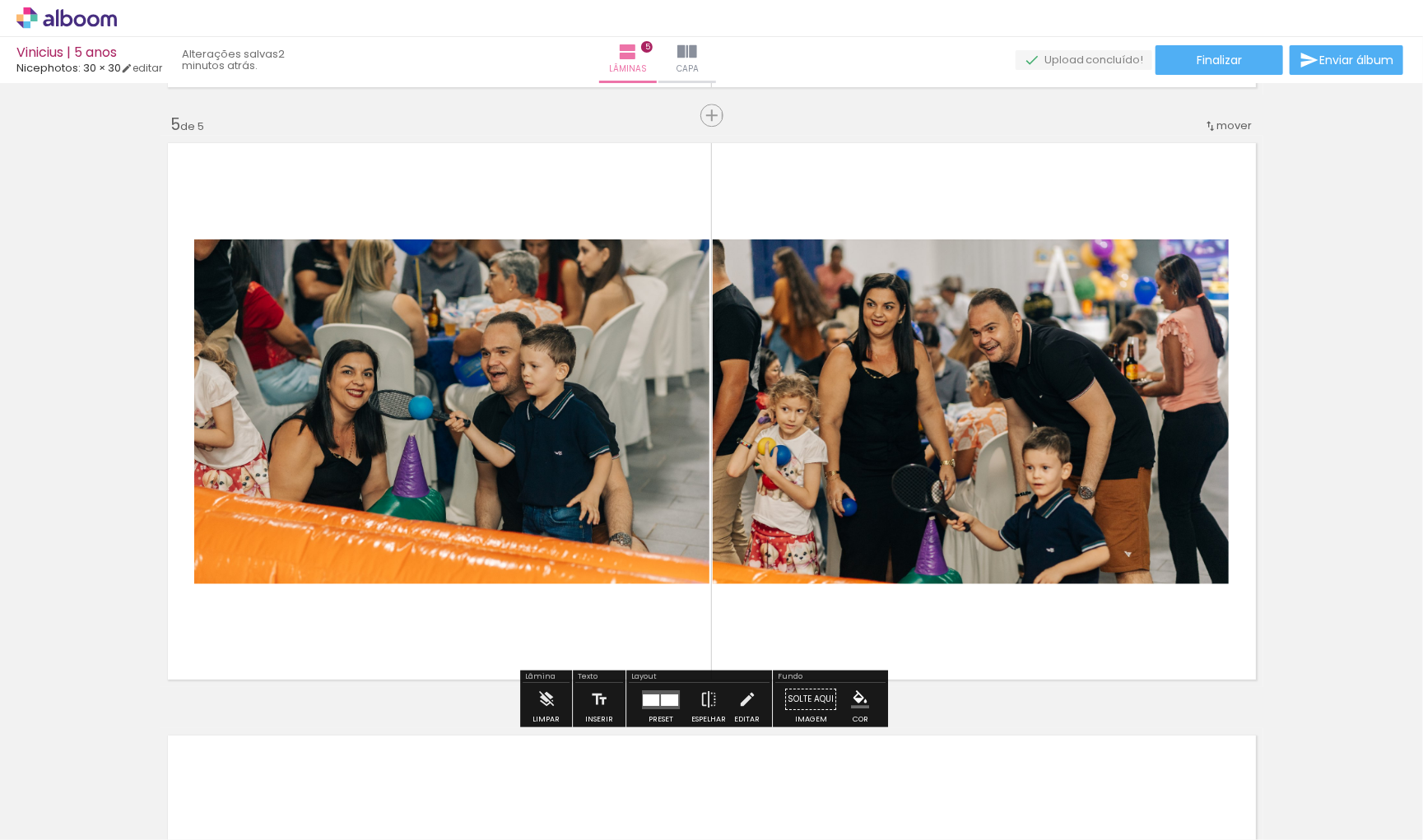
click at [667, 695] on div at bounding box center [669, 699] width 17 height 12
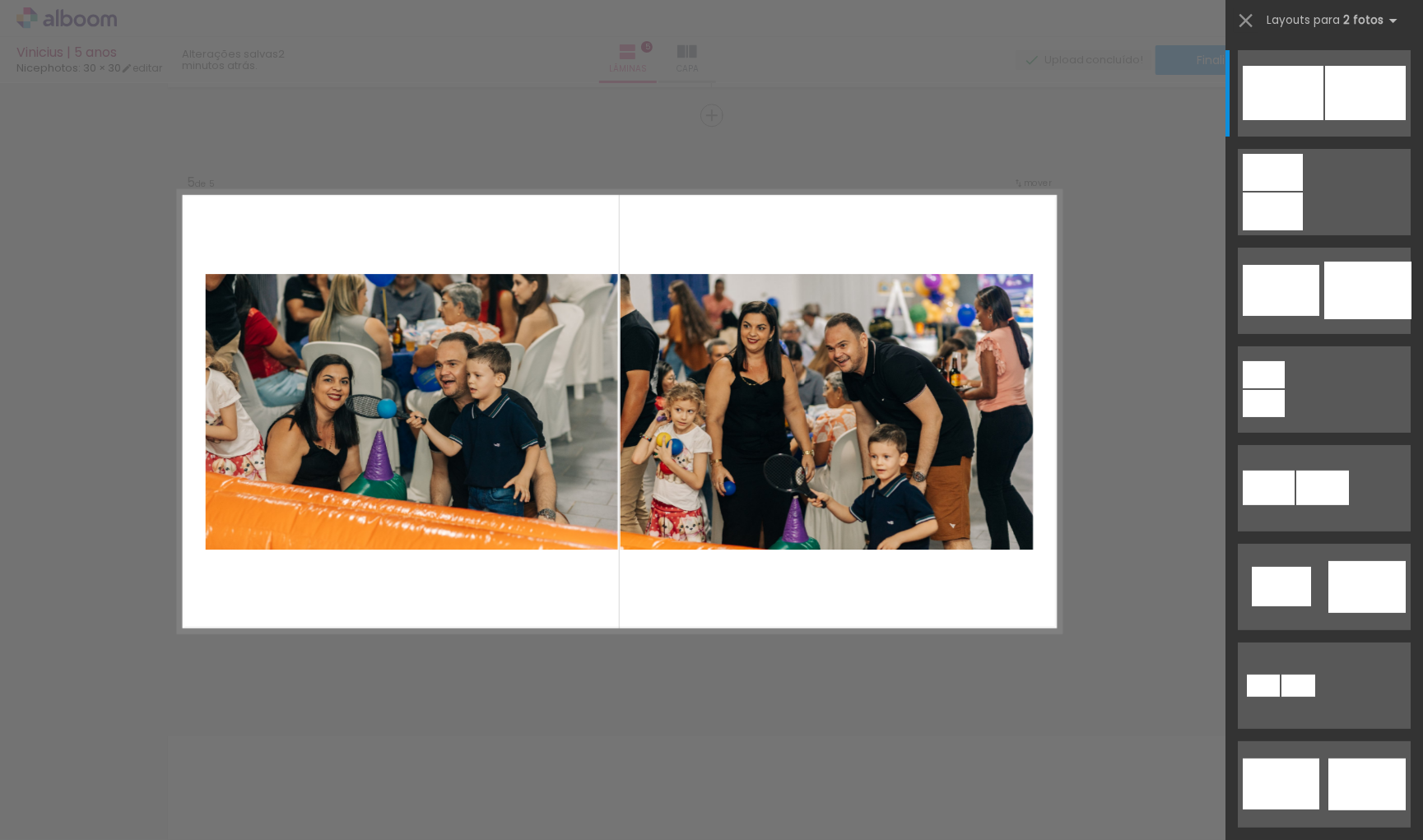
click at [833, 601] on quentale-layouter at bounding box center [620, 411] width 882 height 441
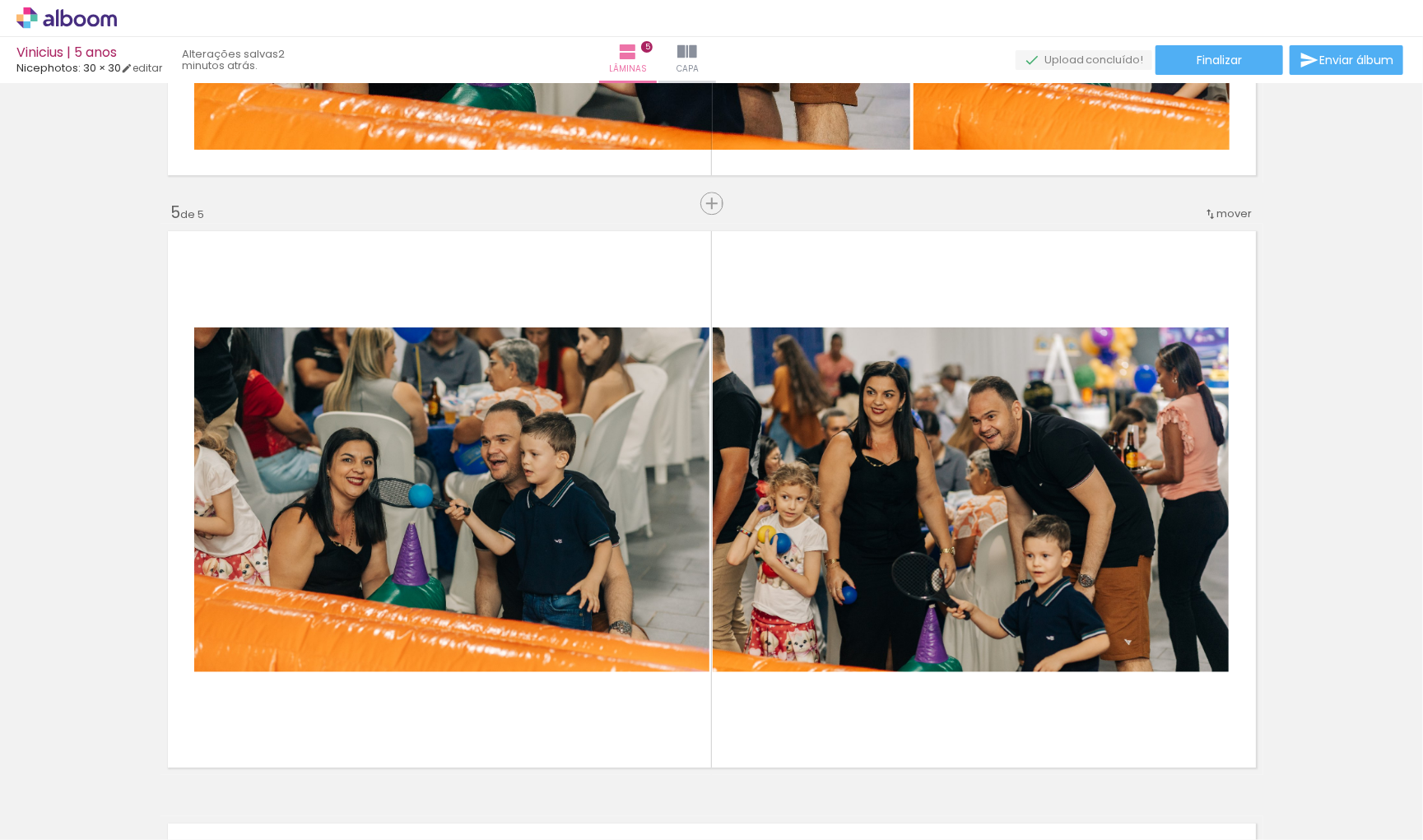
scroll to position [2308, 0]
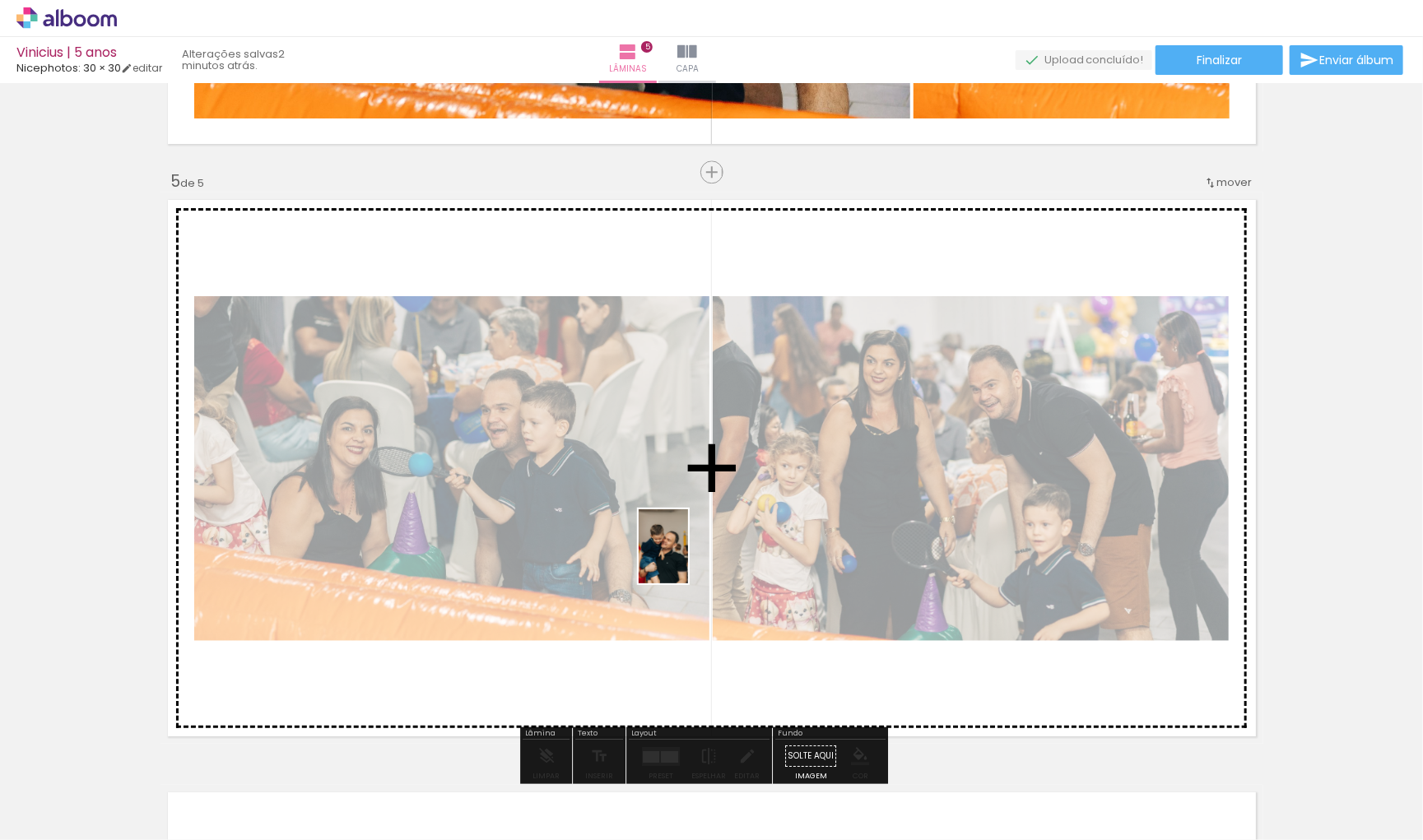
drag, startPoint x: 287, startPoint y: 787, endPoint x: 687, endPoint y: 559, distance: 460.4
click at [687, 559] on quentale-workspace at bounding box center [712, 420] width 1423 height 840
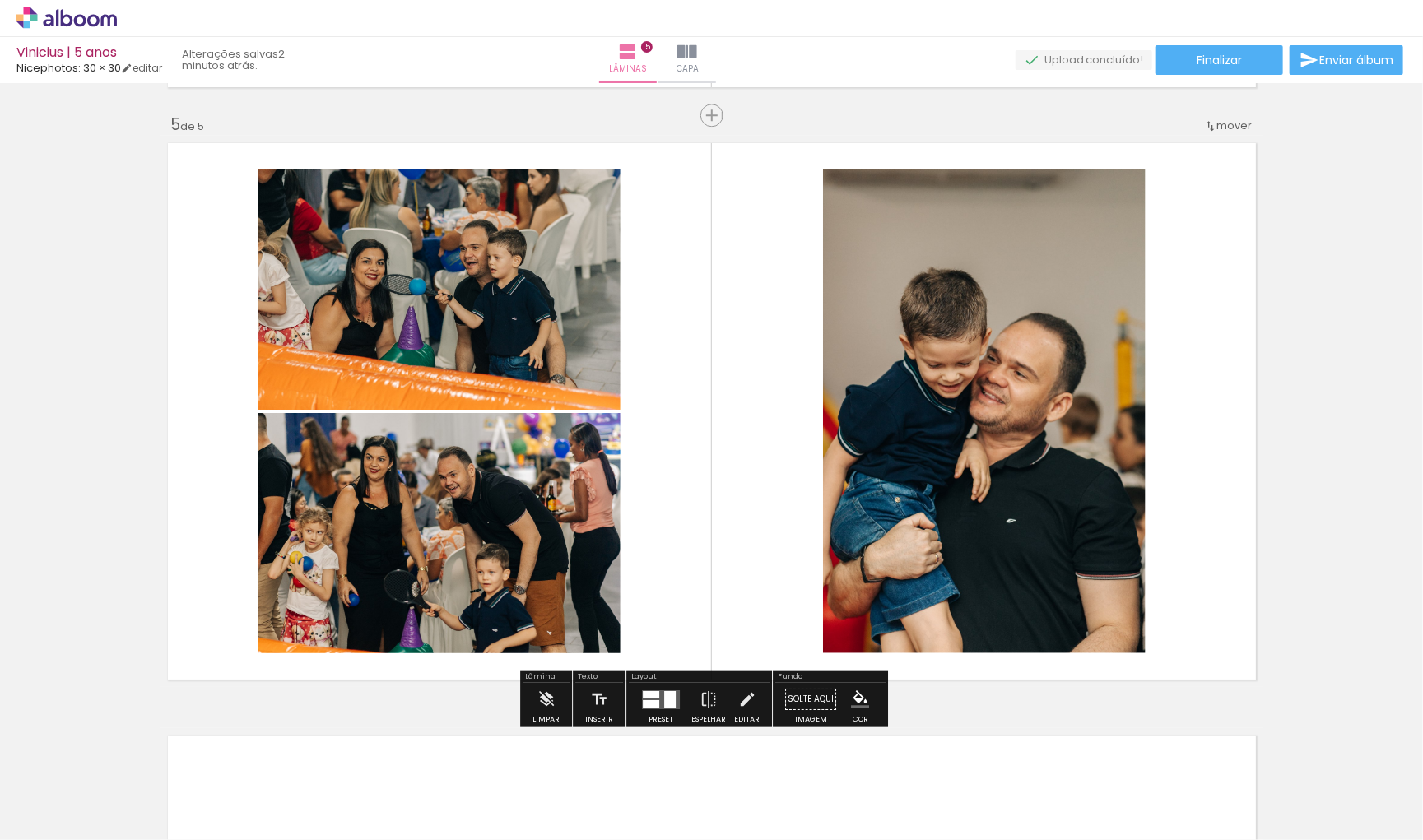
scroll to position [2388, 0]
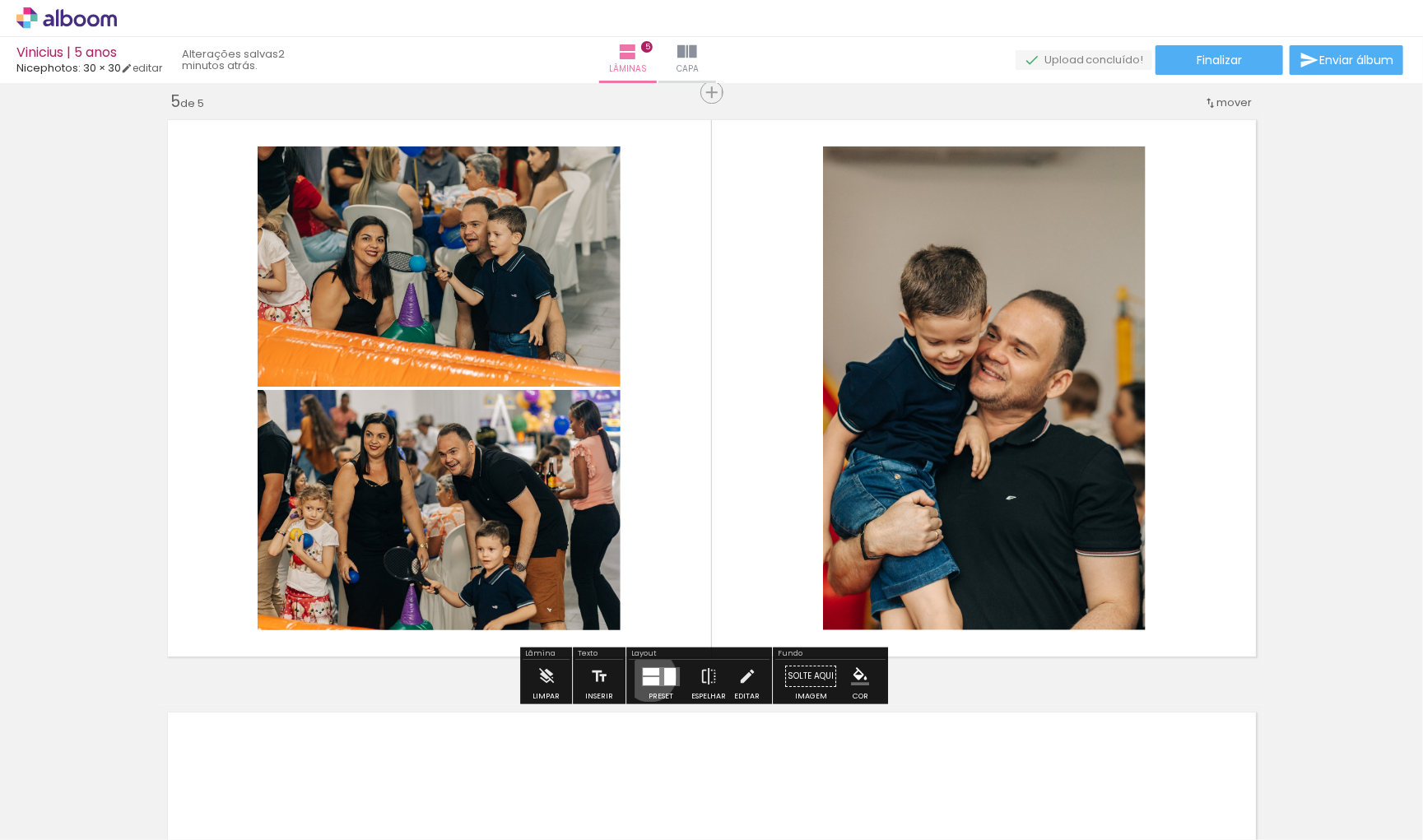
click at [655, 678] on div at bounding box center [651, 681] width 16 height 8
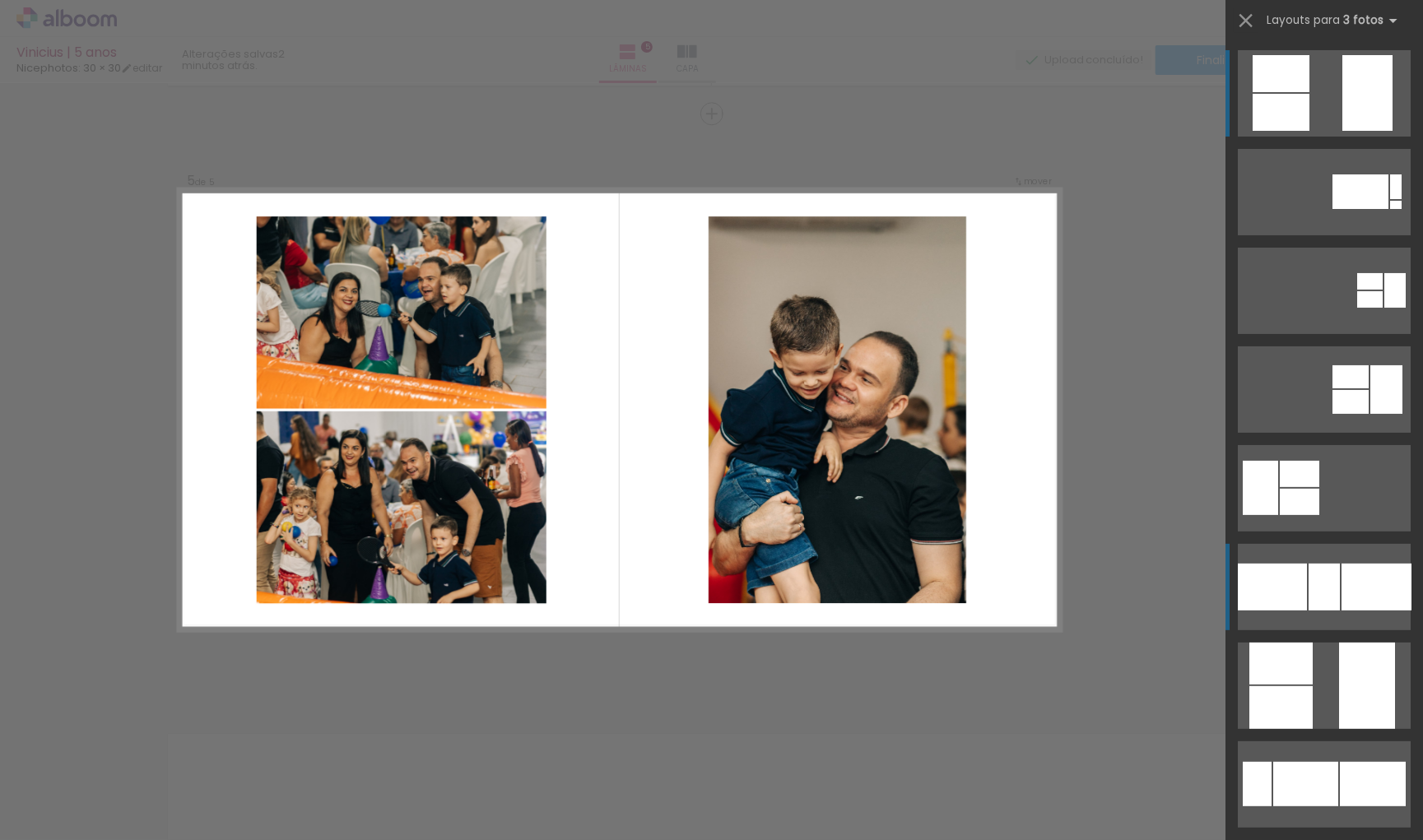
scroll to position [2365, 0]
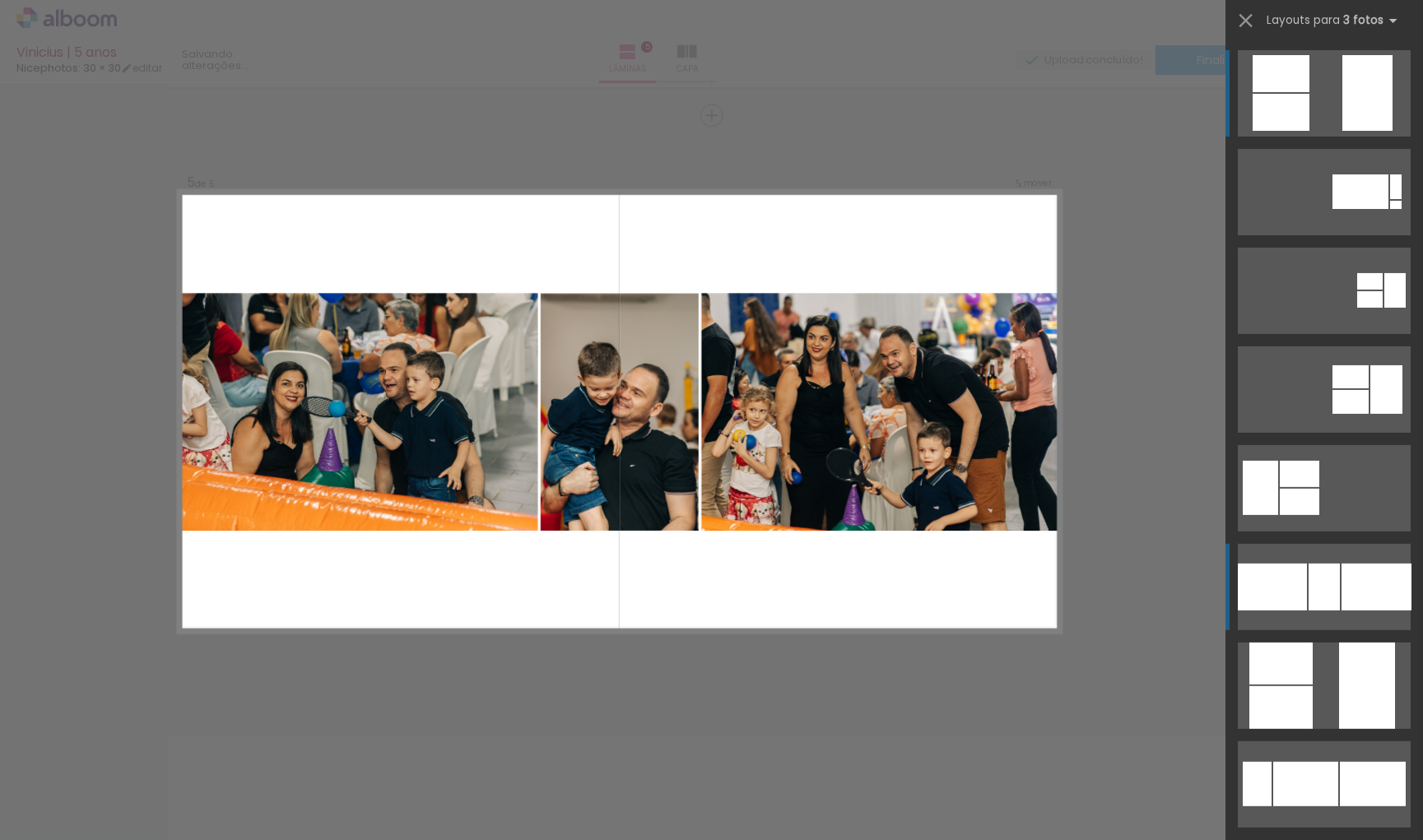
click at [1279, 617] on quentale-layouter at bounding box center [1324, 587] width 173 height 87
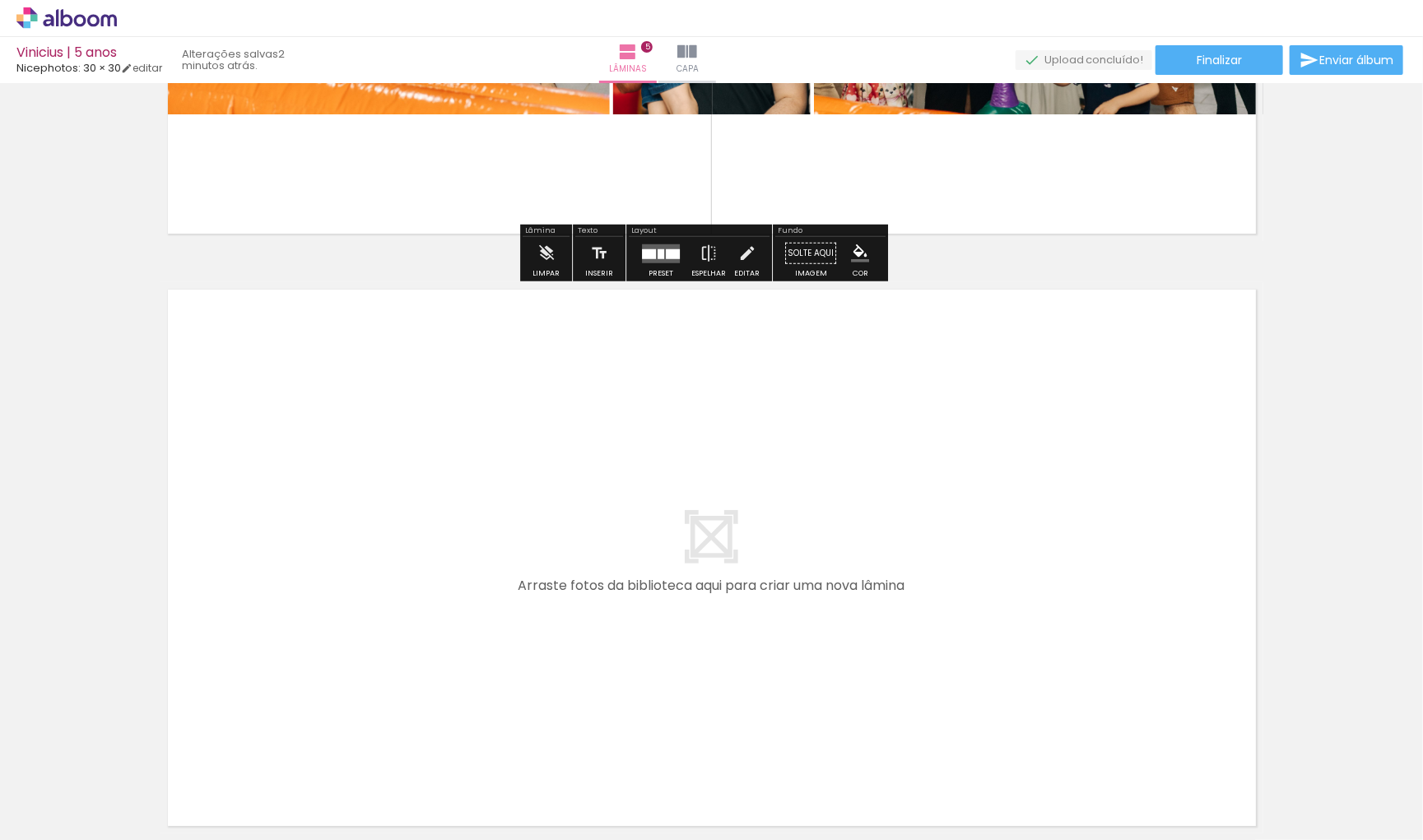
scroll to position [2814, 0]
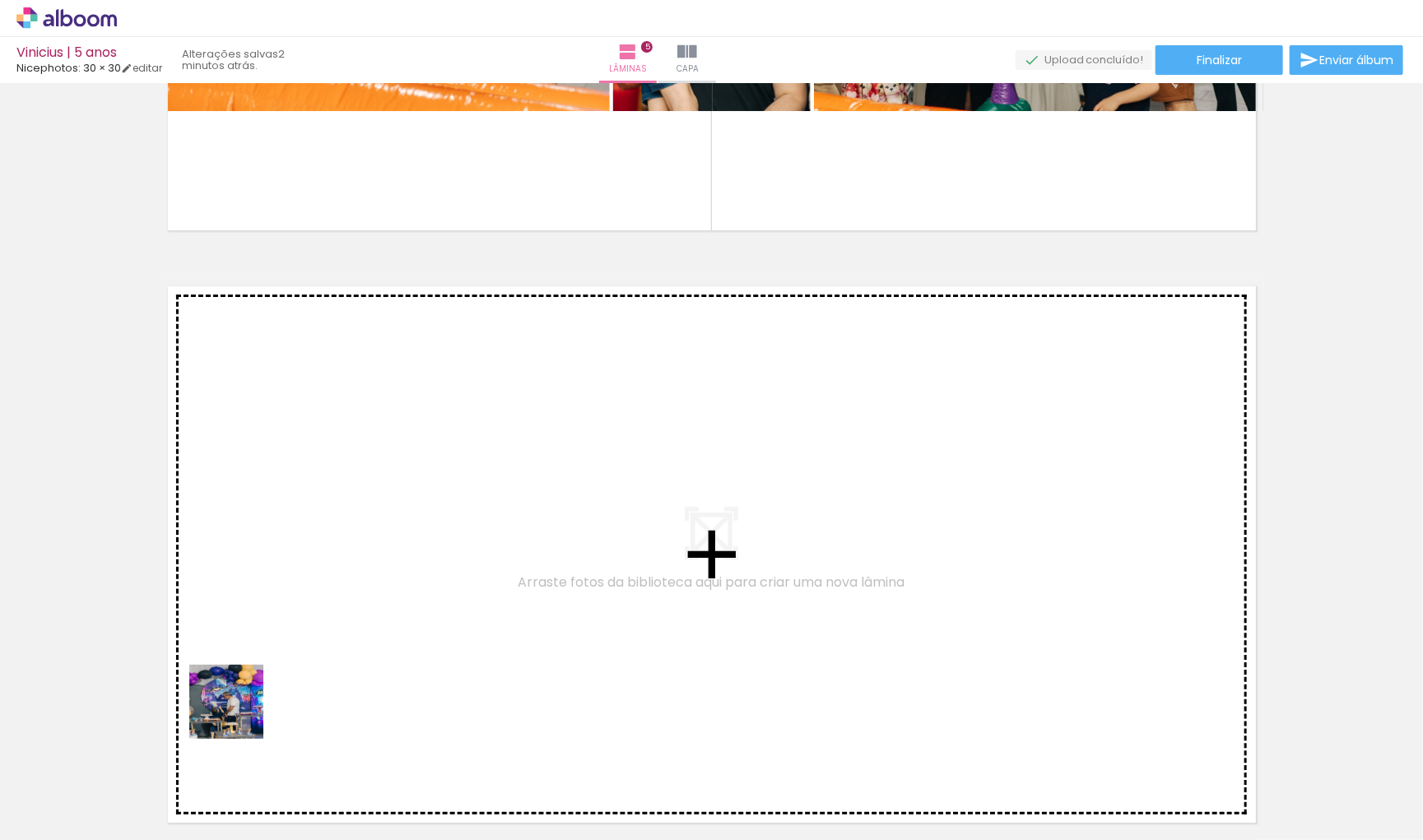
drag, startPoint x: 168, startPoint y: 798, endPoint x: 308, endPoint y: 608, distance: 236.0
click at [308, 608] on quentale-workspace at bounding box center [712, 420] width 1423 height 840
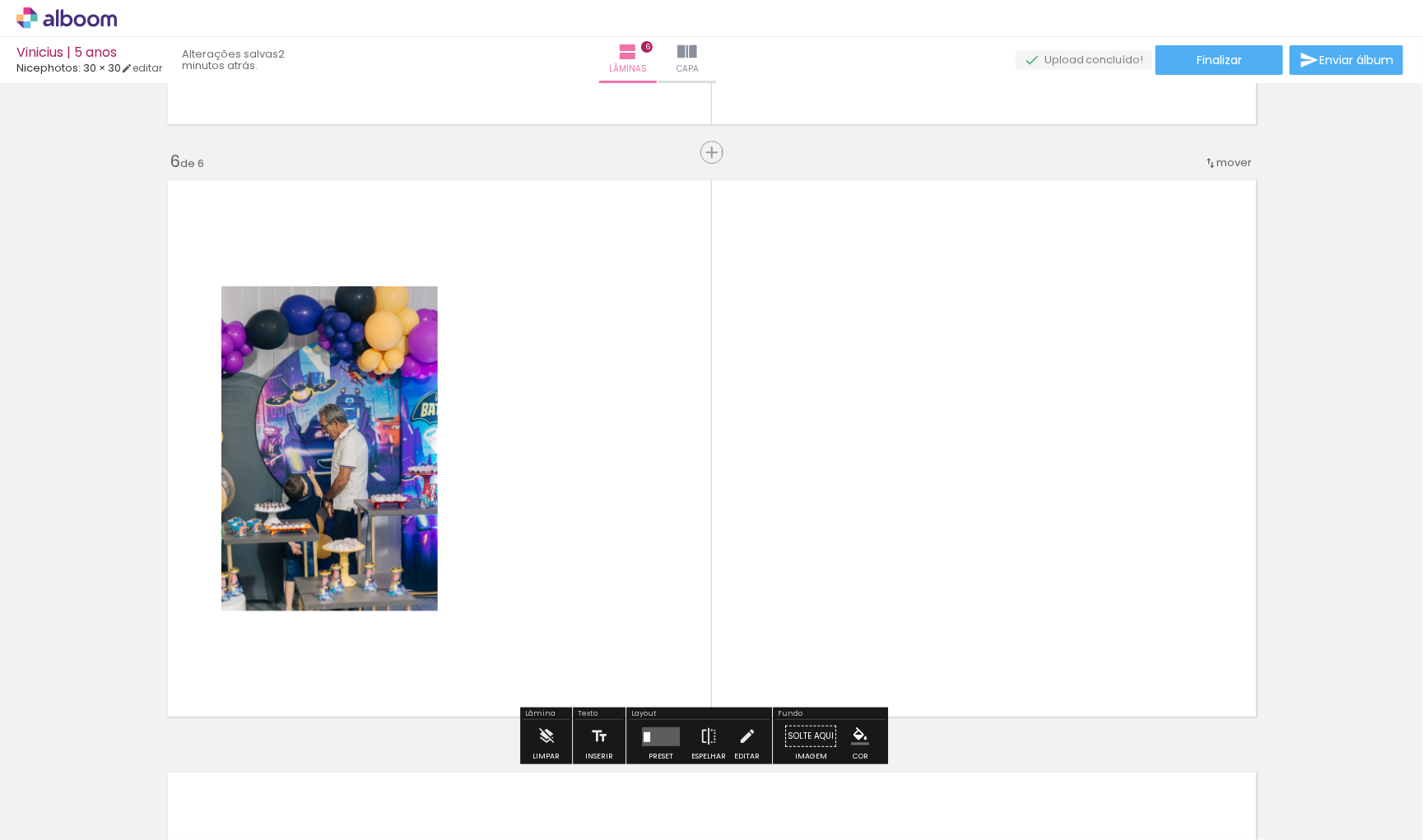
scroll to position [2958, 0]
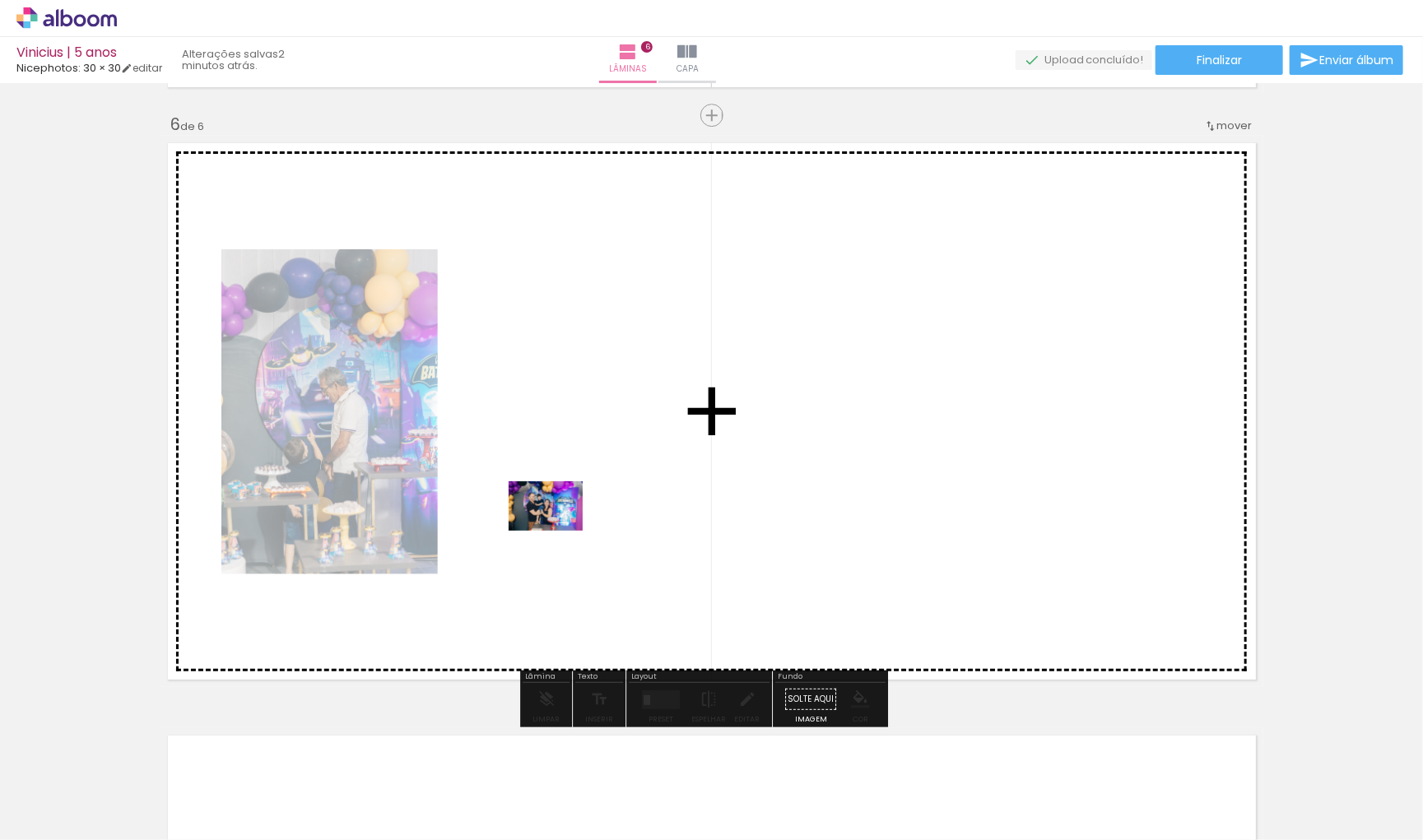
drag, startPoint x: 188, startPoint y: 781, endPoint x: 558, endPoint y: 530, distance: 447.1
click at [558, 530] on quentale-workspace at bounding box center [712, 420] width 1423 height 840
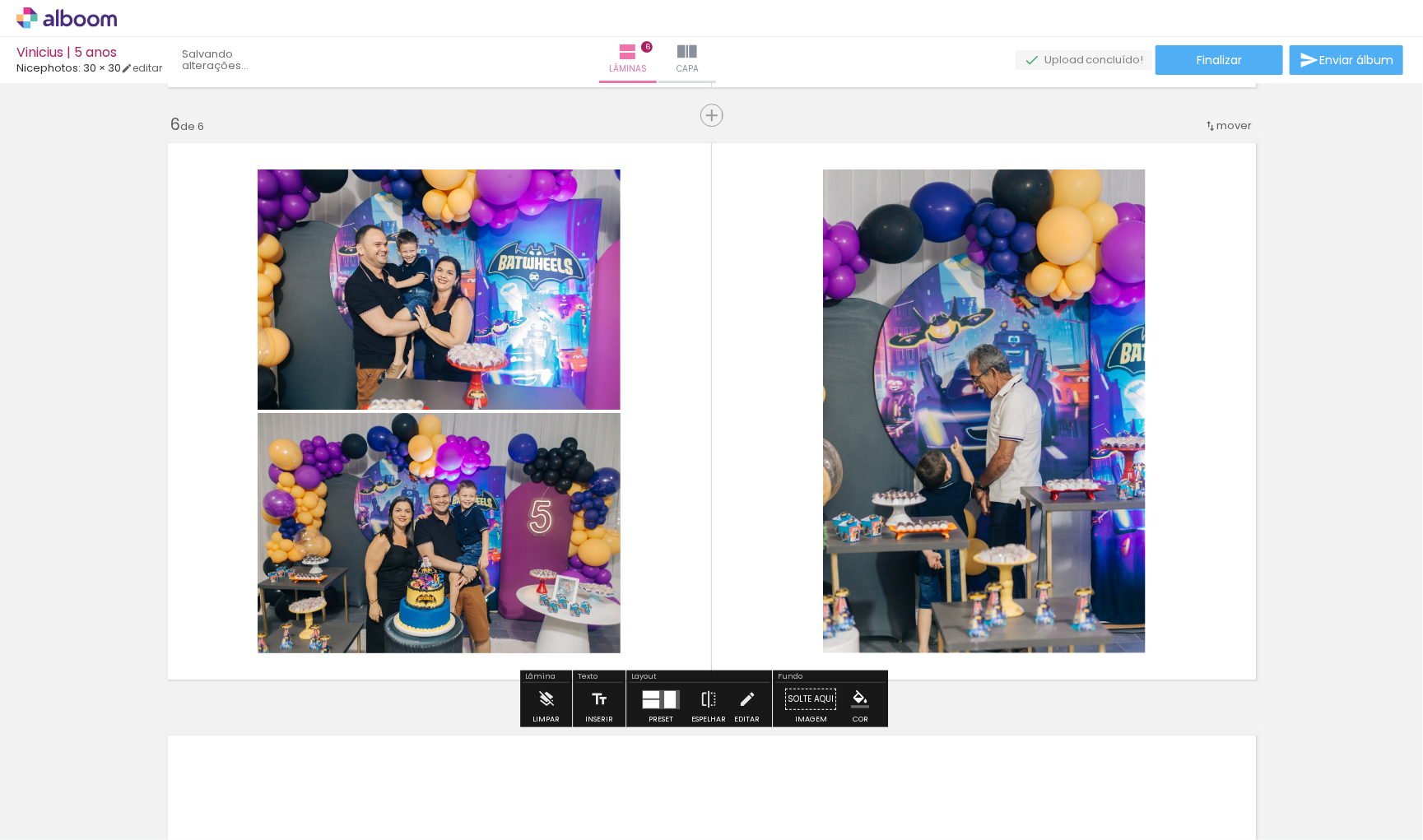
drag, startPoint x: 200, startPoint y: 786, endPoint x: 723, endPoint y: 497, distance: 597.5
click at [723, 497] on quentale-workspace at bounding box center [712, 420] width 1423 height 840
click at [648, 697] on div at bounding box center [651, 693] width 16 height 7
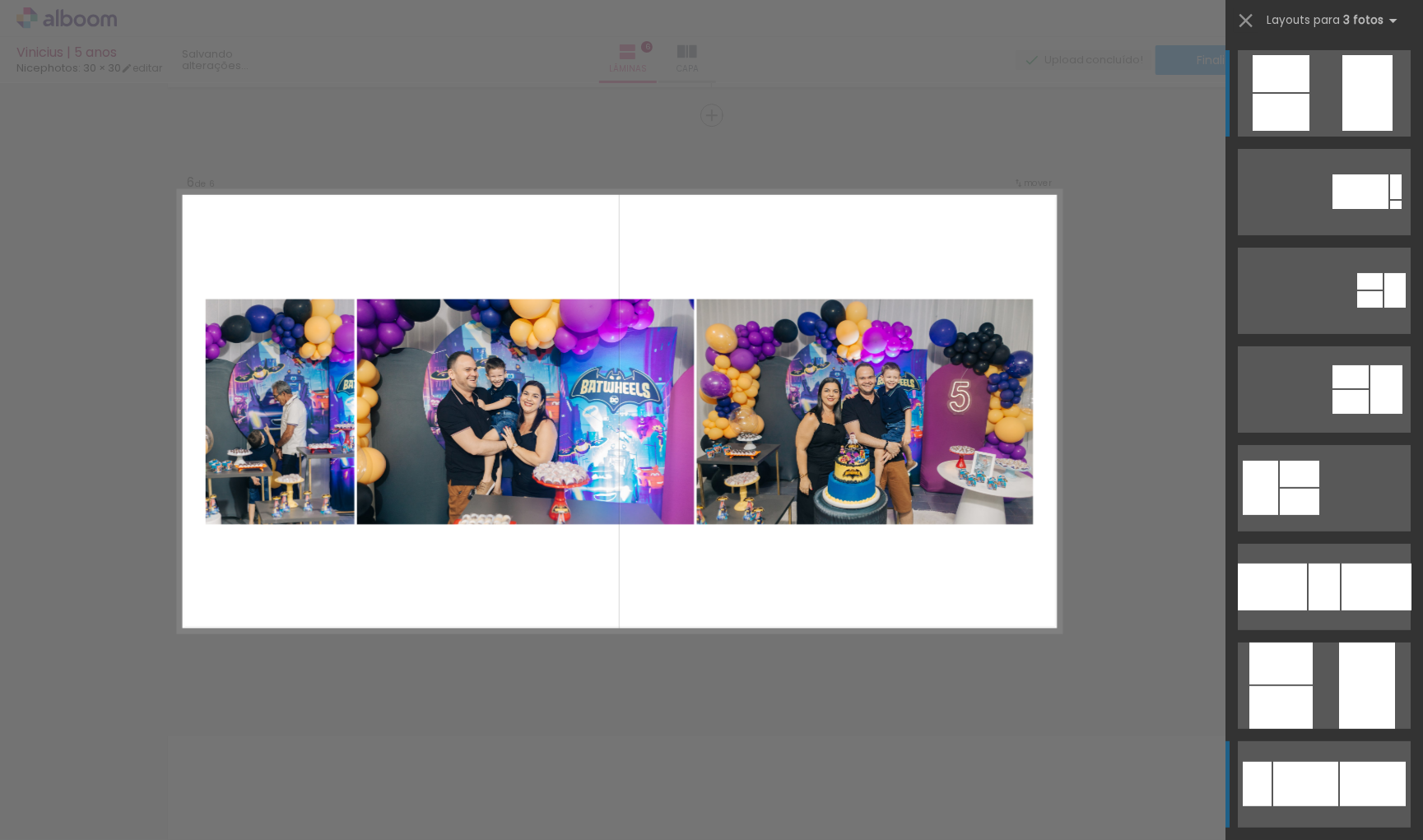
click at [1312, 754] on quentale-layouter at bounding box center [1324, 784] width 173 height 87
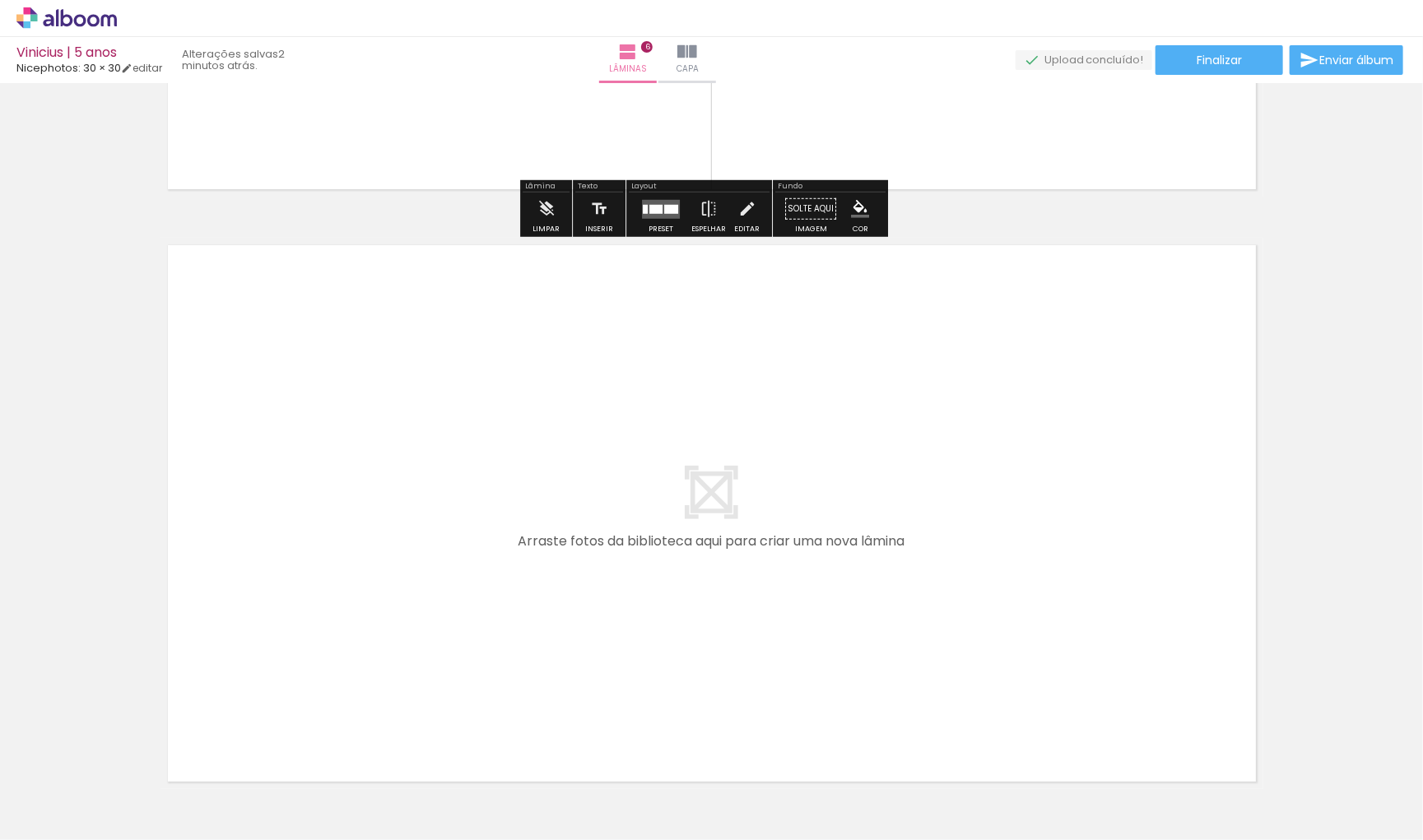
scroll to position [3525, 0]
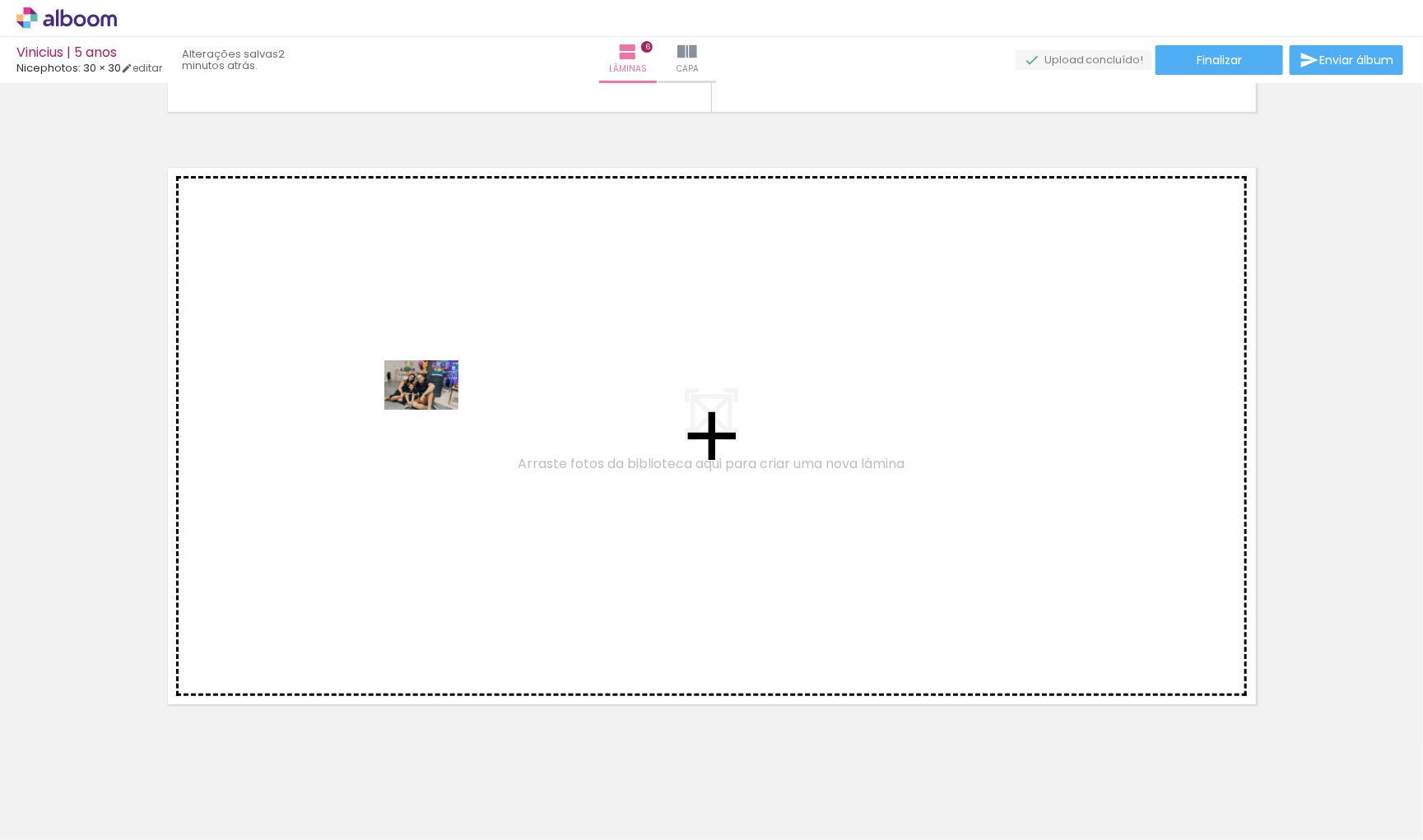
drag, startPoint x: 150, startPoint y: 787, endPoint x: 434, endPoint y: 410, distance: 472.0
click at [434, 410] on quentale-workspace at bounding box center [712, 420] width 1423 height 840
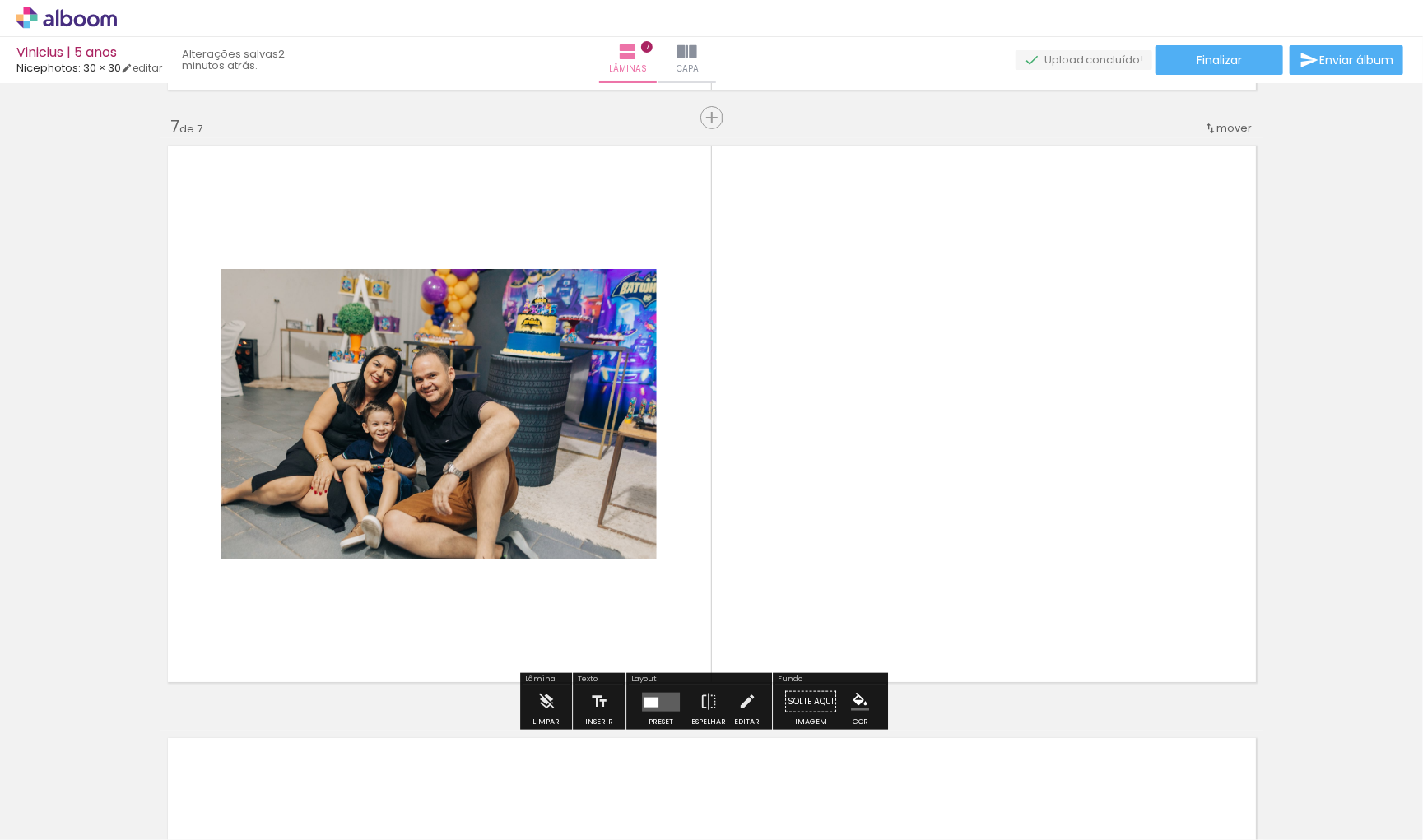
scroll to position [3548, 0]
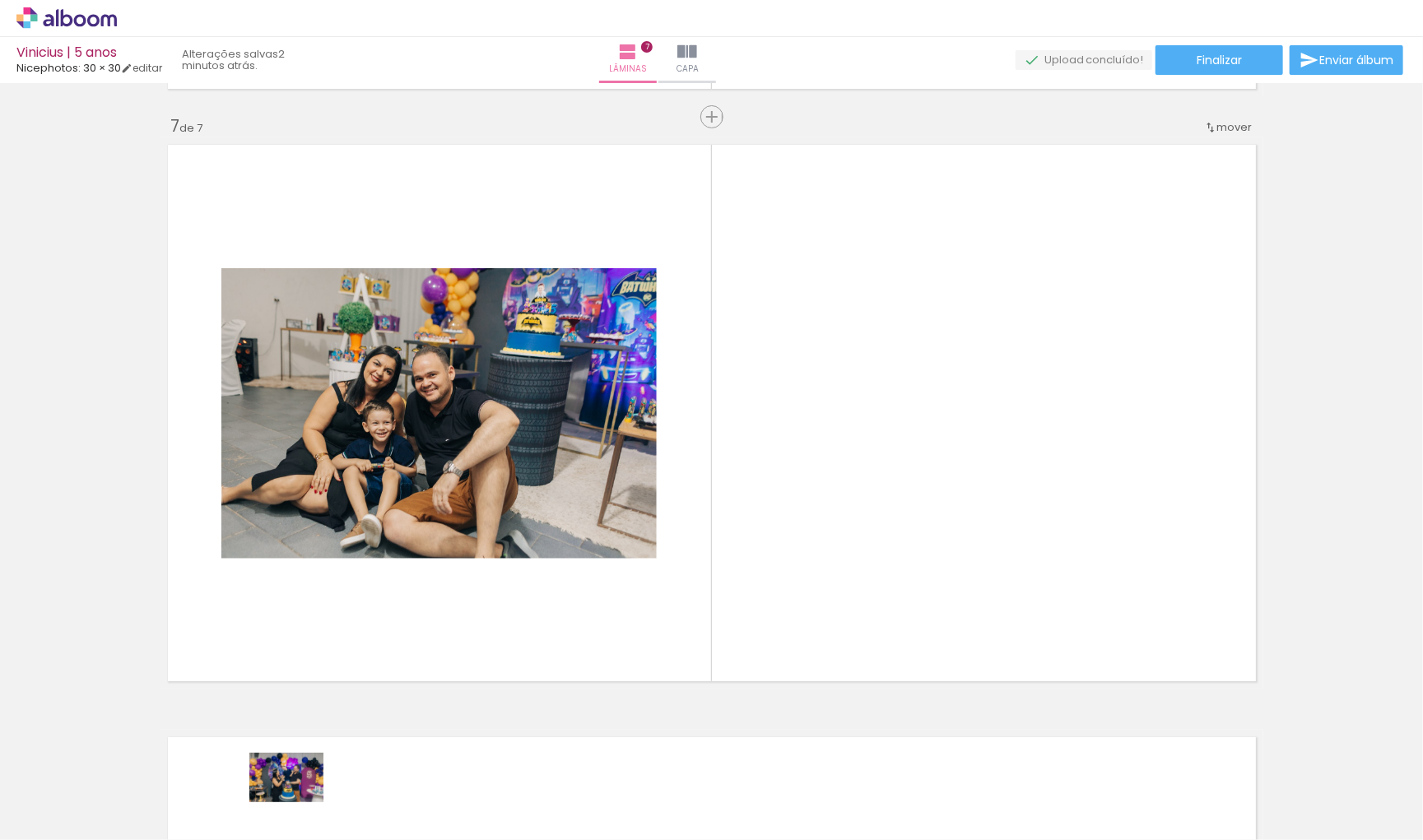
click at [298, 802] on div at bounding box center [257, 785] width 82 height 54
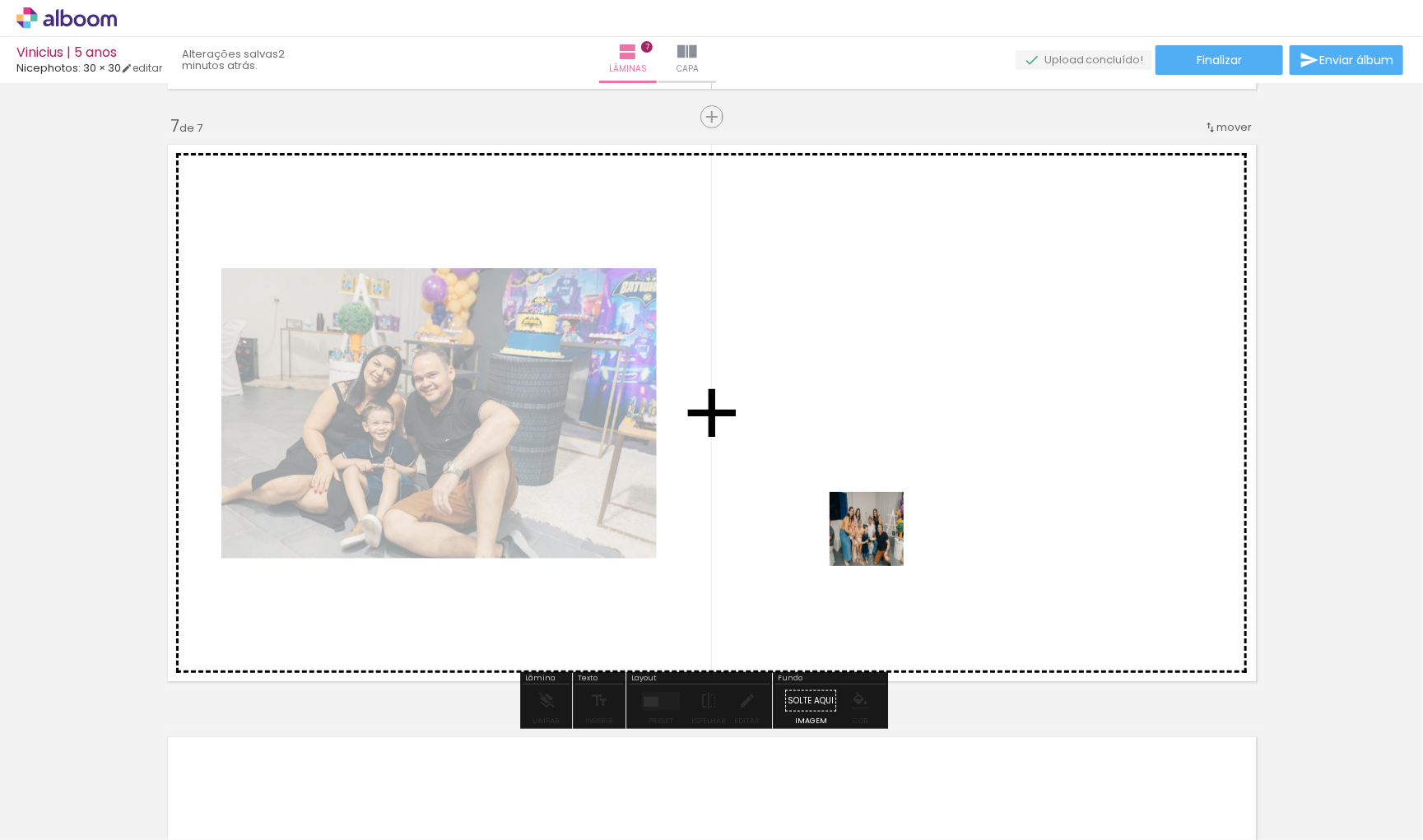
drag, startPoint x: 915, startPoint y: 802, endPoint x: 878, endPoint y: 541, distance: 263.6
click at [878, 541] on quentale-workspace at bounding box center [712, 420] width 1423 height 840
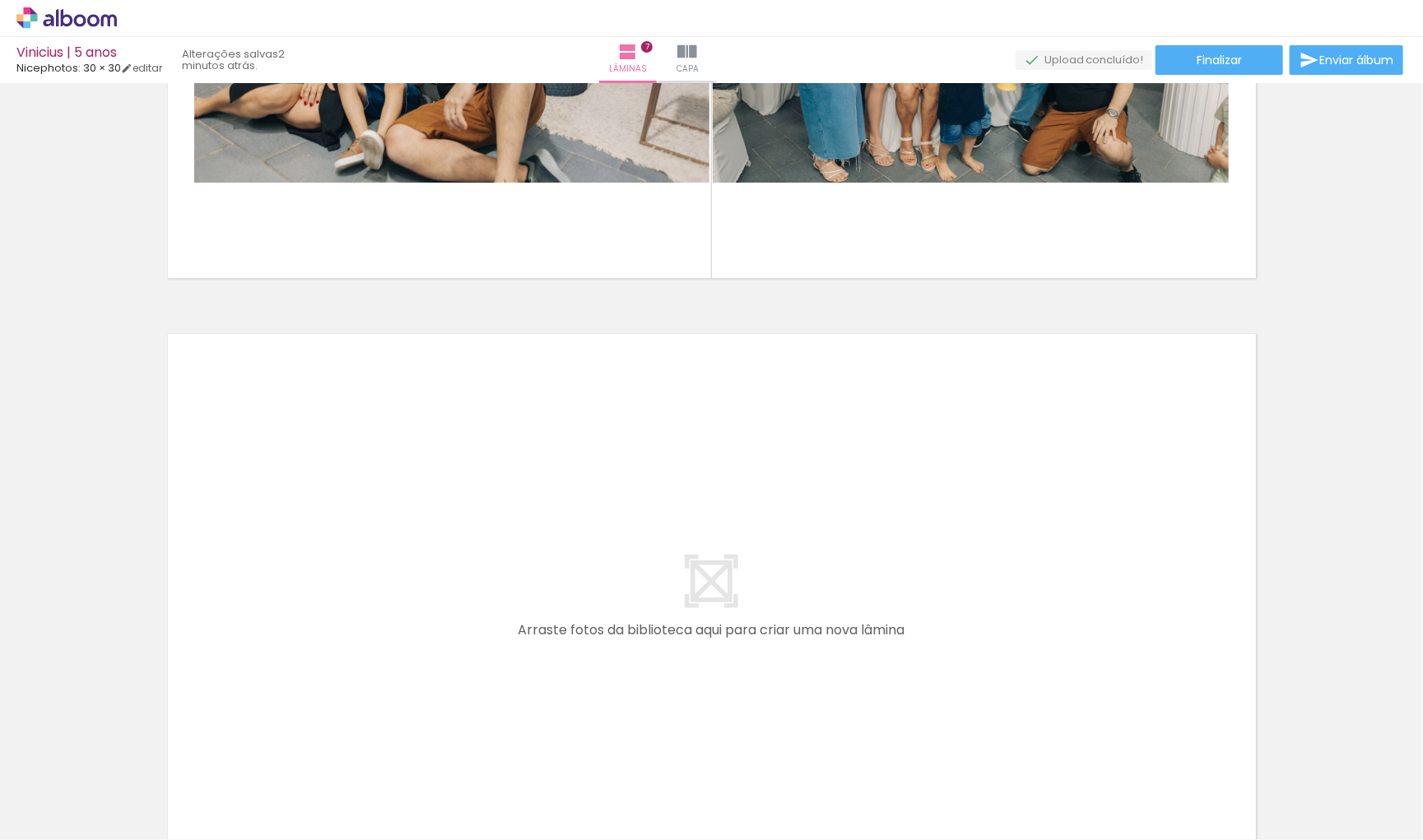
scroll to position [3986, 0]
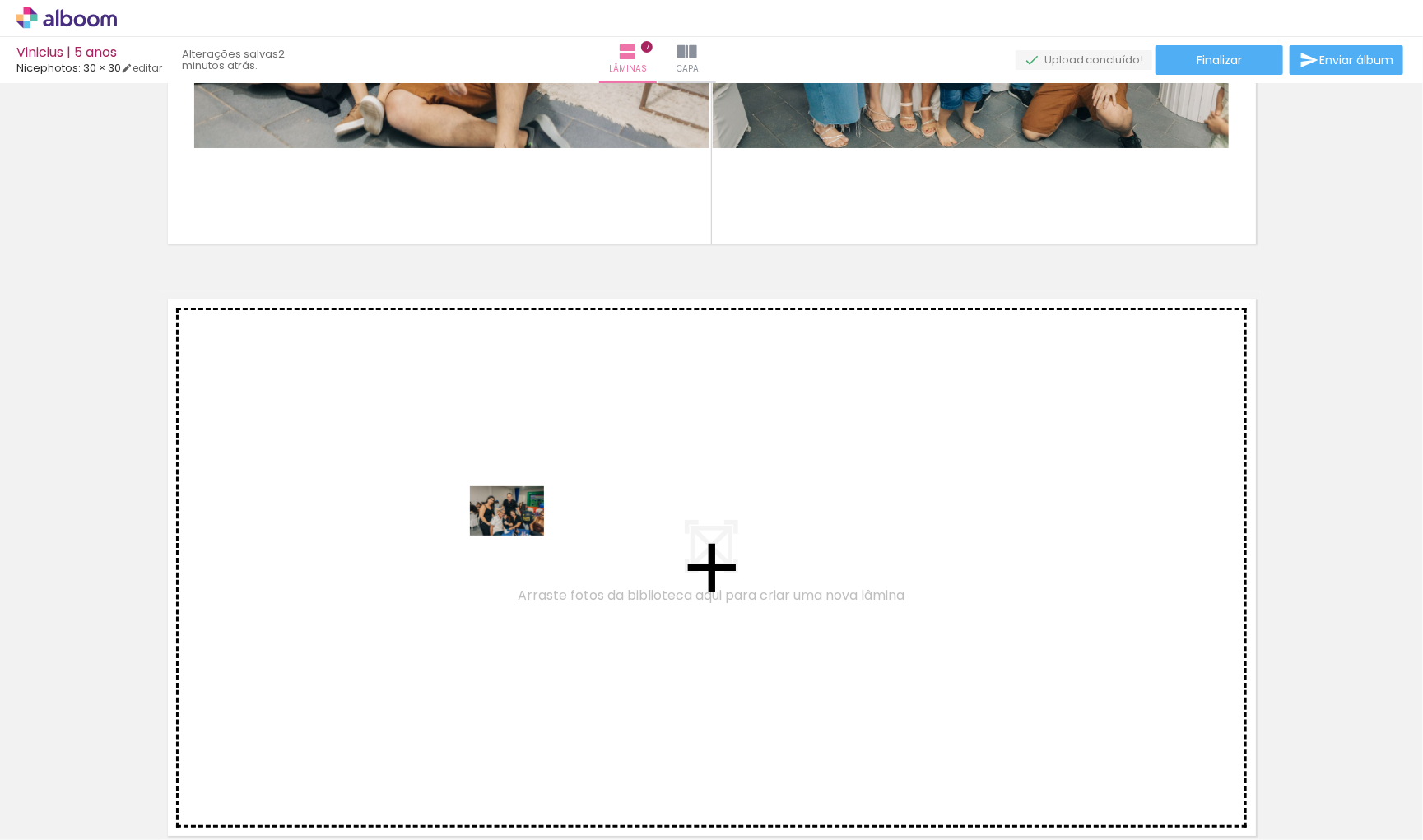
drag, startPoint x: 797, startPoint y: 771, endPoint x: 519, endPoint y: 535, distance: 364.7
click at [519, 535] on quentale-workspace at bounding box center [712, 420] width 1423 height 840
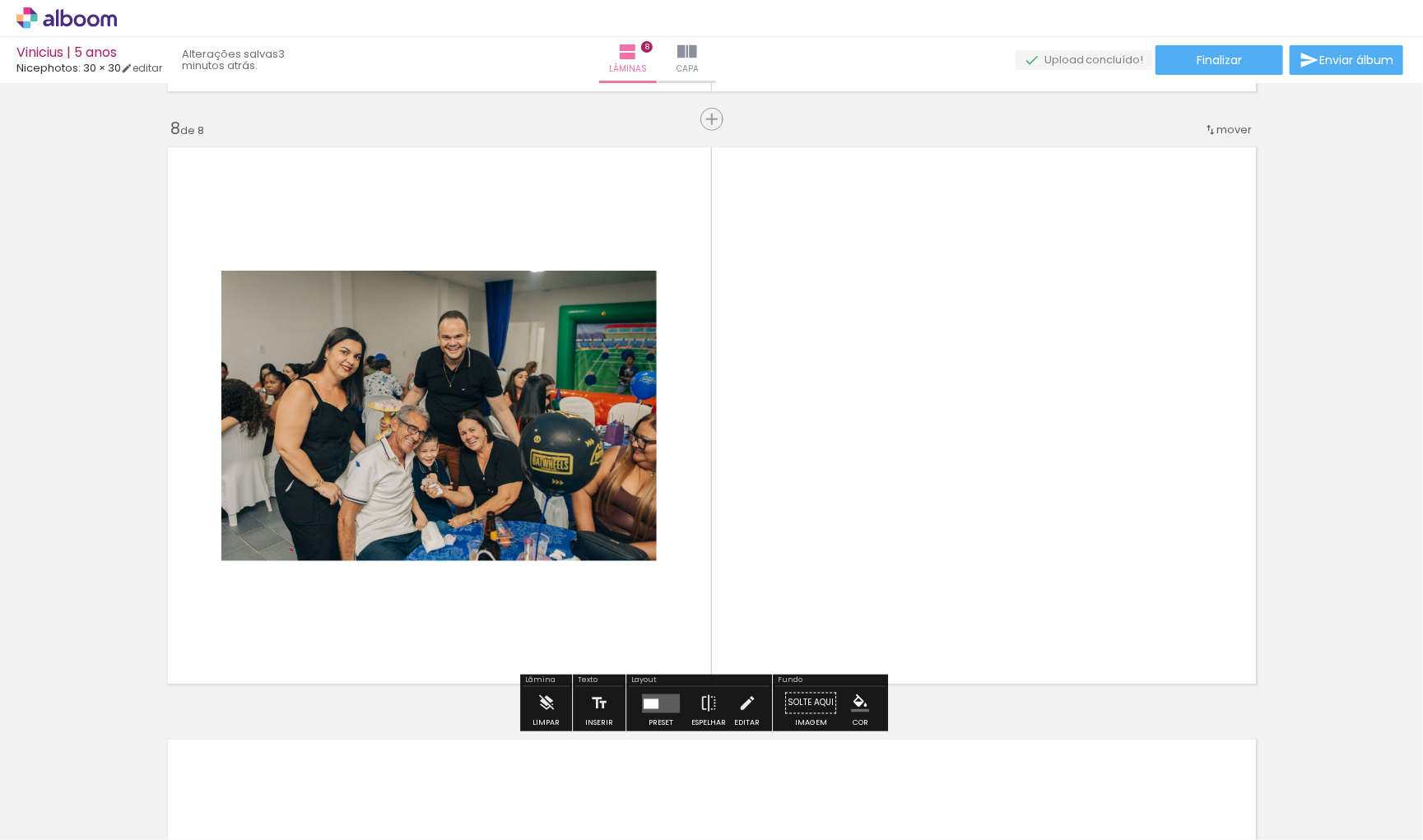
scroll to position [4141, 0]
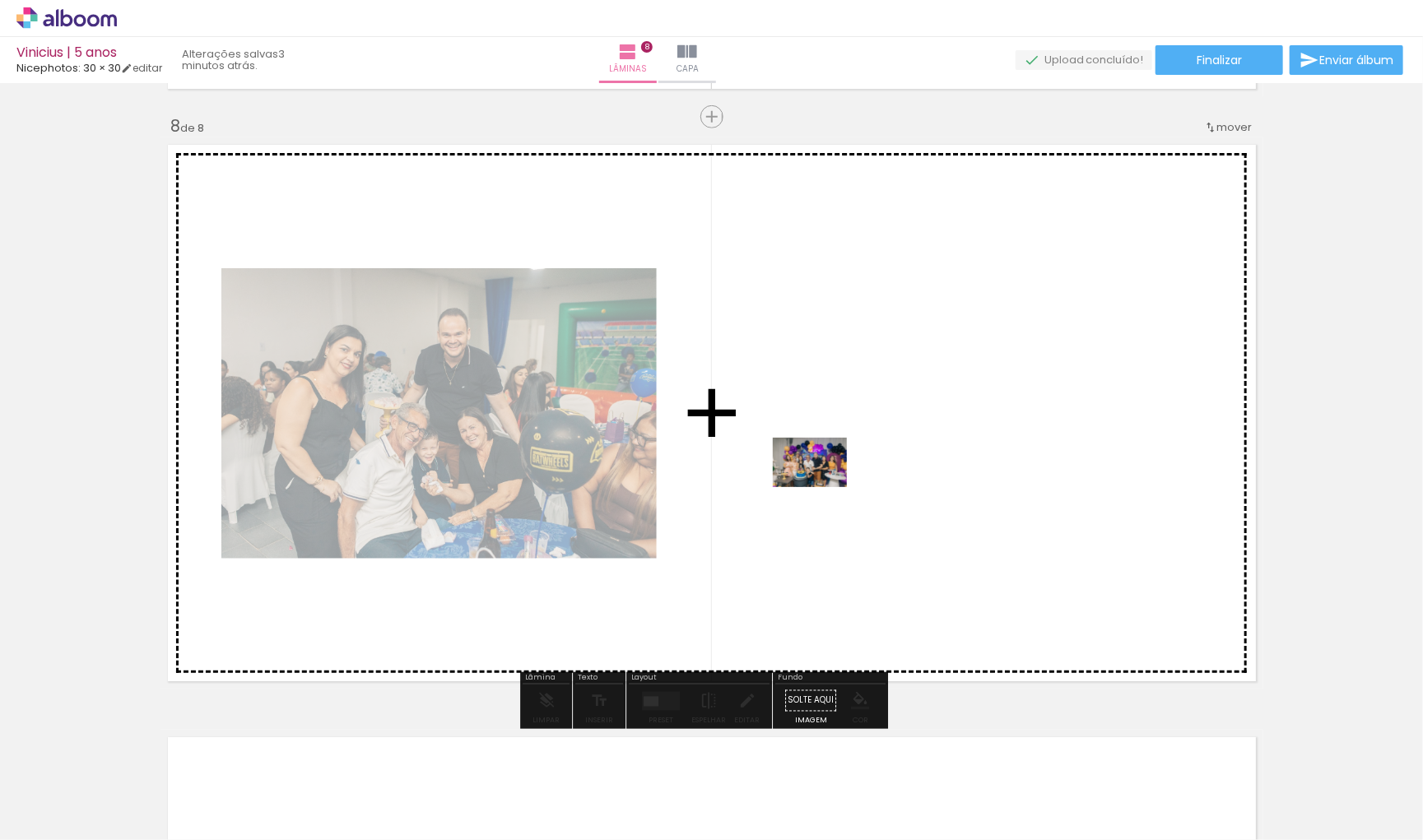
click at [822, 476] on quentale-workspace at bounding box center [712, 420] width 1423 height 840
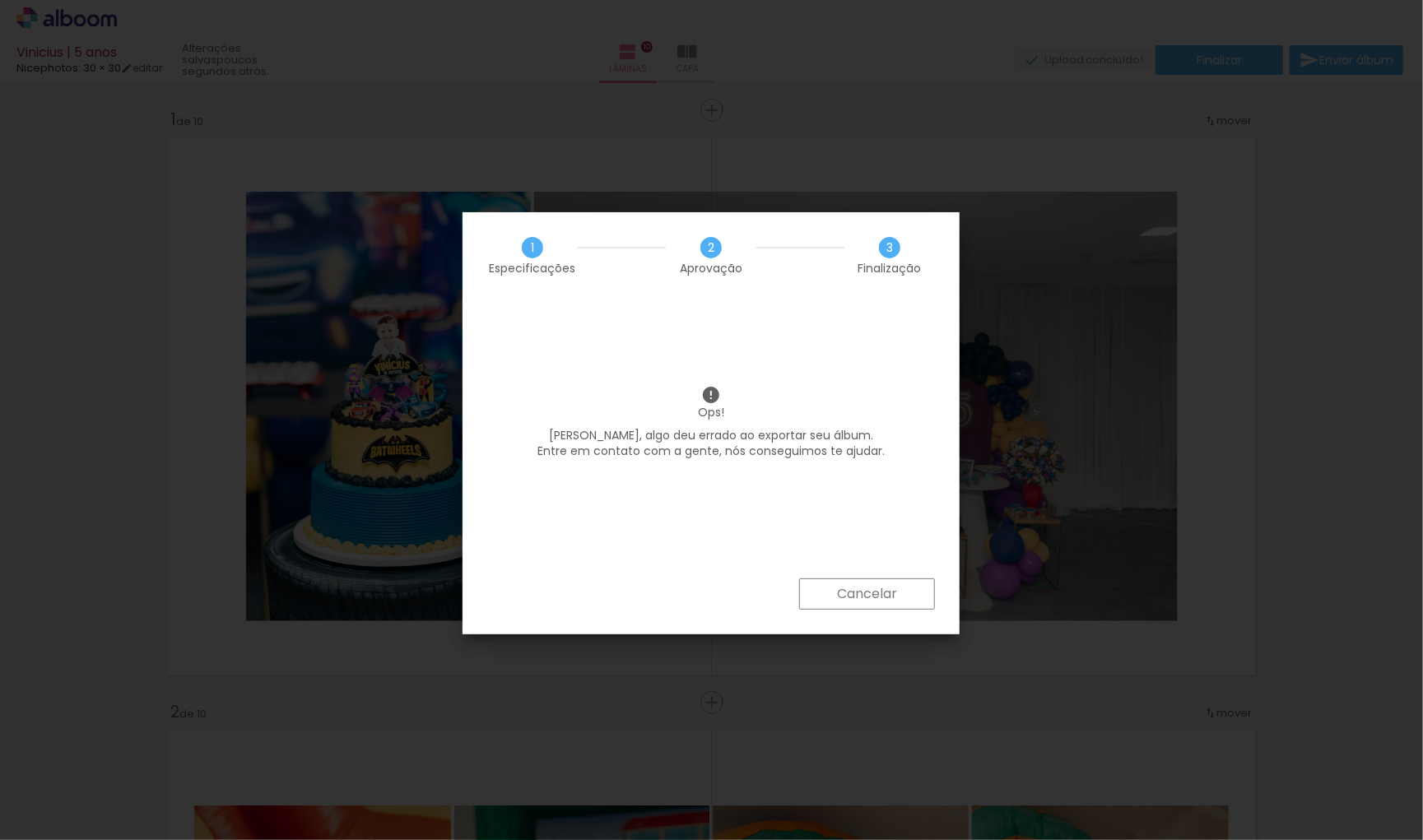
scroll to position [4329, 0]
click at [0, 0] on slot "Cancelar" at bounding box center [0, 0] width 0 height 0
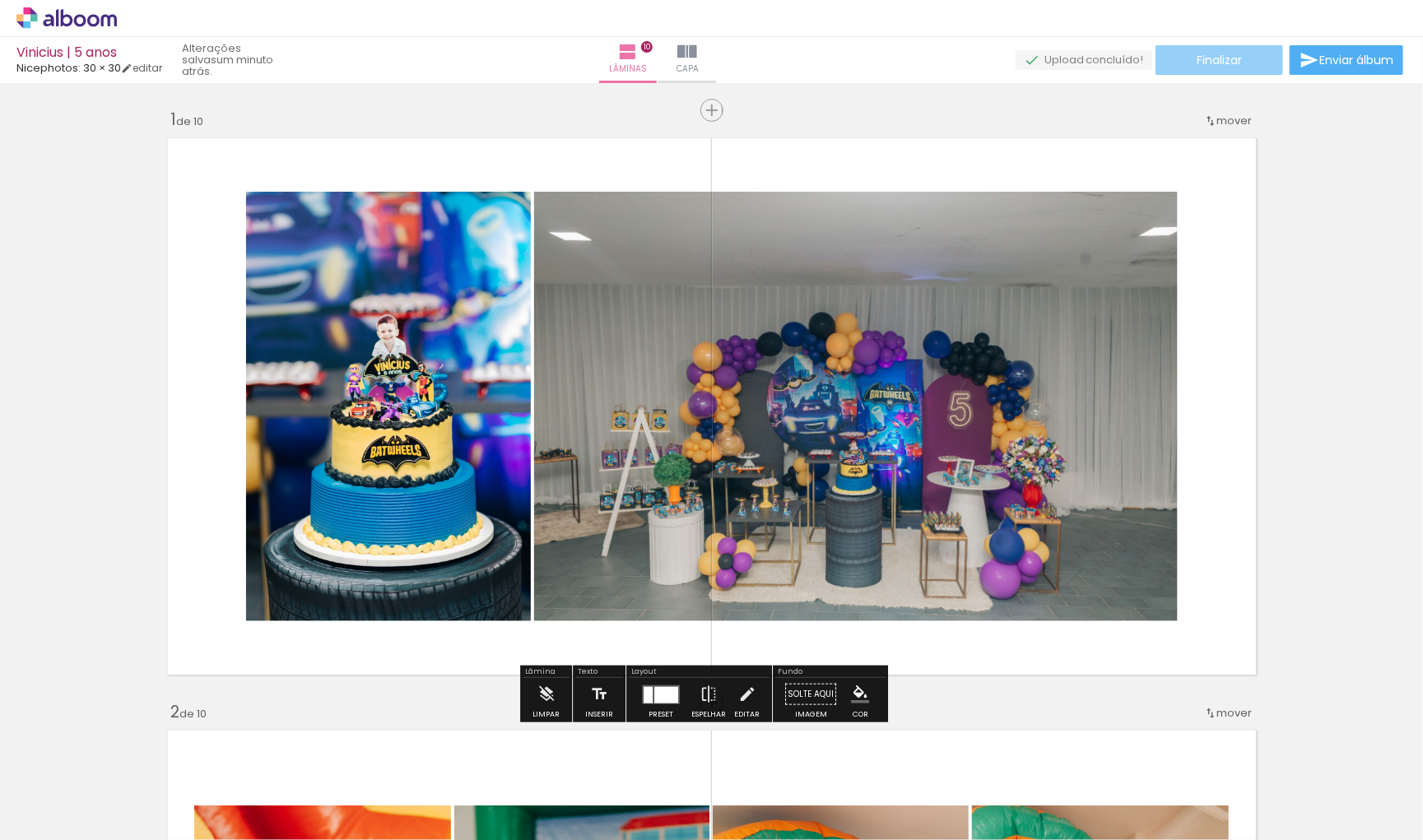
click at [1219, 54] on span "Finalizar" at bounding box center [1219, 60] width 45 height 12
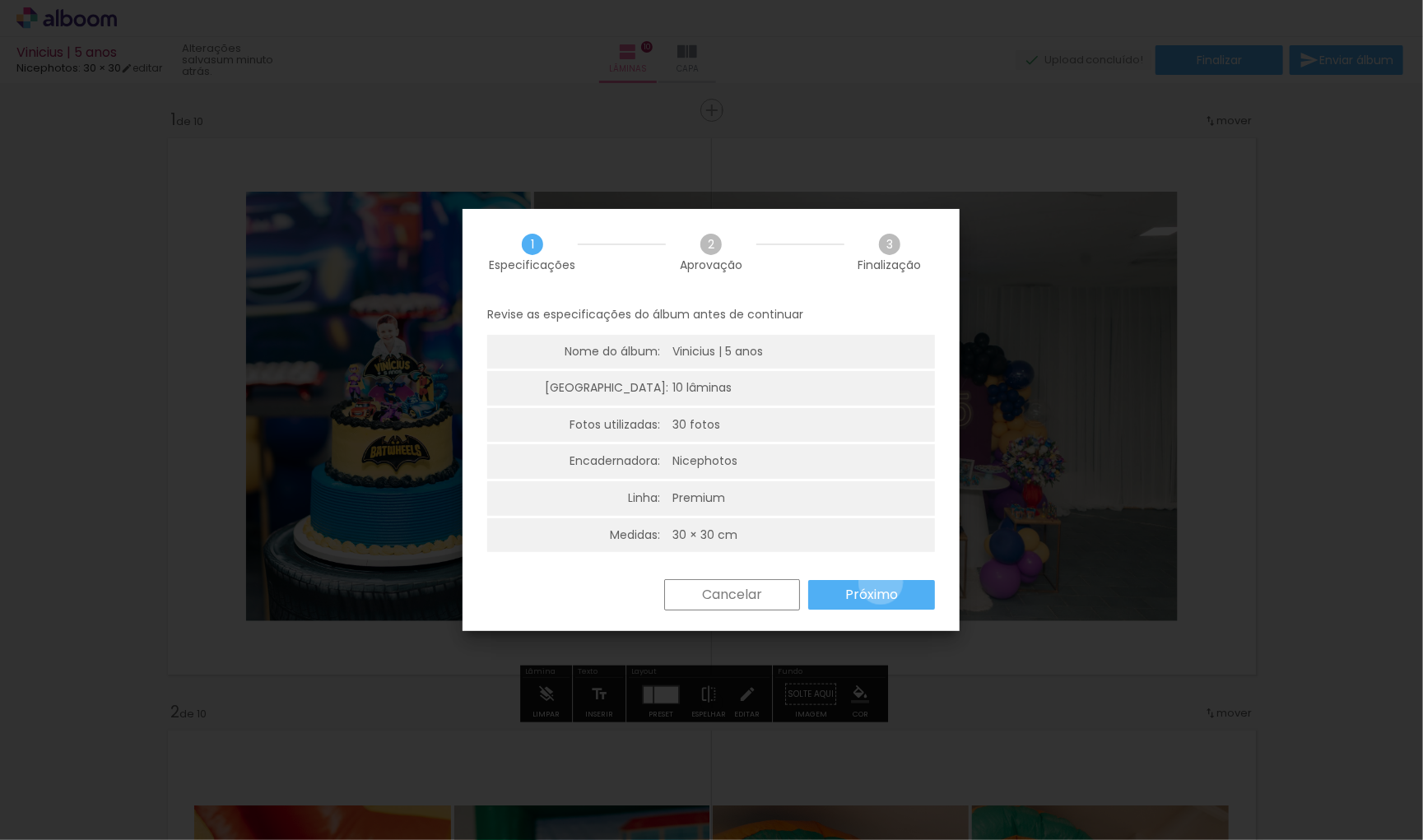
click at [881, 580] on paper-button "Próximo" at bounding box center [871, 595] width 127 height 30
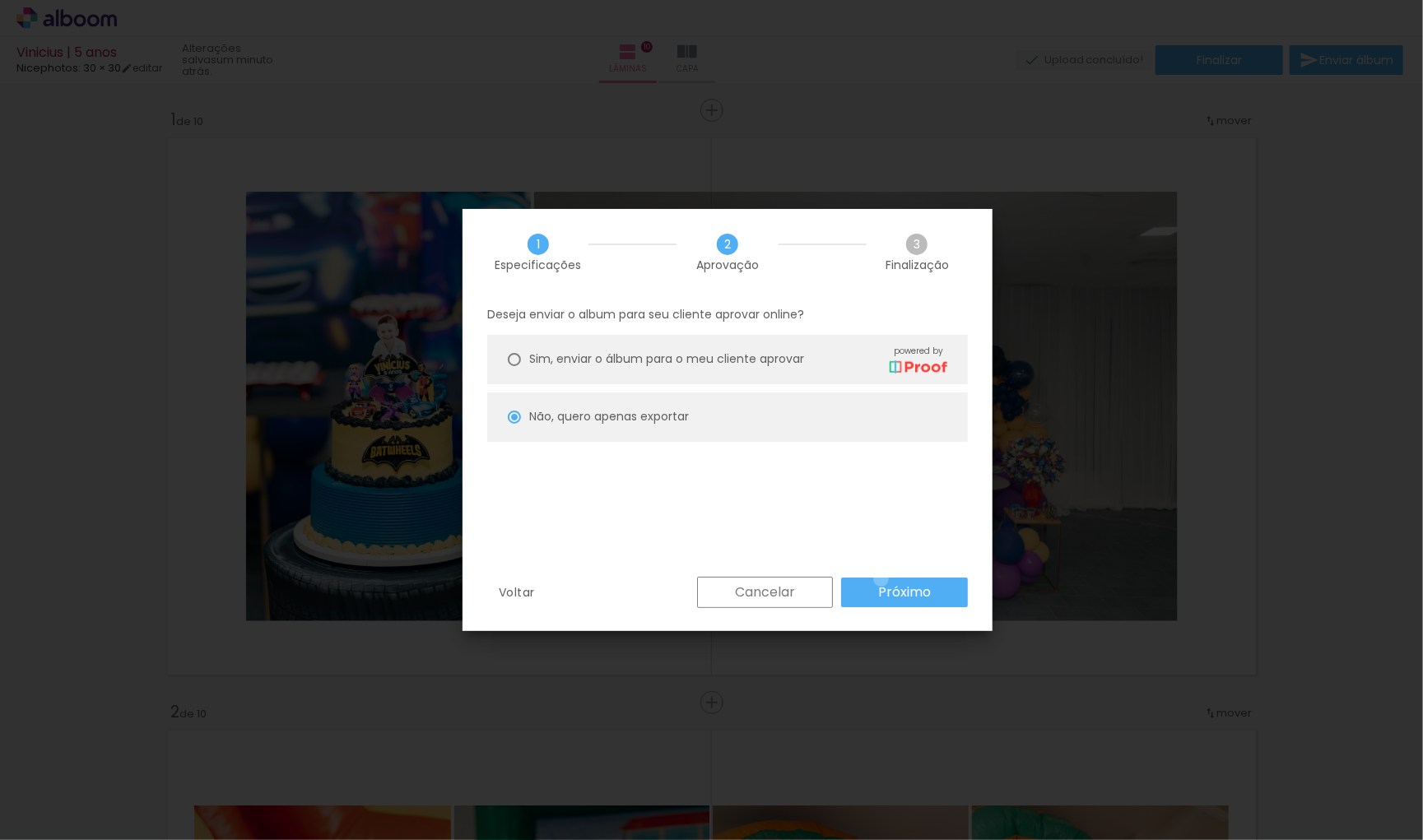
click at [881, 579] on paper-button "Próximo" at bounding box center [904, 593] width 127 height 30
type input "Alta, 300 DPI"
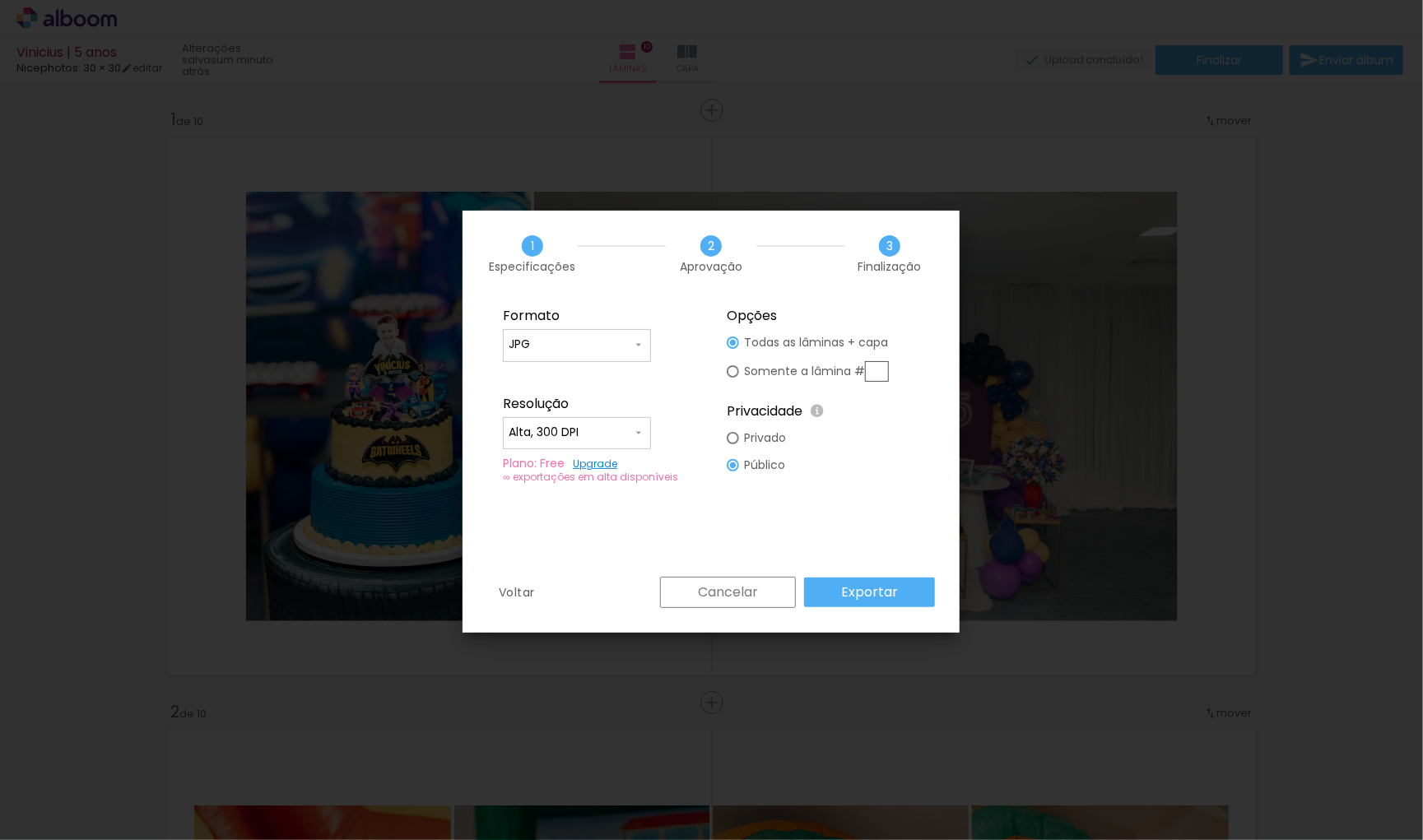
click at [881, 579] on paper-button "Exportar" at bounding box center [869, 593] width 131 height 30
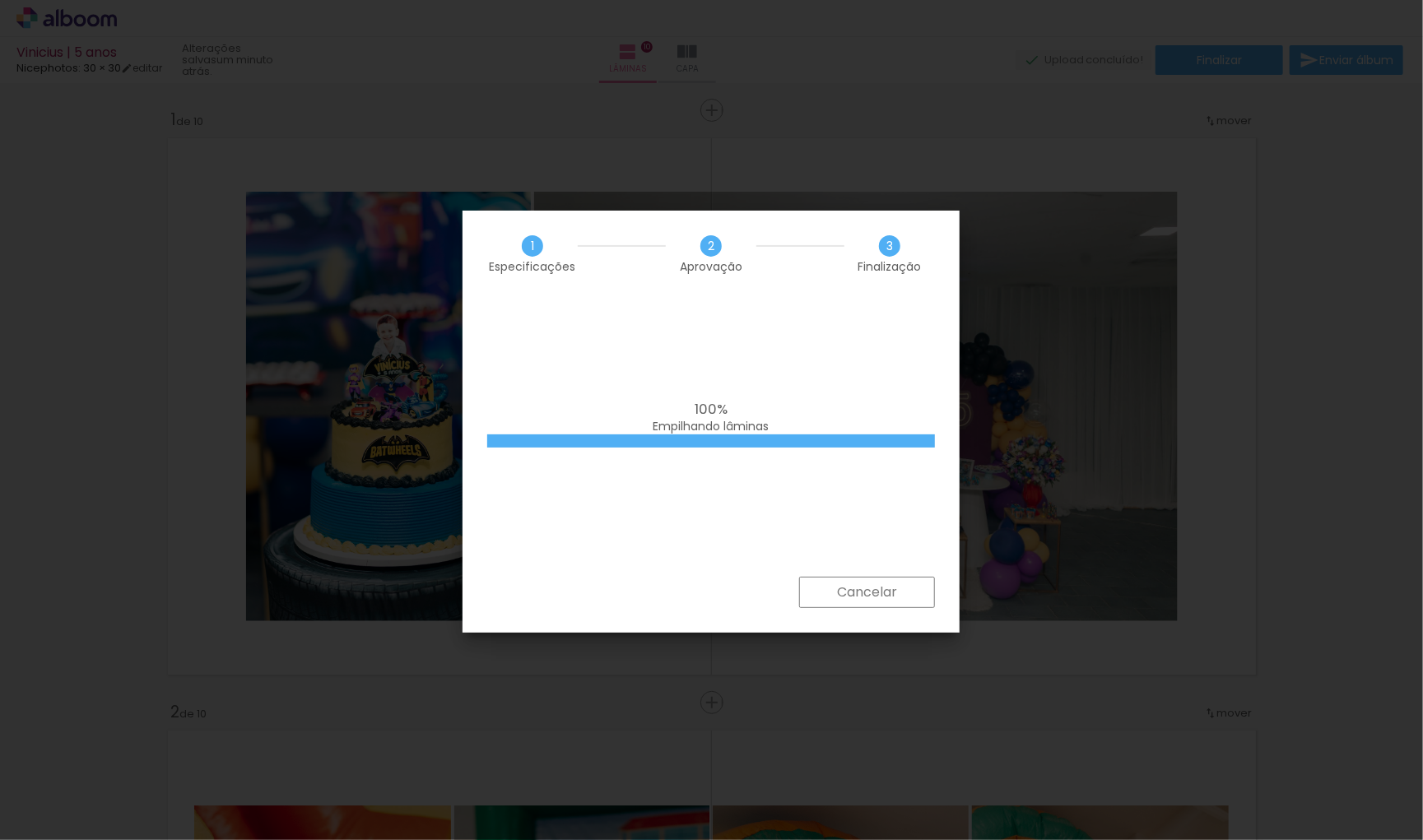
click at [863, 838] on iron-overlay-backdrop at bounding box center [712, 420] width 1423 height 840
